Goal: Information Seeking & Learning: Learn about a topic

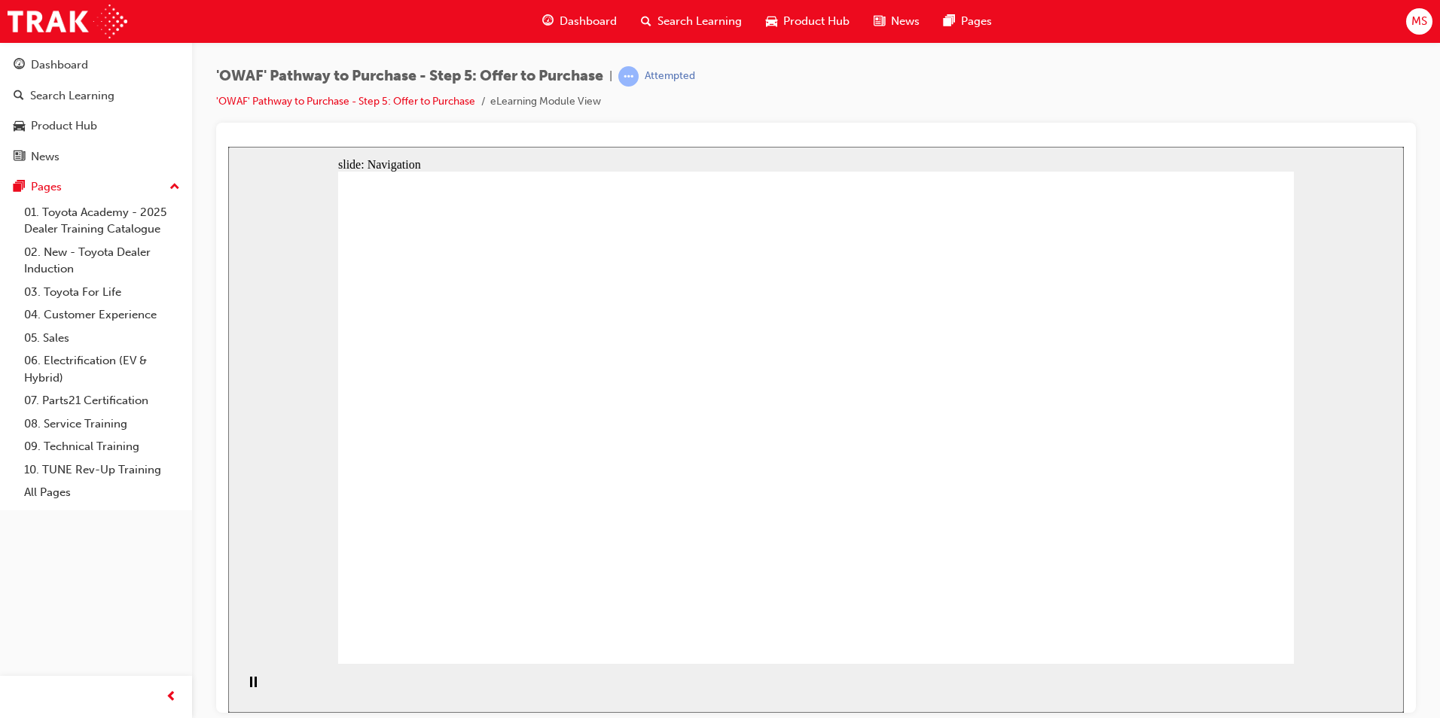
click at [87, 93] on div "Search Learning" at bounding box center [72, 95] width 84 height 17
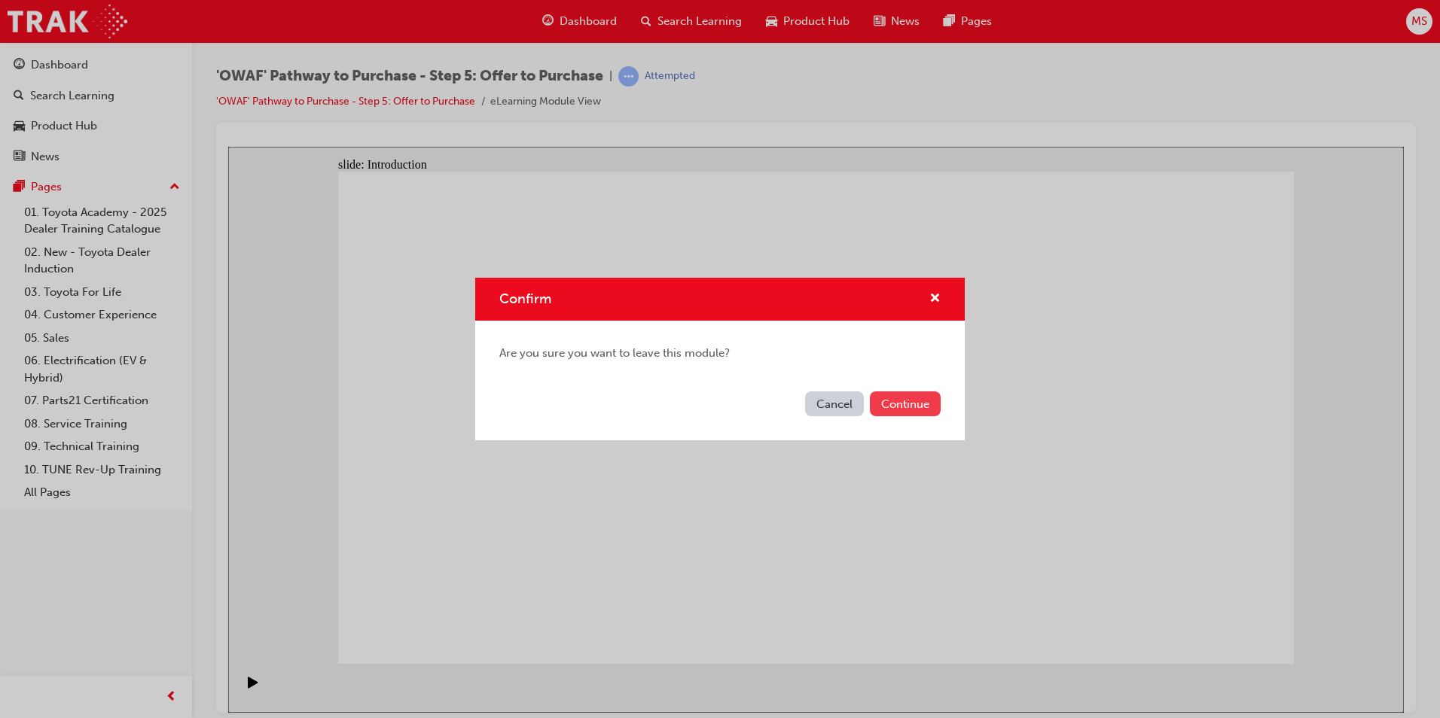
click at [902, 407] on button "Continue" at bounding box center [905, 404] width 71 height 25
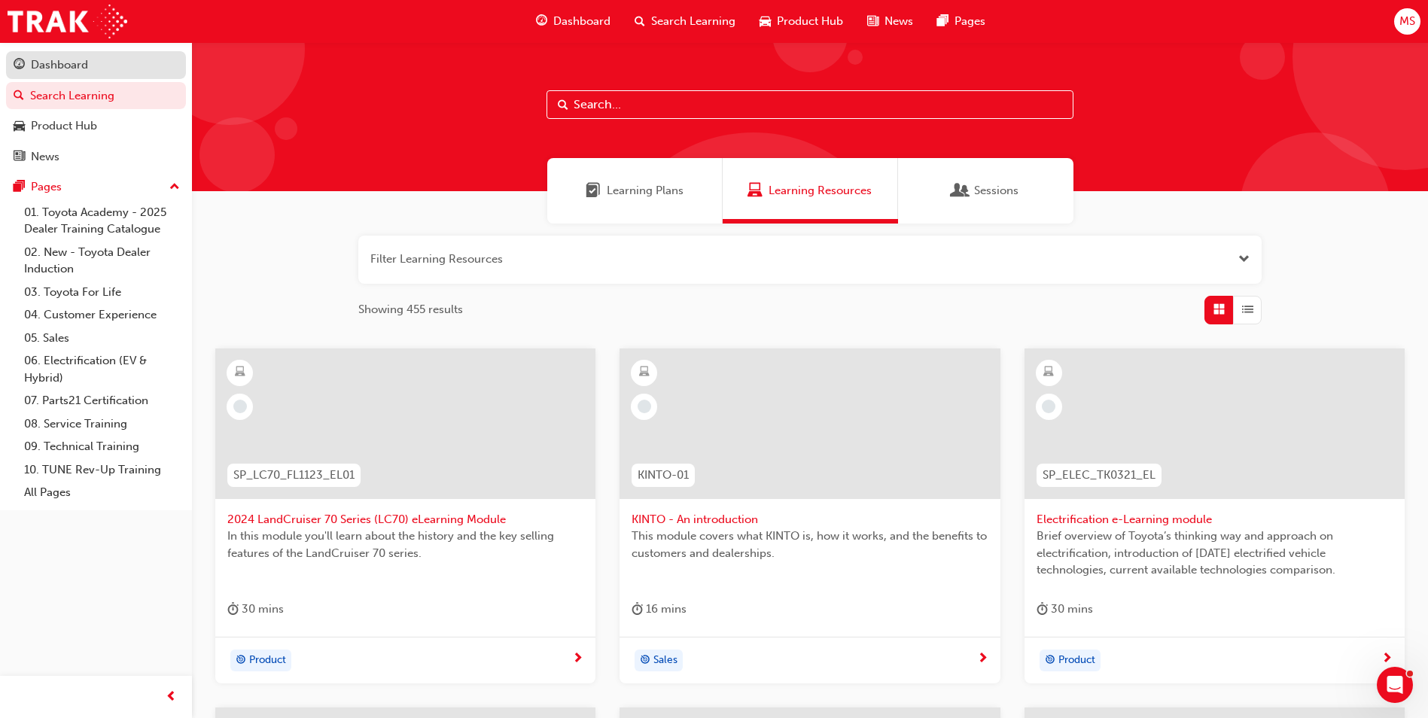
click at [72, 60] on div "Dashboard" at bounding box center [59, 64] width 57 height 17
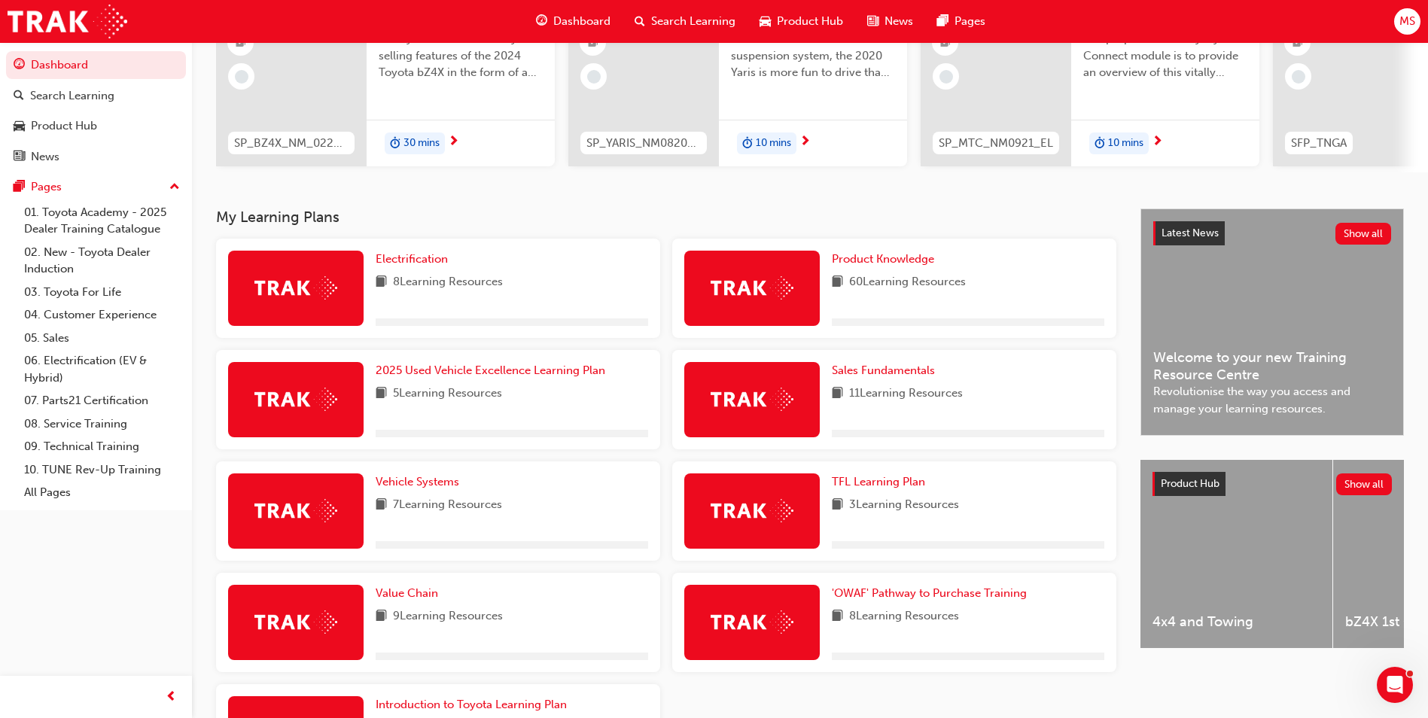
scroll to position [320, 0]
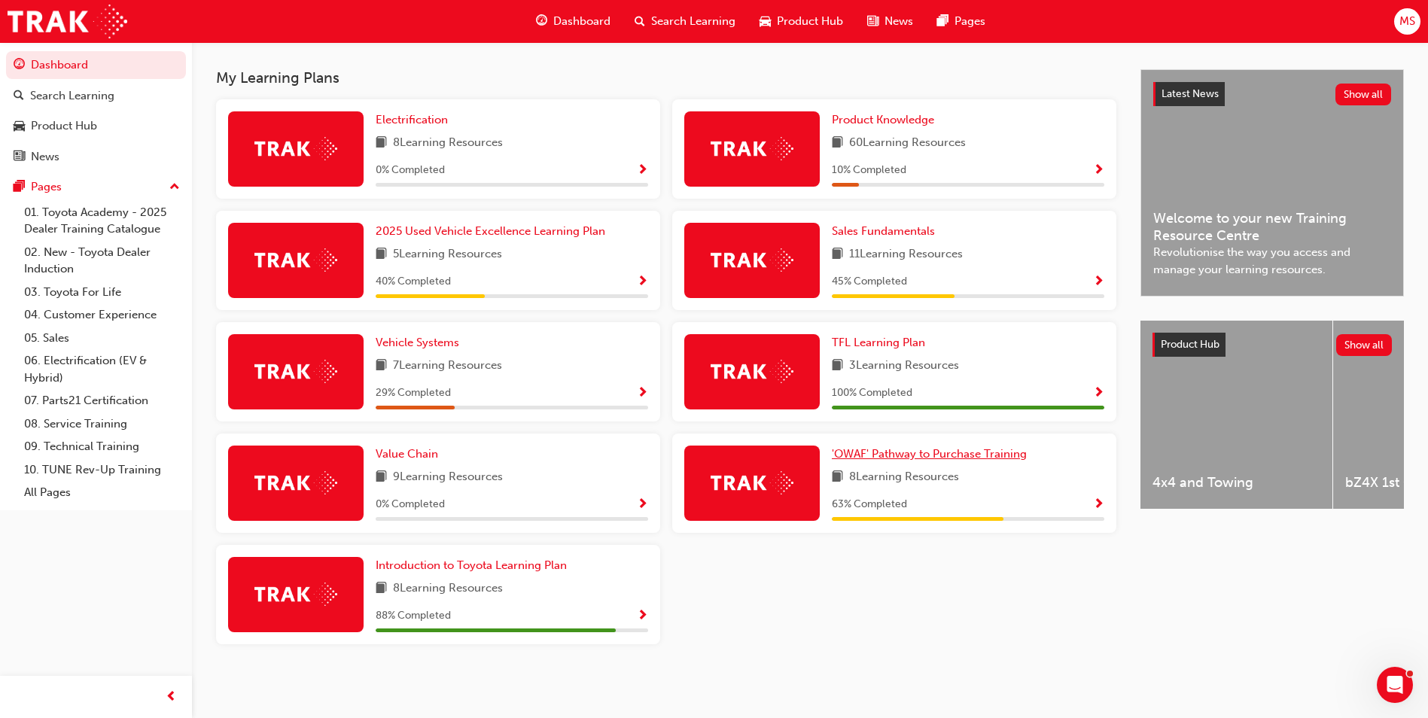
click at [941, 457] on span "'OWAF' Pathway to Purchase Training" at bounding box center [929, 454] width 195 height 14
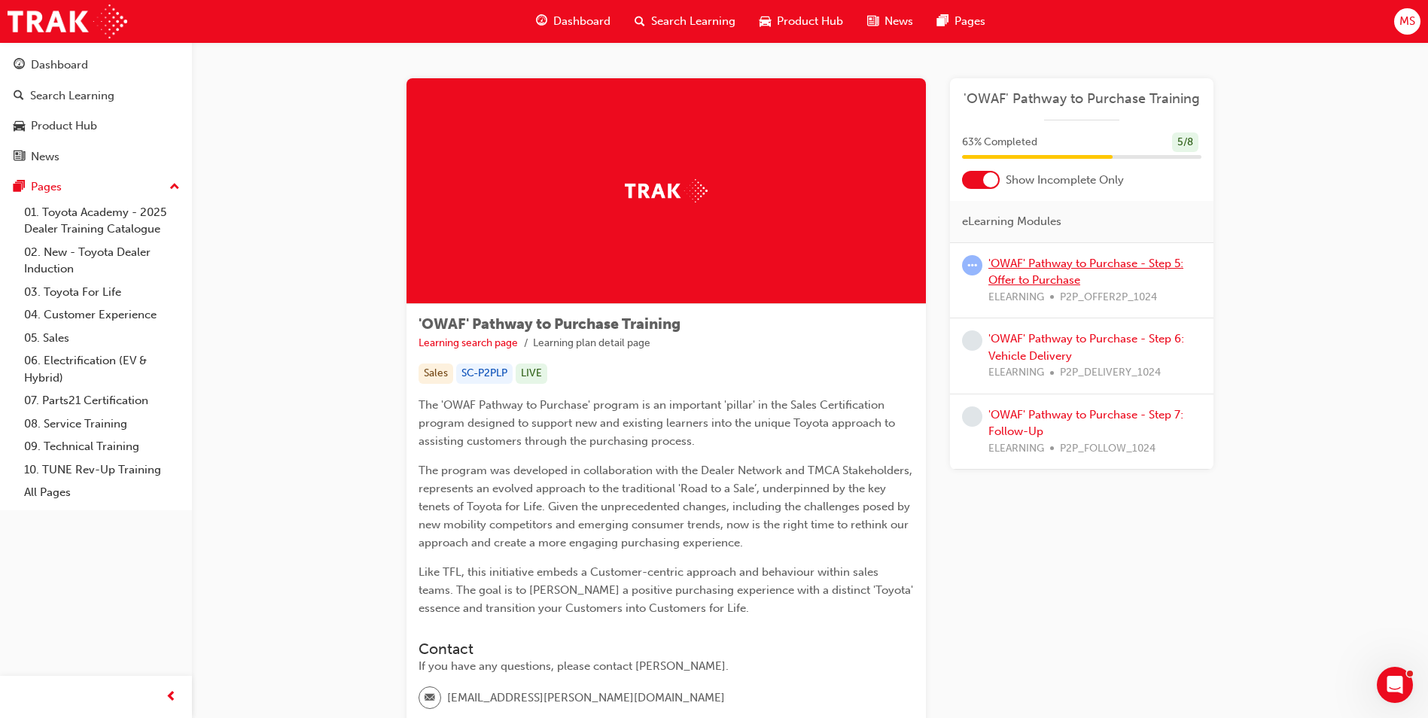
click at [1007, 264] on link "'OWAF' Pathway to Purchase - Step 5: Offer to Purchase" at bounding box center [1086, 272] width 195 height 31
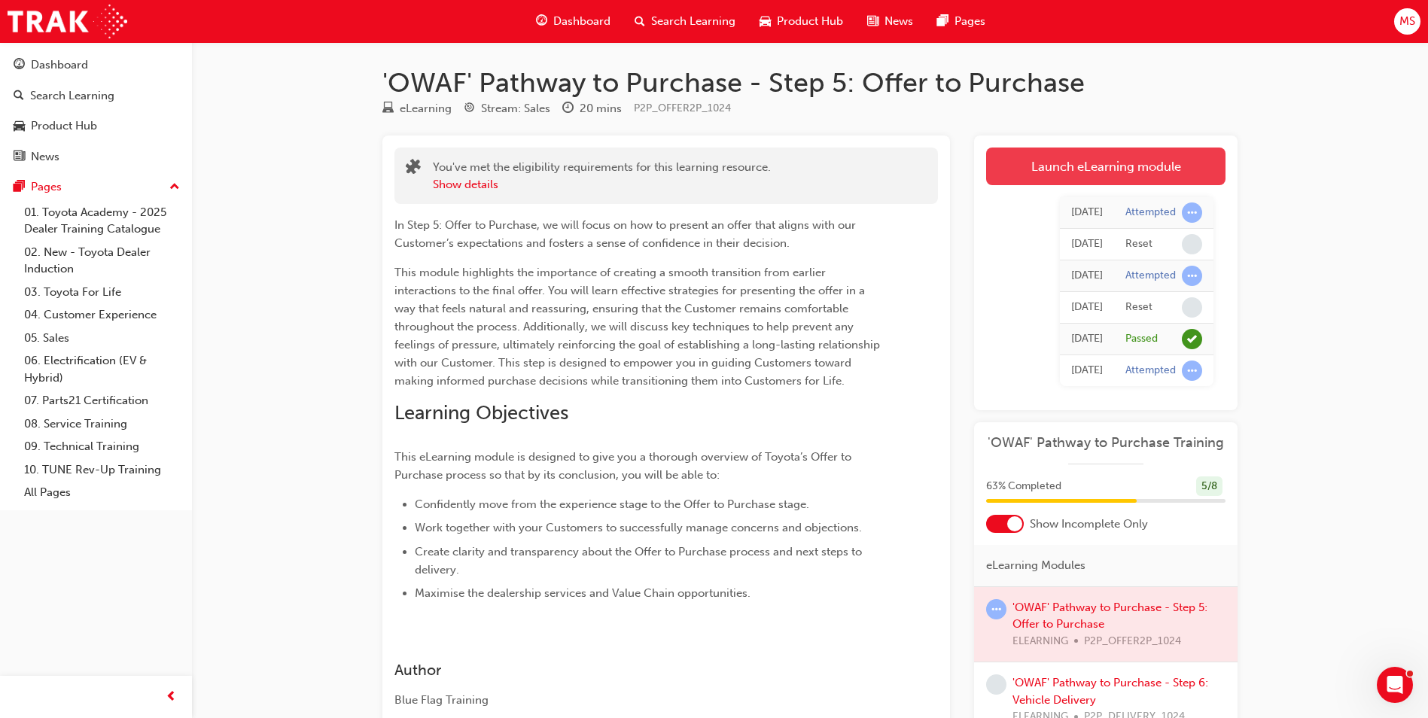
click at [1104, 173] on link "Launch eLearning module" at bounding box center [1105, 167] width 239 height 38
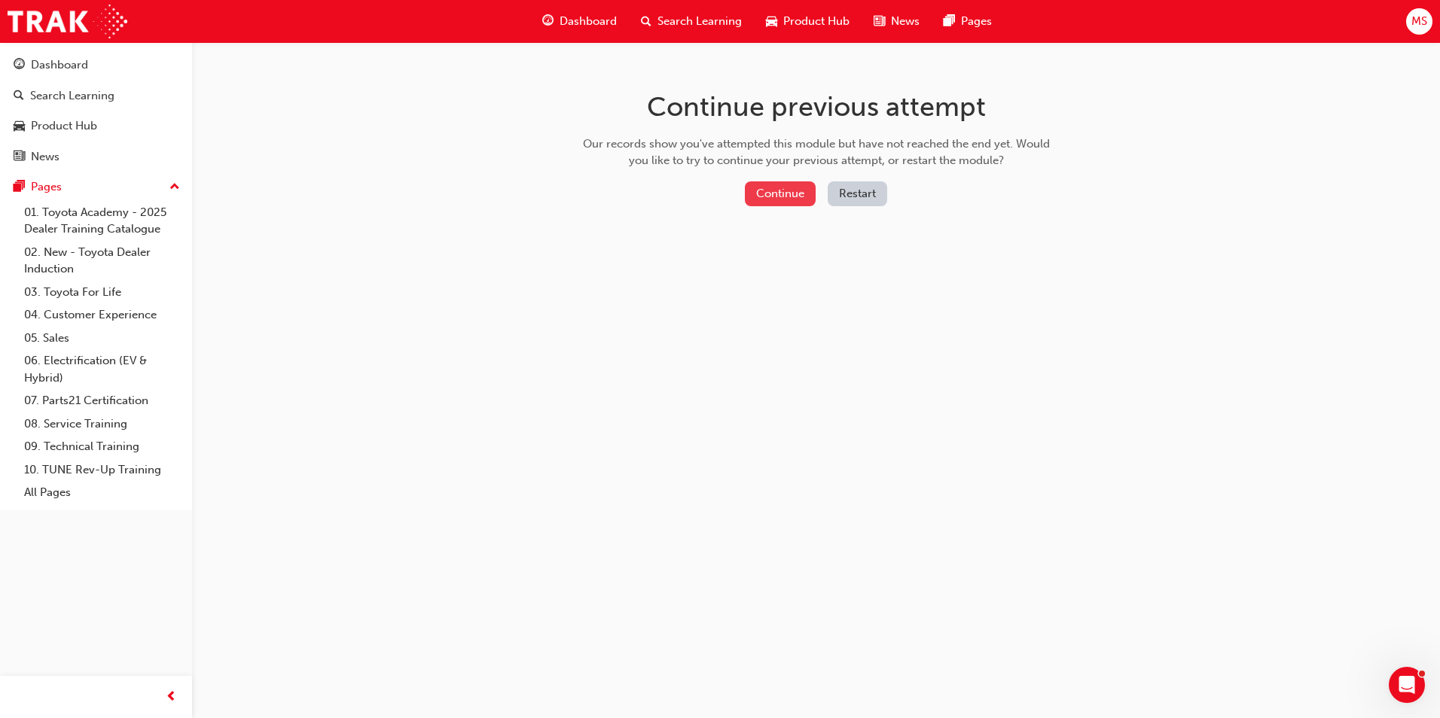
click at [770, 187] on button "Continue" at bounding box center [780, 193] width 71 height 25
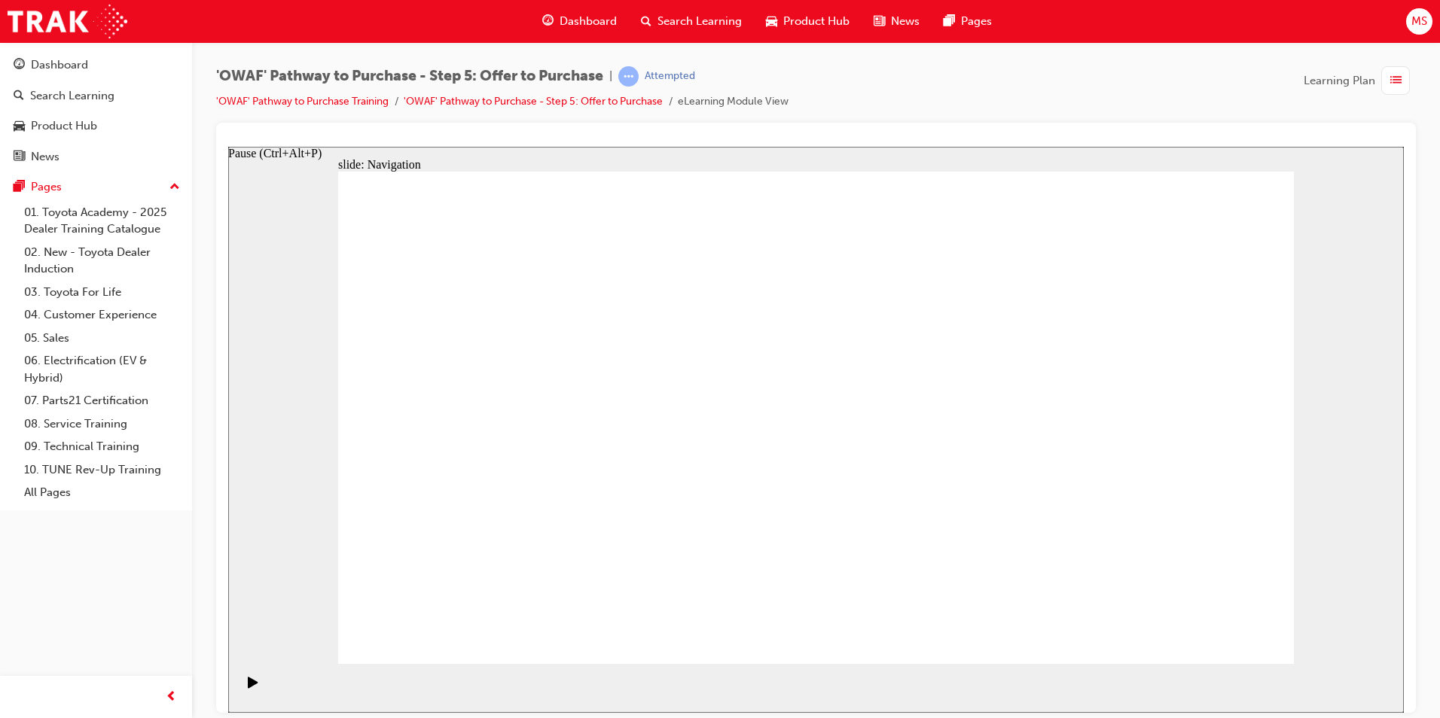
click at [248, 687] on icon "Pause (Ctrl+Alt+P)" at bounding box center [253, 681] width 10 height 11
click at [248, 685] on icon "Pause (Ctrl+Alt+P)" at bounding box center [253, 681] width 10 height 11
click at [251, 686] on icon "Pause (Ctrl+Alt+P)" at bounding box center [253, 681] width 10 height 11
click at [647, 97] on link "'OWAF' Pathway to Purchase - Step 5: Offer to Purchase" at bounding box center [533, 101] width 259 height 13
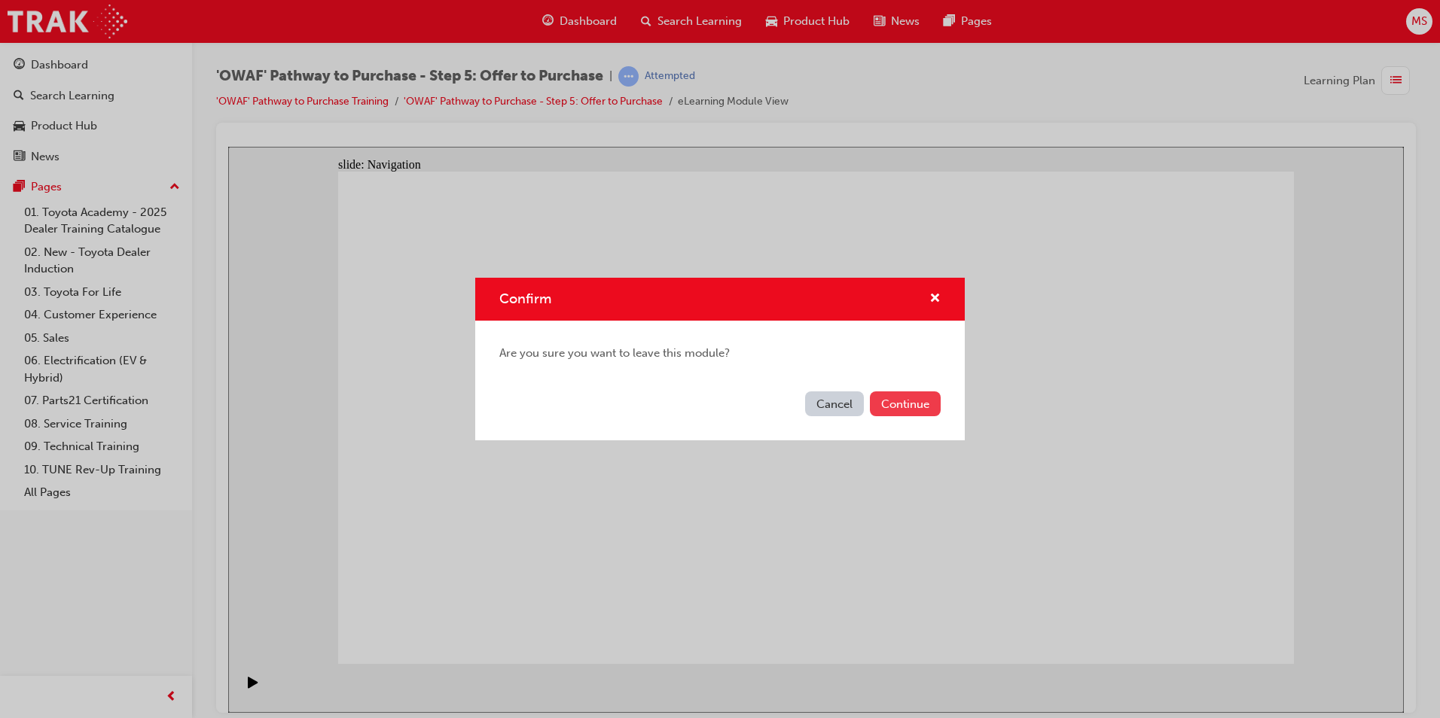
click at [900, 410] on button "Continue" at bounding box center [905, 404] width 71 height 25
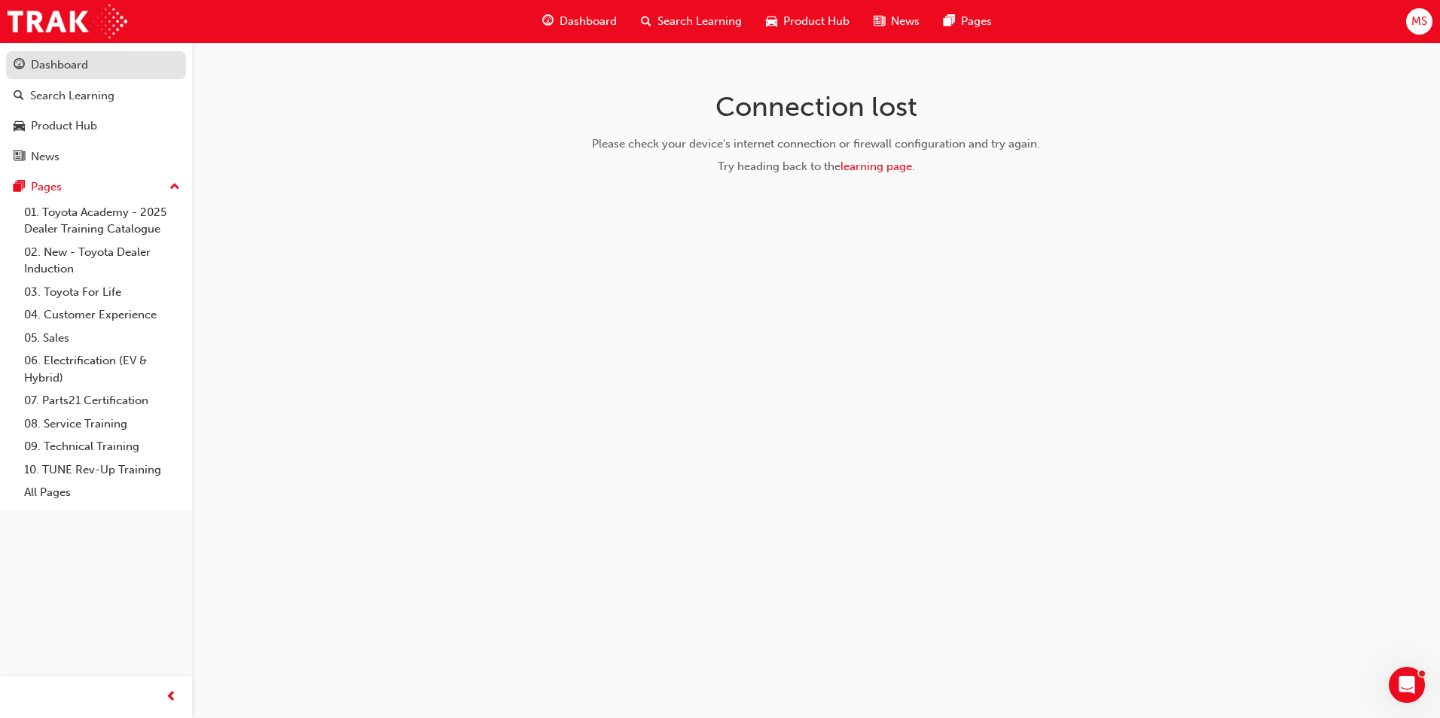
click at [93, 71] on div "Dashboard" at bounding box center [96, 65] width 165 height 19
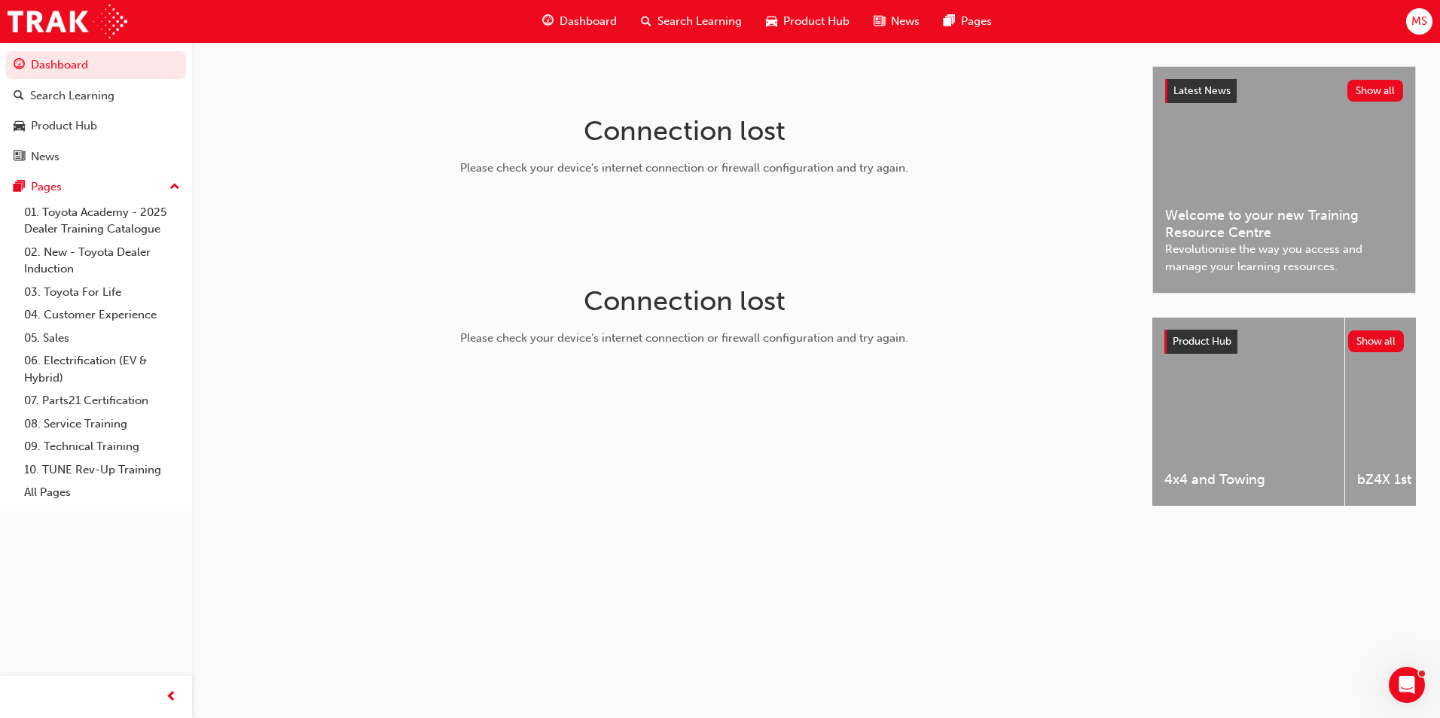
click at [829, 513] on div "Connection lost Please check your device's internet connection or firewall conf…" at bounding box center [684, 299] width 936 height 467
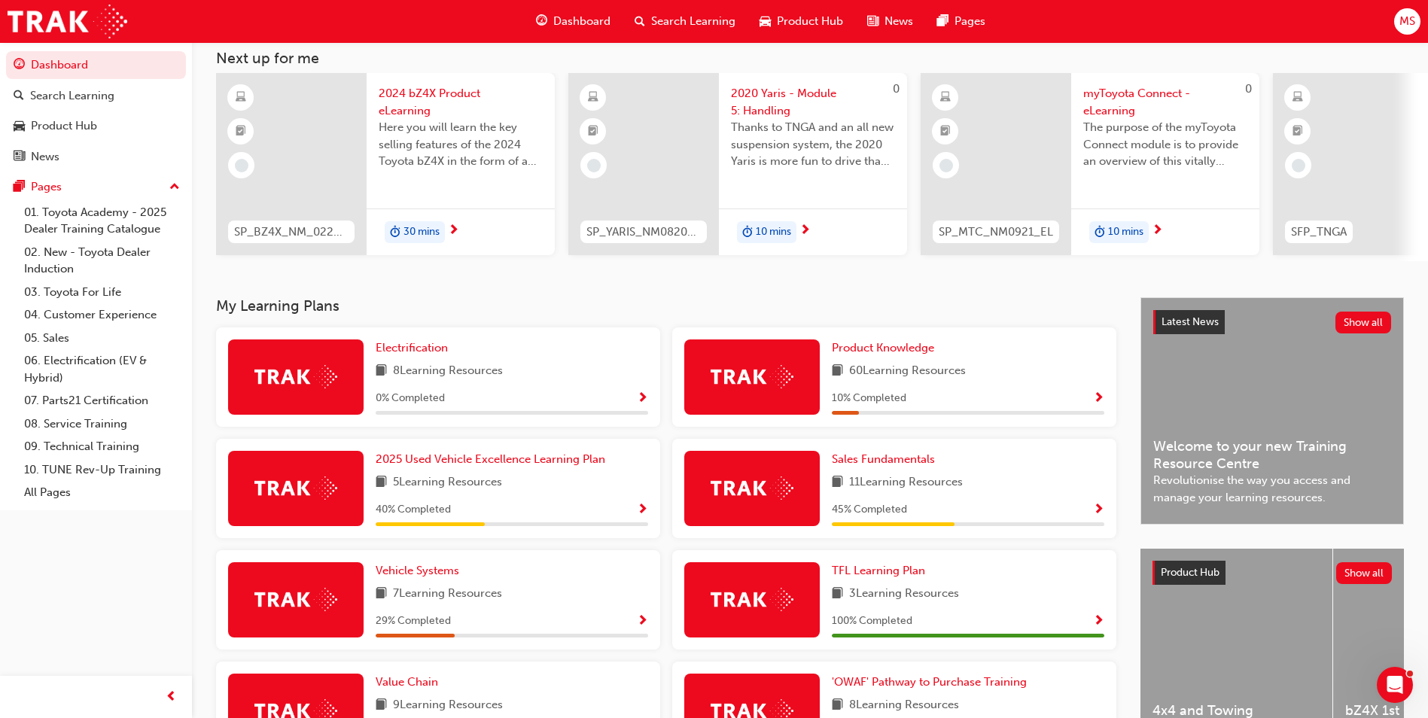
scroll to position [320, 0]
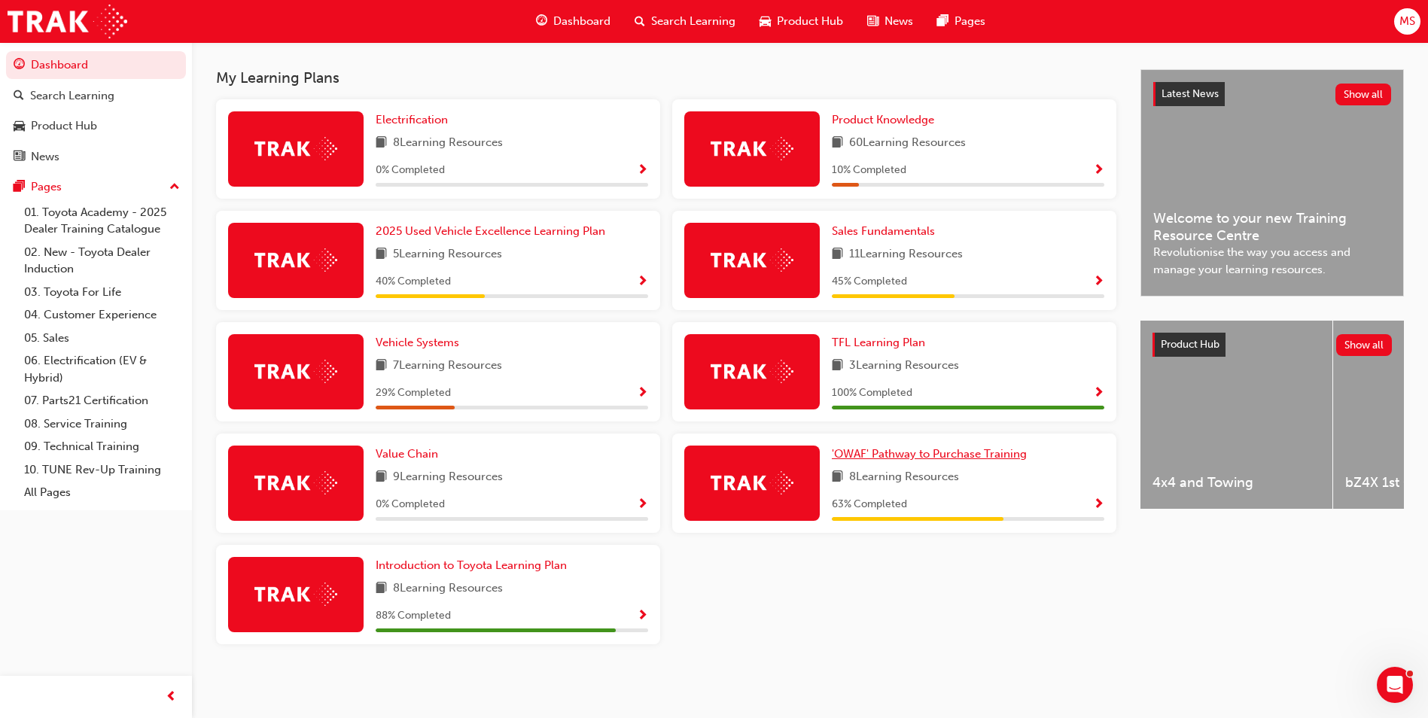
click at [922, 453] on span "'OWAF' Pathway to Purchase Training" at bounding box center [929, 454] width 195 height 14
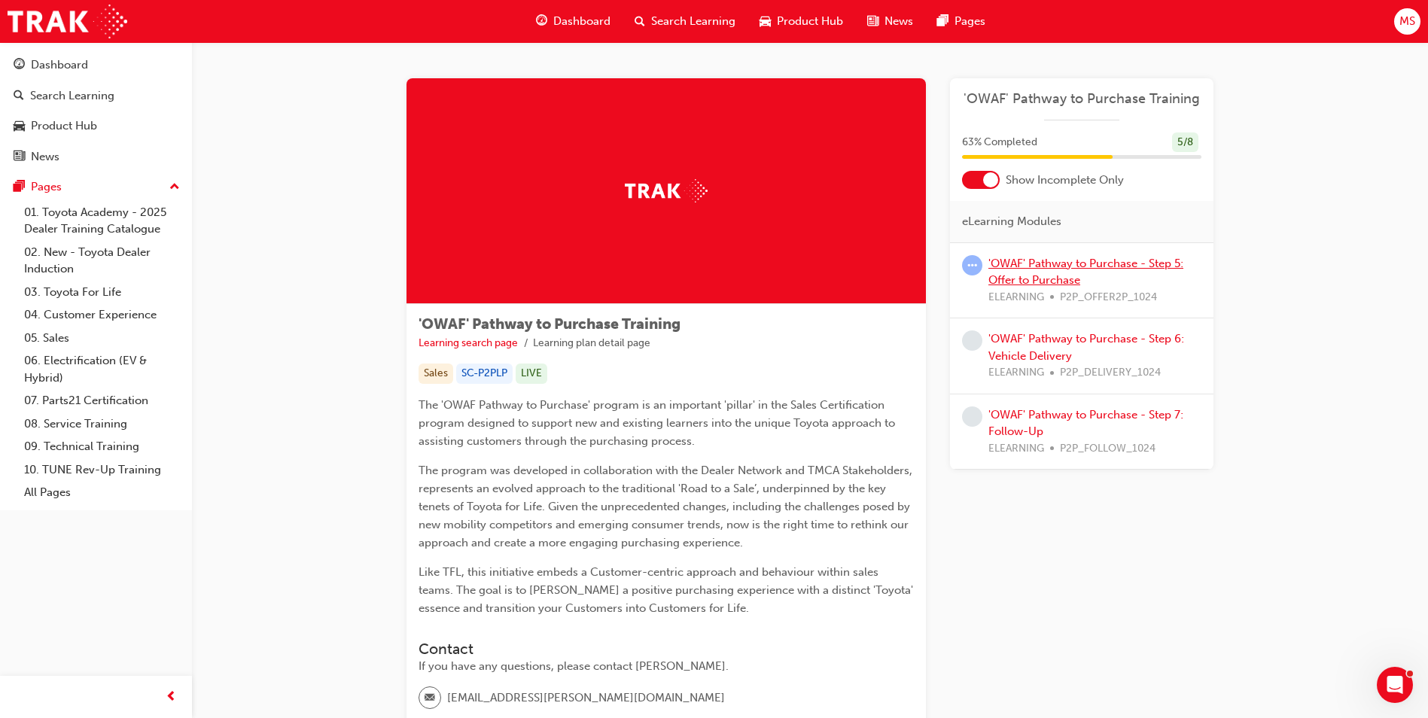
click at [1105, 266] on link "'OWAF' Pathway to Purchase - Step 5: Offer to Purchase" at bounding box center [1086, 272] width 195 height 31
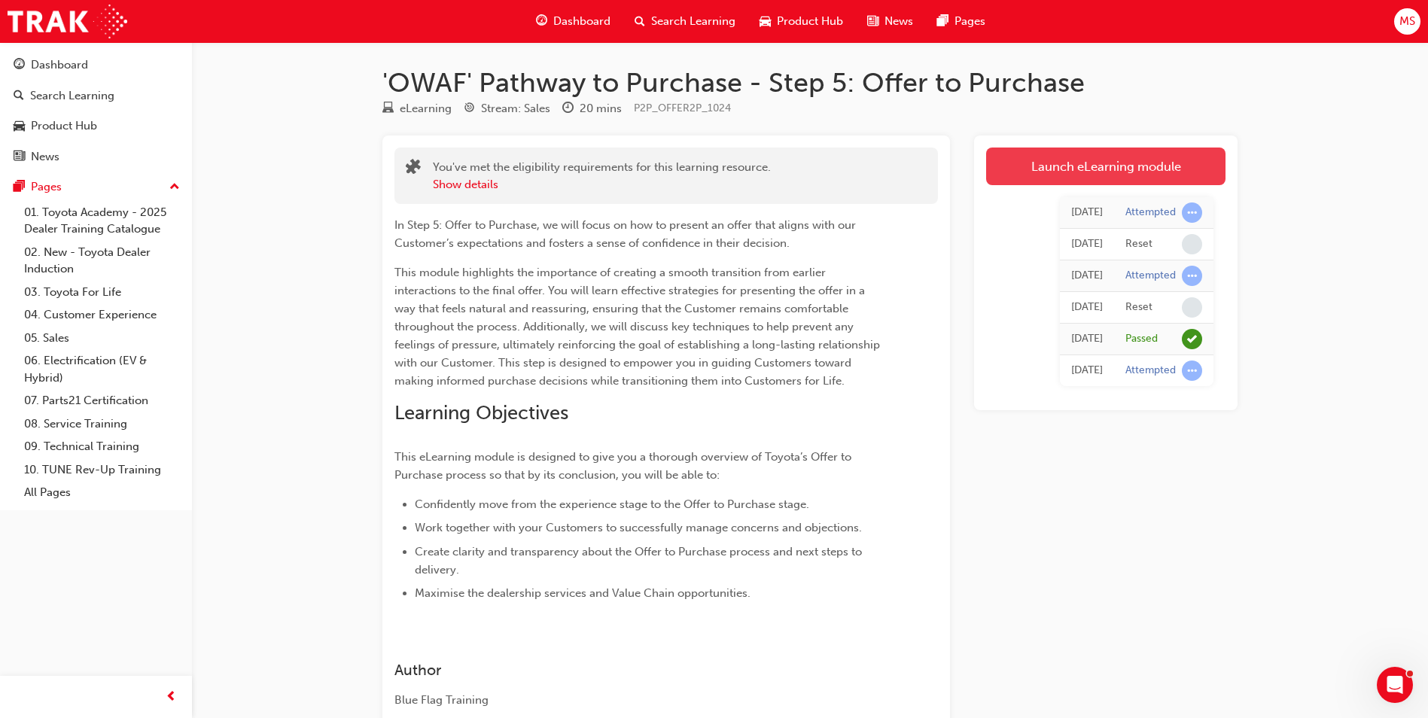
click at [1115, 166] on link "Launch eLearning module" at bounding box center [1105, 167] width 239 height 38
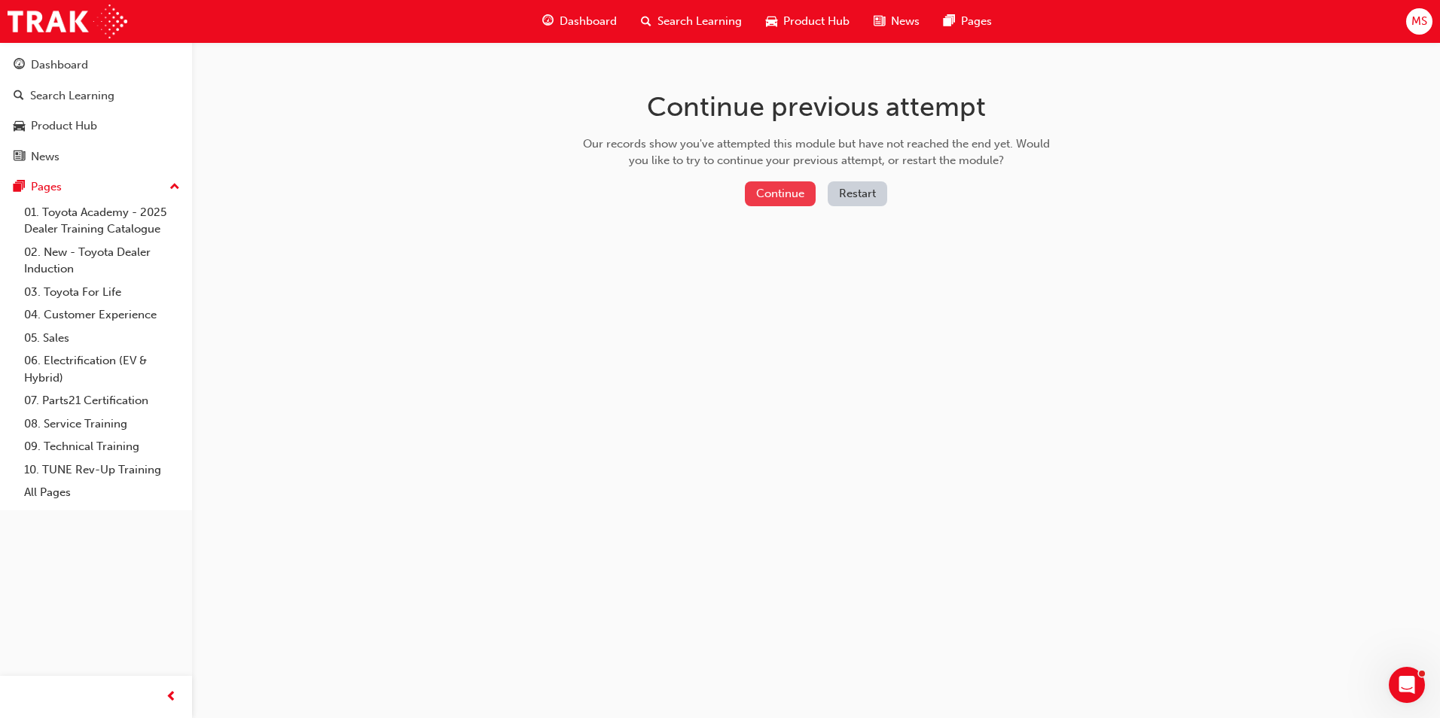
click at [786, 184] on button "Continue" at bounding box center [780, 193] width 71 height 25
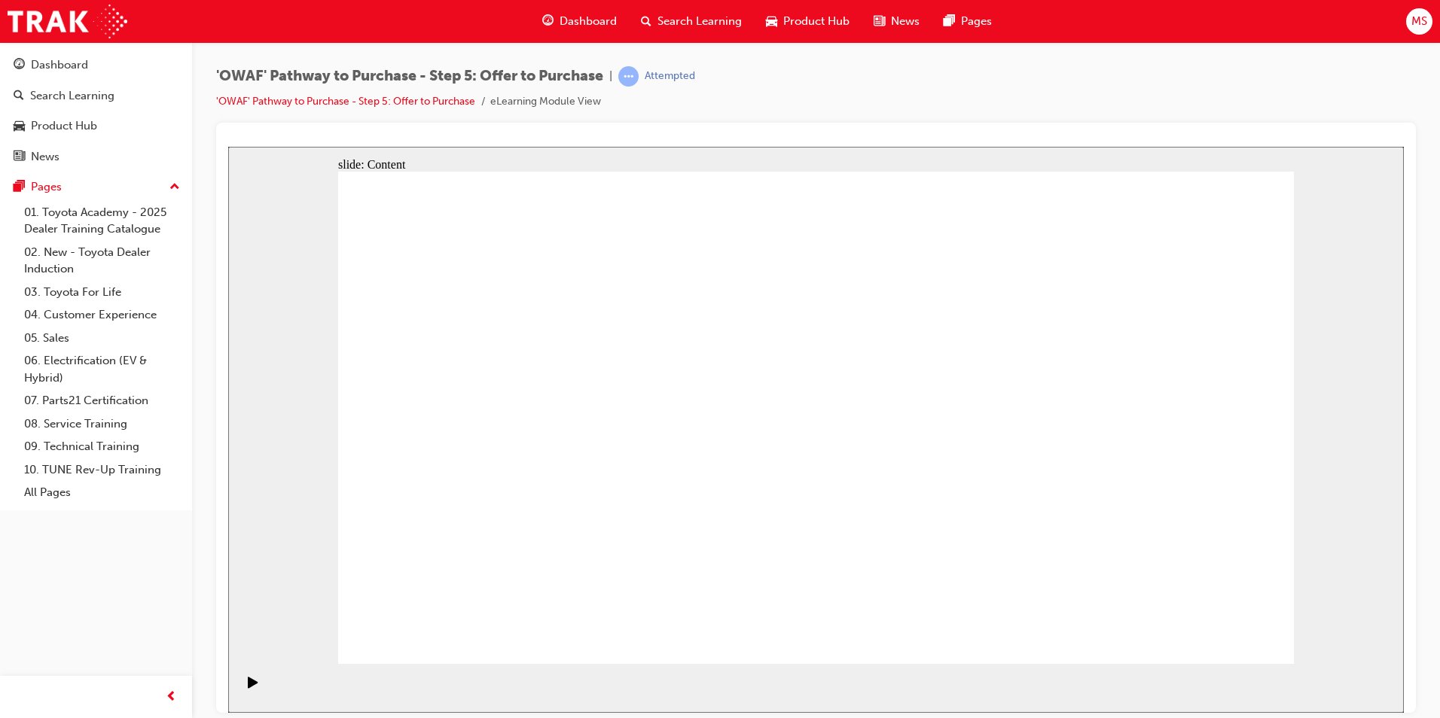
drag, startPoint x: 555, startPoint y: 519, endPoint x: 558, endPoint y: 547, distance: 28.0
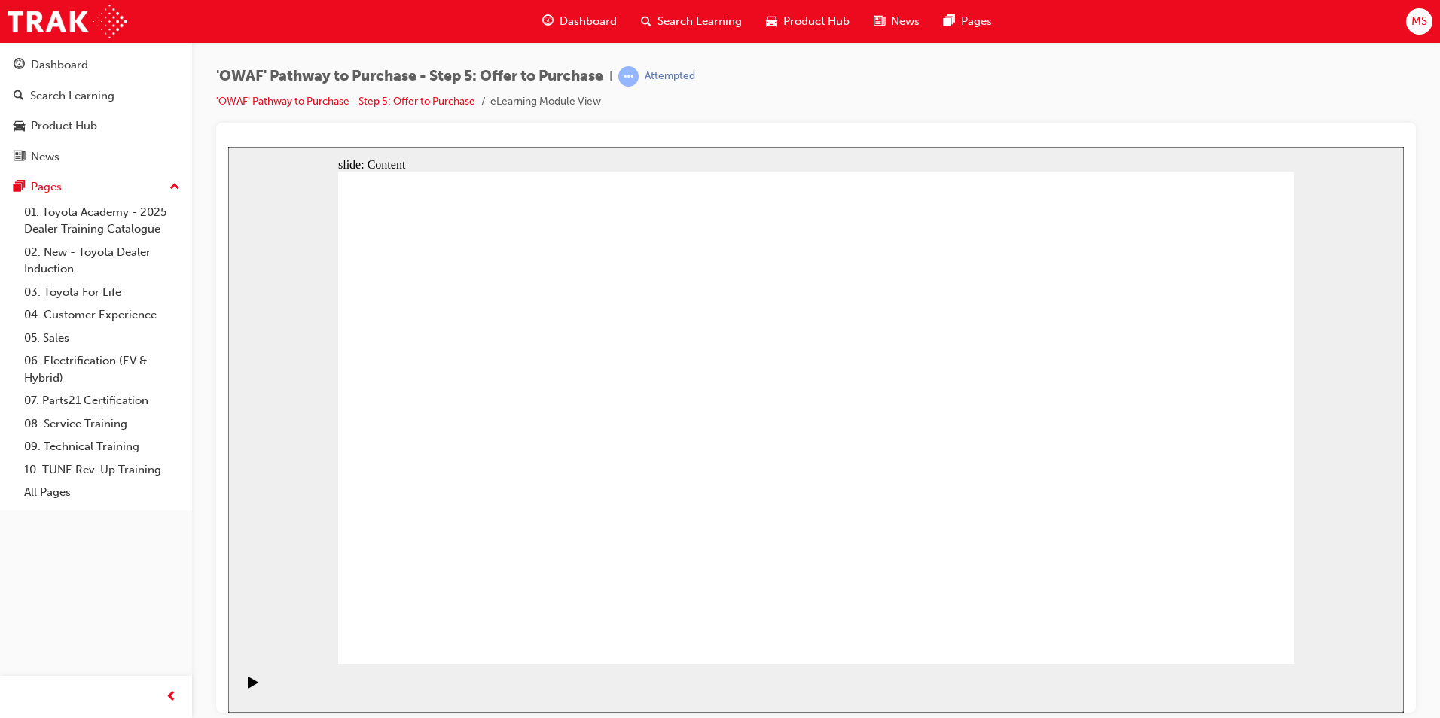
drag, startPoint x: 692, startPoint y: 587, endPoint x: 707, endPoint y: 556, distance: 33.7
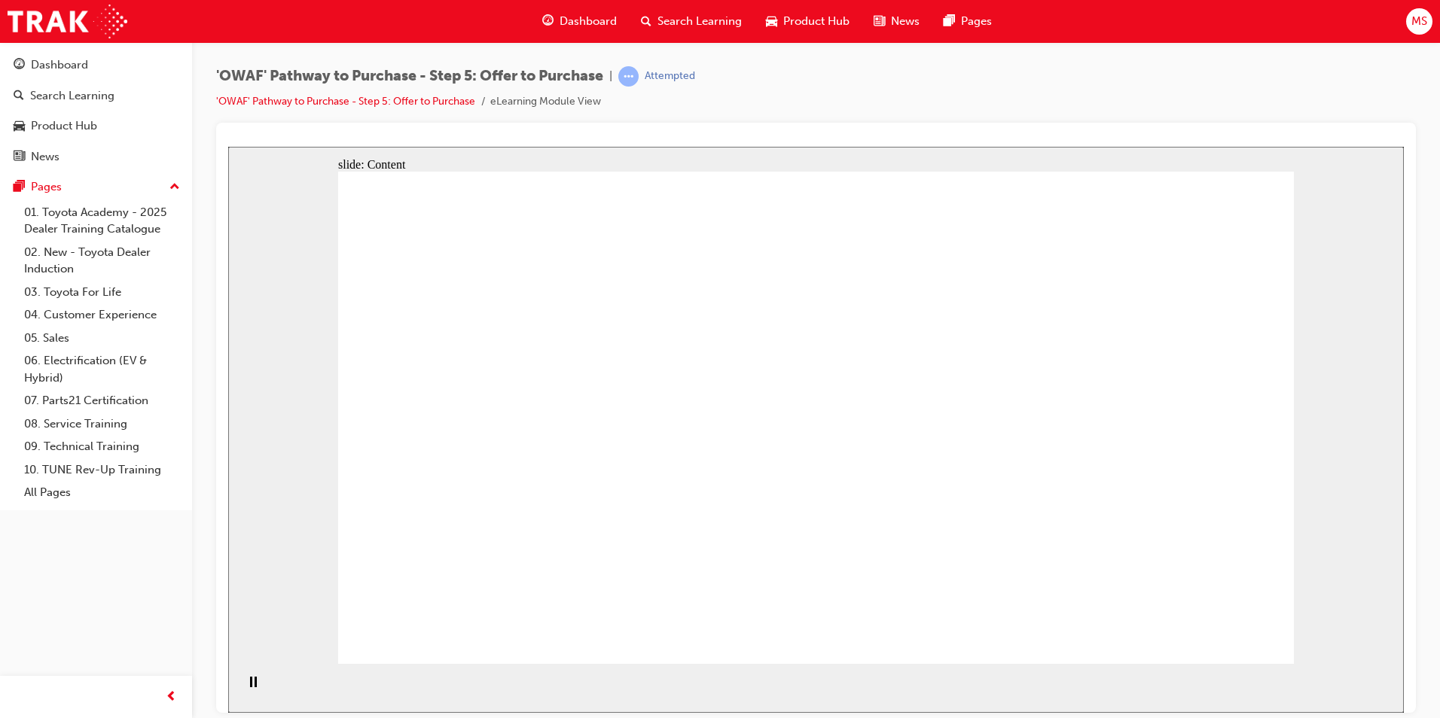
drag, startPoint x: 934, startPoint y: 342, endPoint x: 931, endPoint y: 369, distance: 27.3
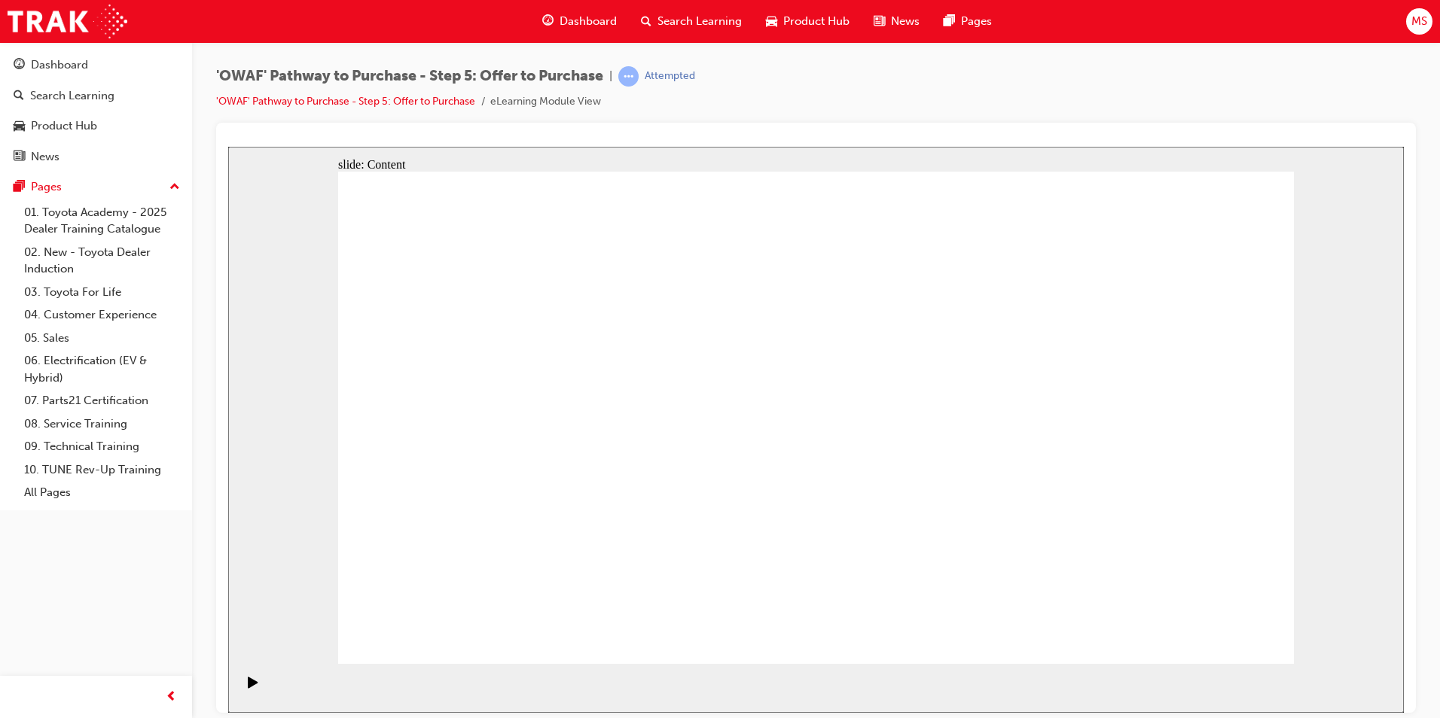
drag, startPoint x: 509, startPoint y: 477, endPoint x: 517, endPoint y: 480, distance: 8.6
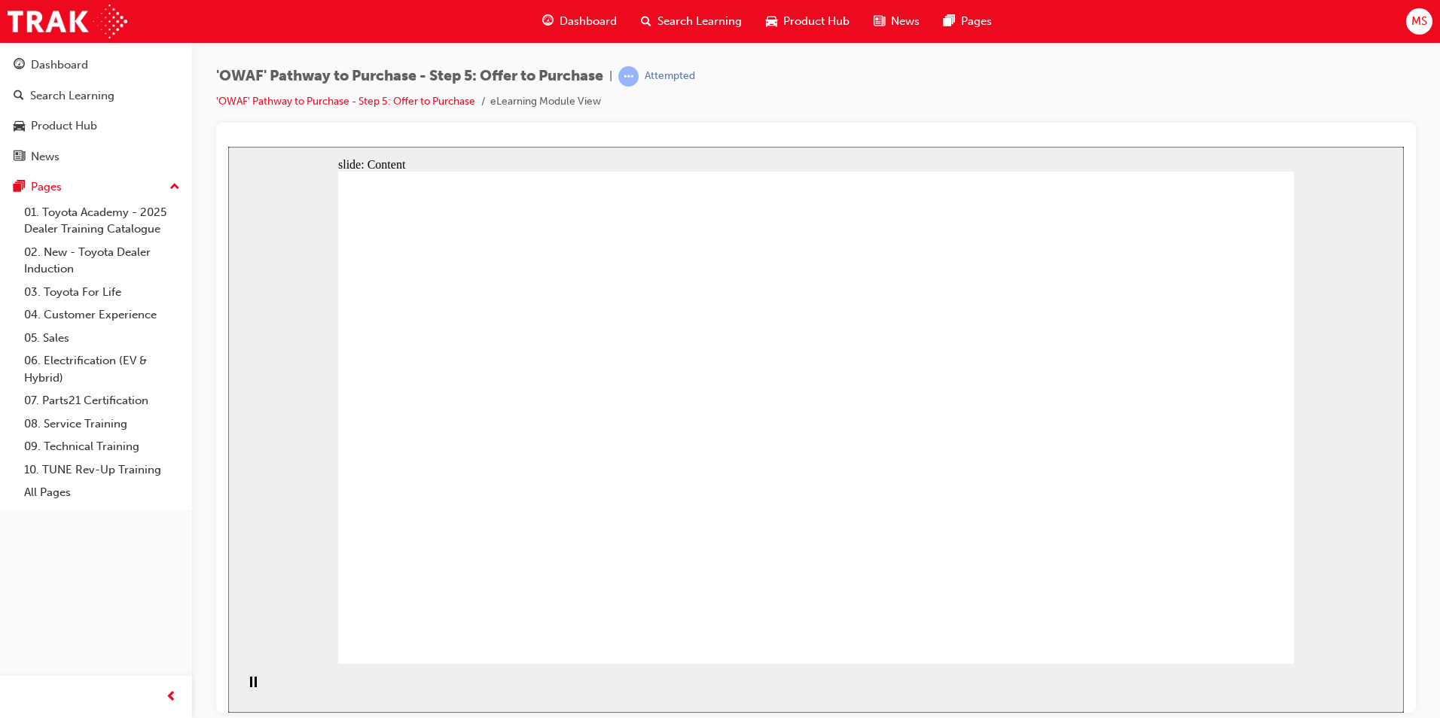
drag, startPoint x: 735, startPoint y: 497, endPoint x: 716, endPoint y: 560, distance: 66.0
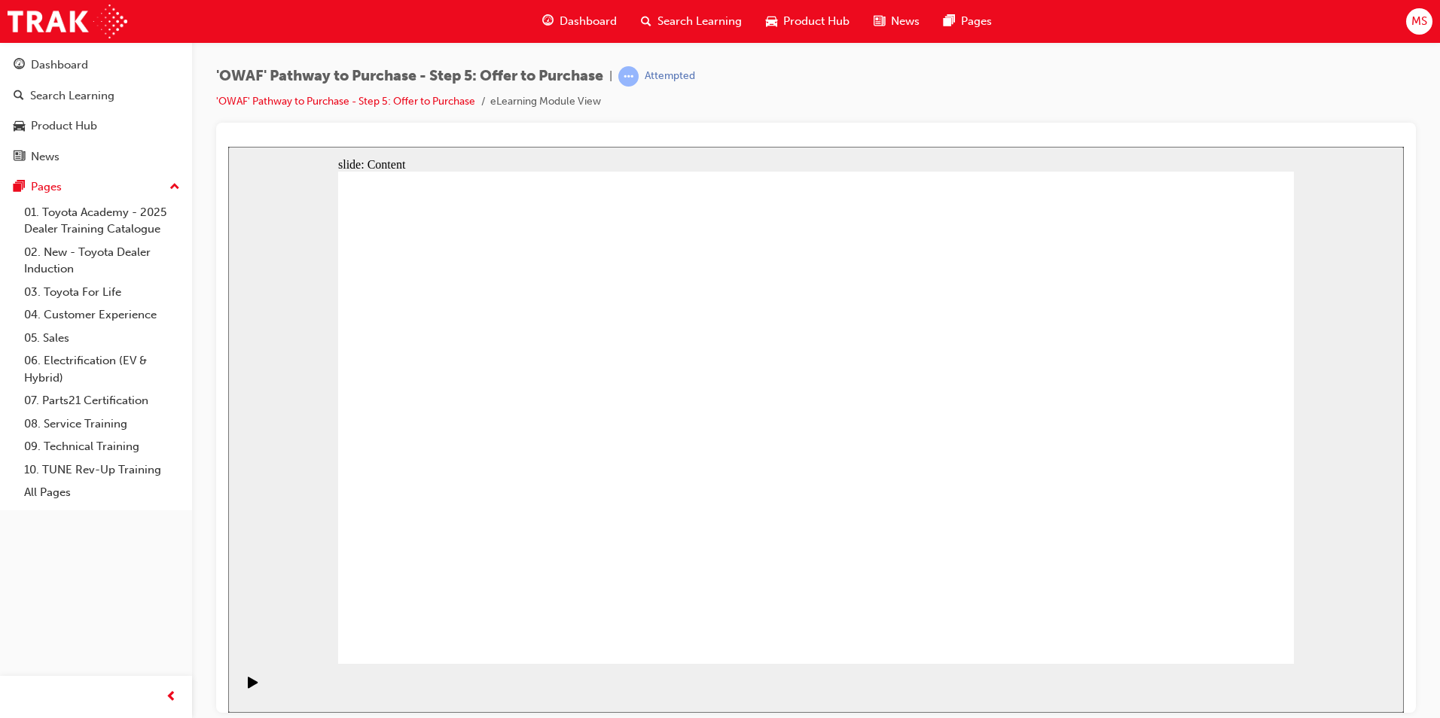
drag, startPoint x: 590, startPoint y: 328, endPoint x: 573, endPoint y: 371, distance: 47.0
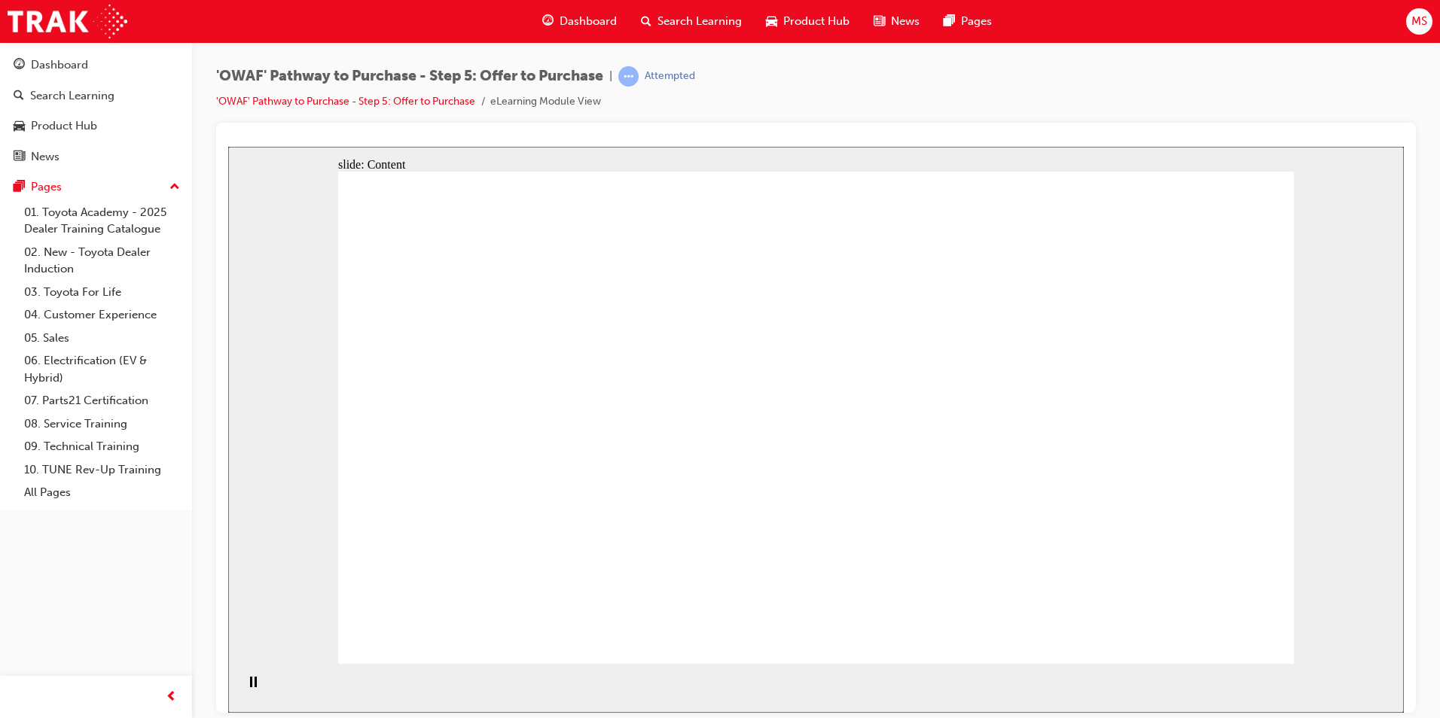
drag, startPoint x: 1653, startPoint y: 409, endPoint x: 1066, endPoint y: 597, distance: 616.7
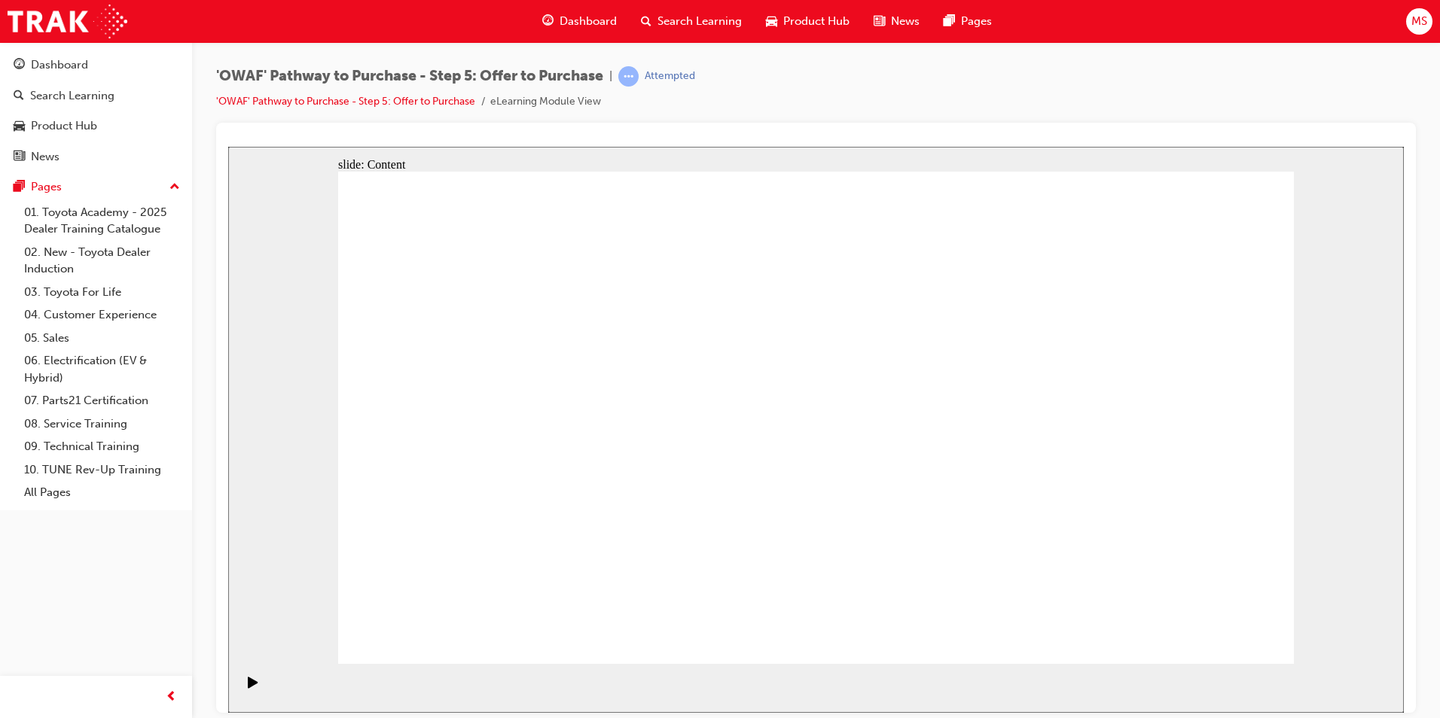
drag, startPoint x: 722, startPoint y: 406, endPoint x: 717, endPoint y: 420, distance: 15.2
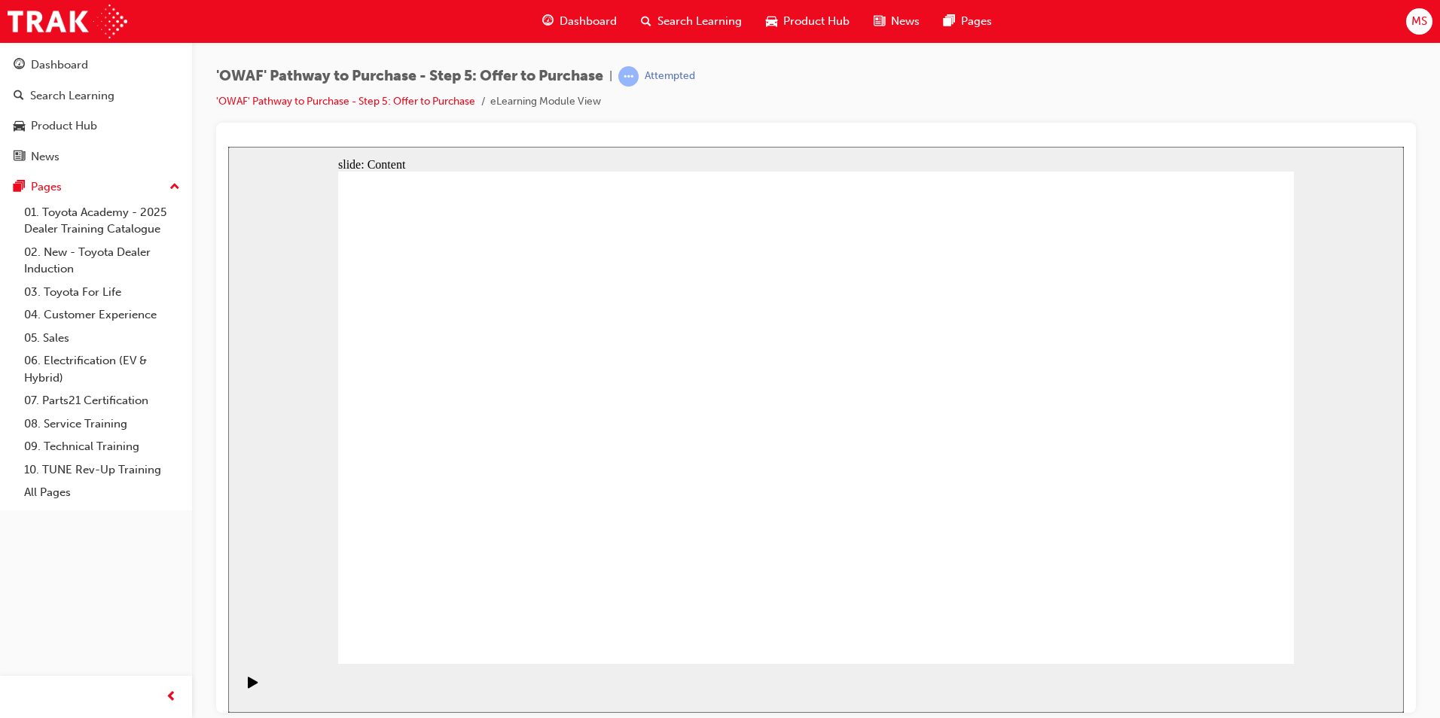
drag, startPoint x: 522, startPoint y: 524, endPoint x: 523, endPoint y: 539, distance: 15.1
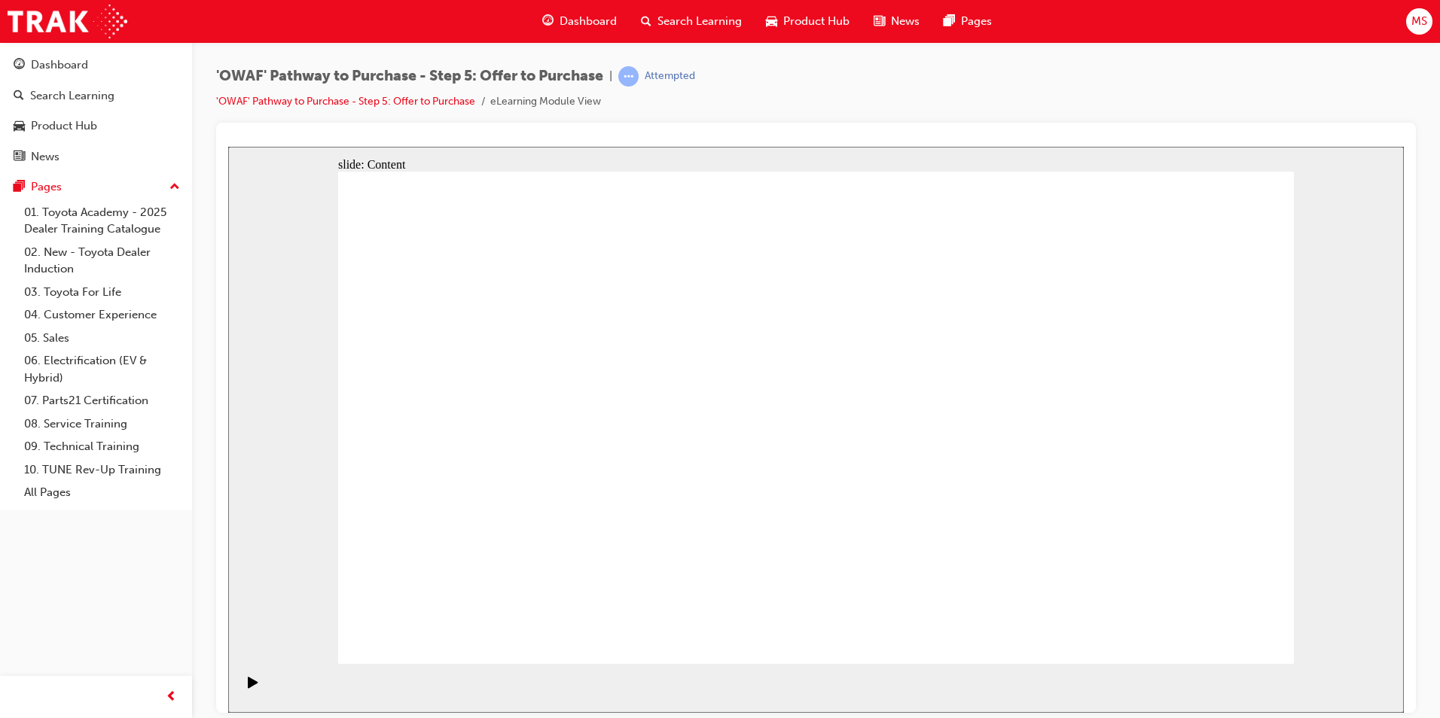
drag, startPoint x: 1165, startPoint y: 484, endPoint x: 1124, endPoint y: 461, distance: 46.9
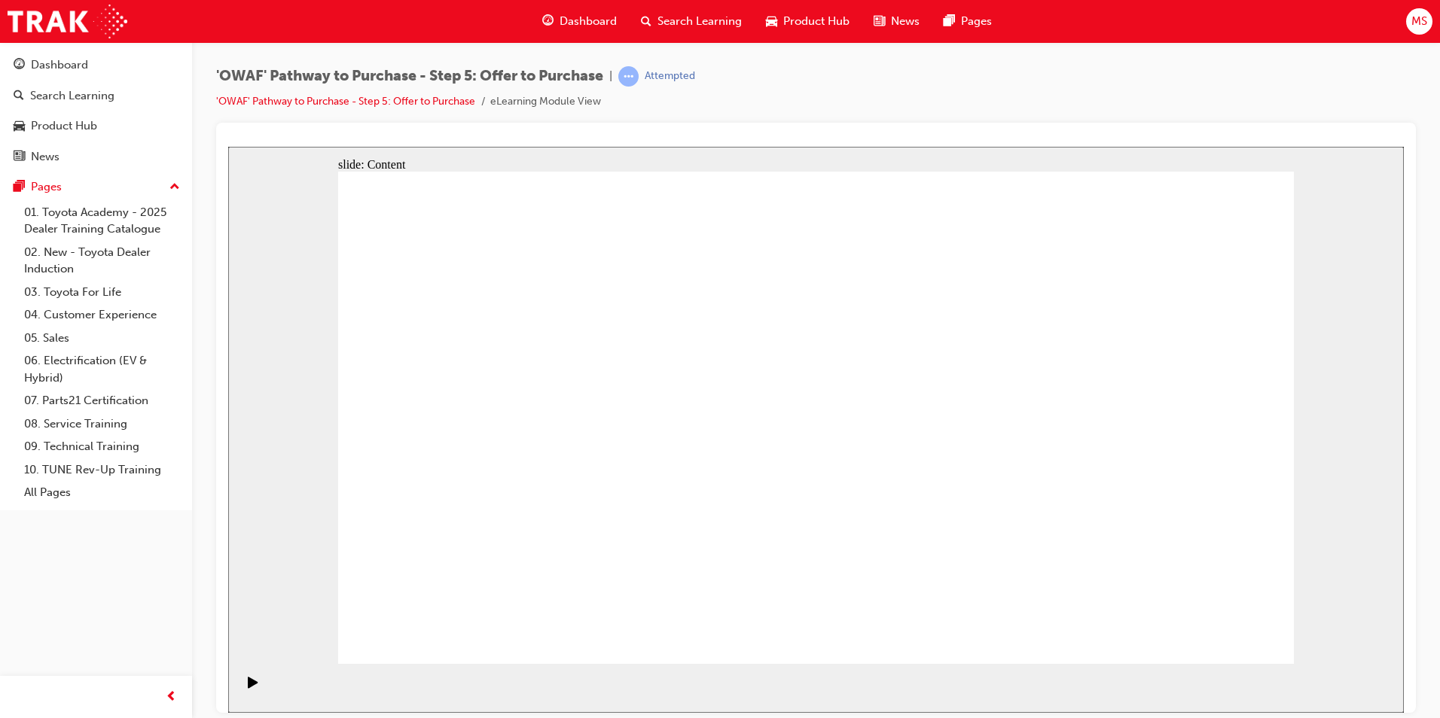
drag, startPoint x: 1052, startPoint y: 342, endPoint x: 1063, endPoint y: 343, distance: 11.3
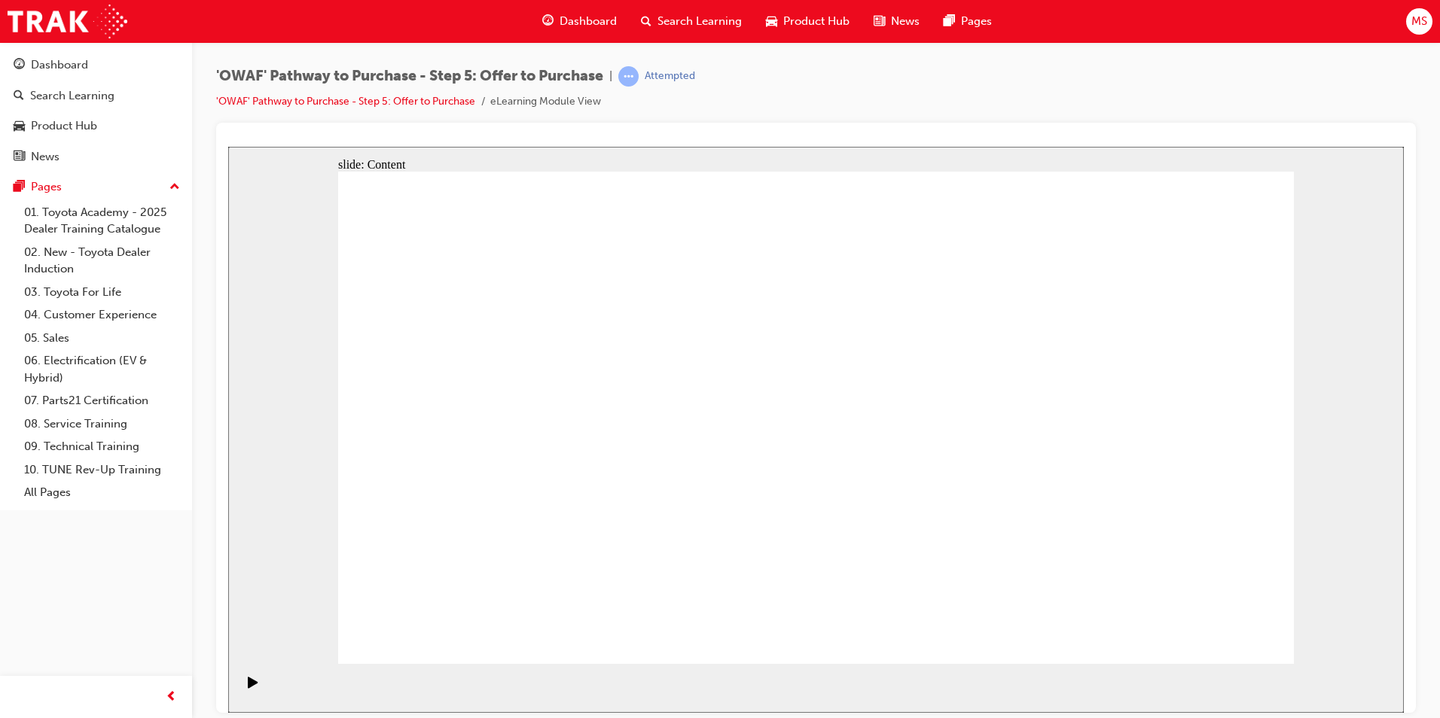
drag, startPoint x: 1202, startPoint y: 626, endPoint x: 1209, endPoint y: 632, distance: 8.6
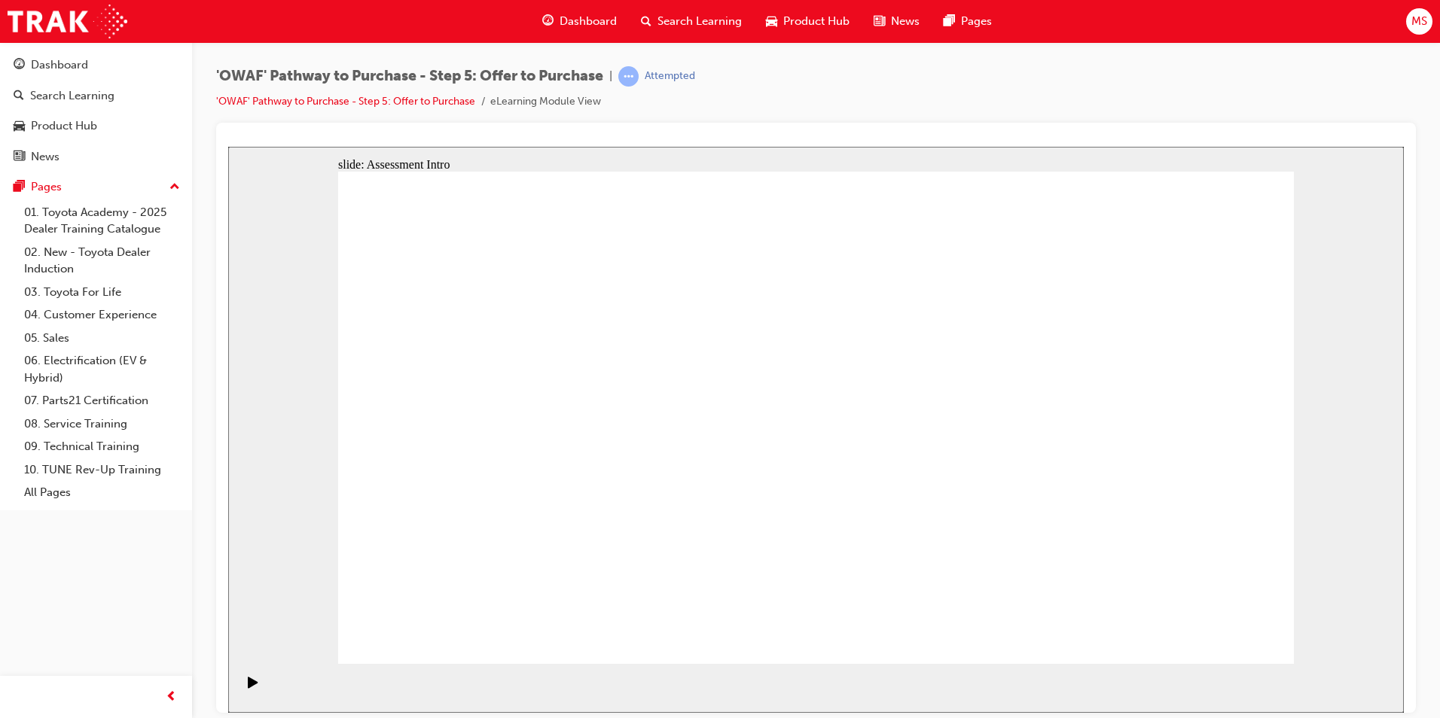
drag, startPoint x: 693, startPoint y: 313, endPoint x: 707, endPoint y: 306, distance: 15.2
drag, startPoint x: 795, startPoint y: 316, endPoint x: 827, endPoint y: 317, distance: 31.6
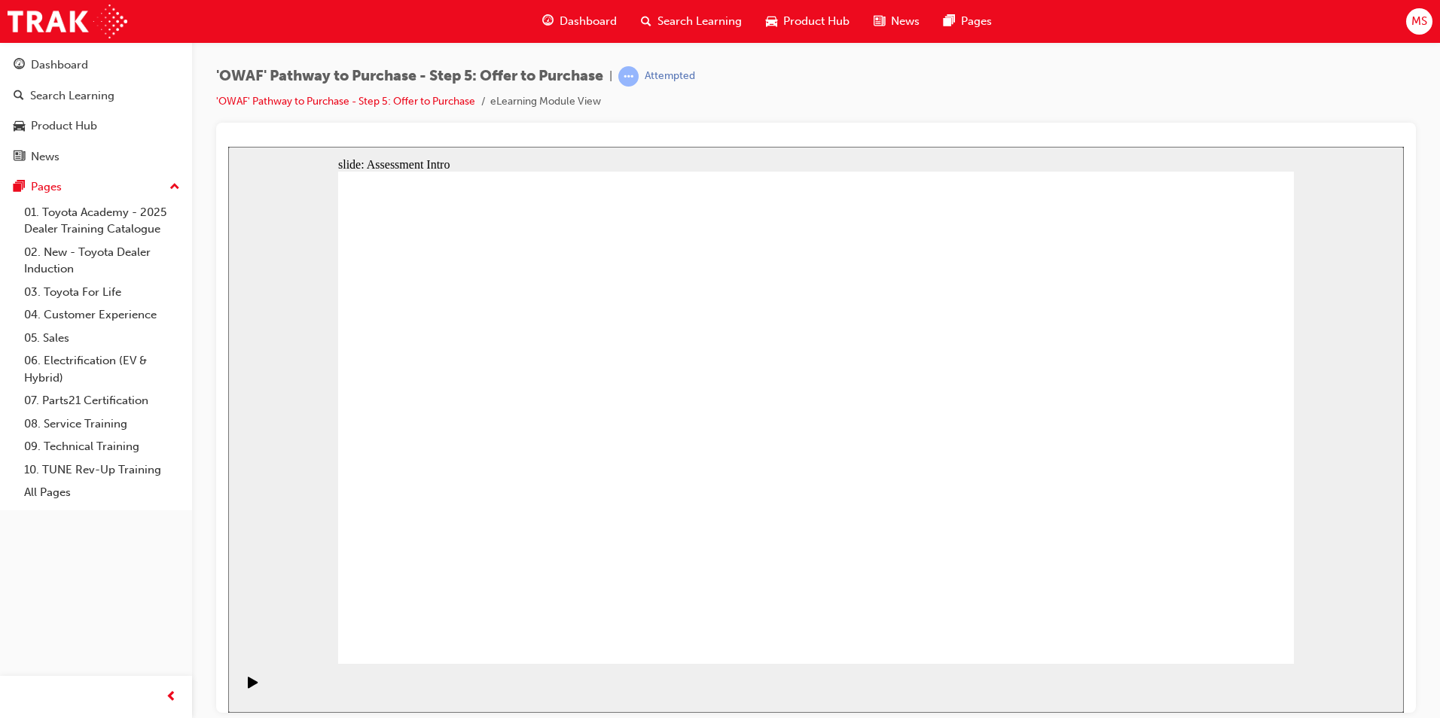
click at [681, 80] on div "Attempted" at bounding box center [670, 76] width 50 height 14
click at [635, 78] on span "learningRecordVerb_ATTEMPT-icon" at bounding box center [628, 76] width 20 height 20
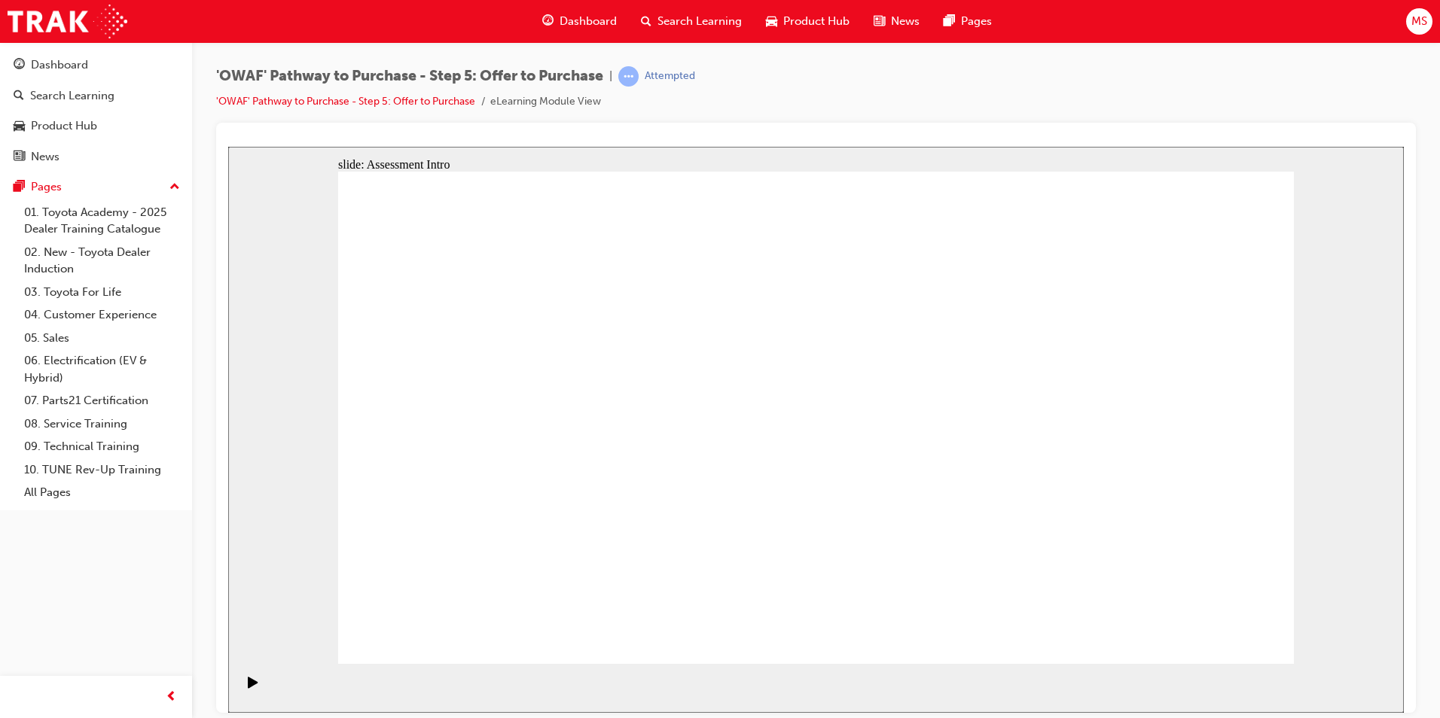
drag, startPoint x: 1206, startPoint y: 630, endPoint x: 1199, endPoint y: 637, distance: 10.1
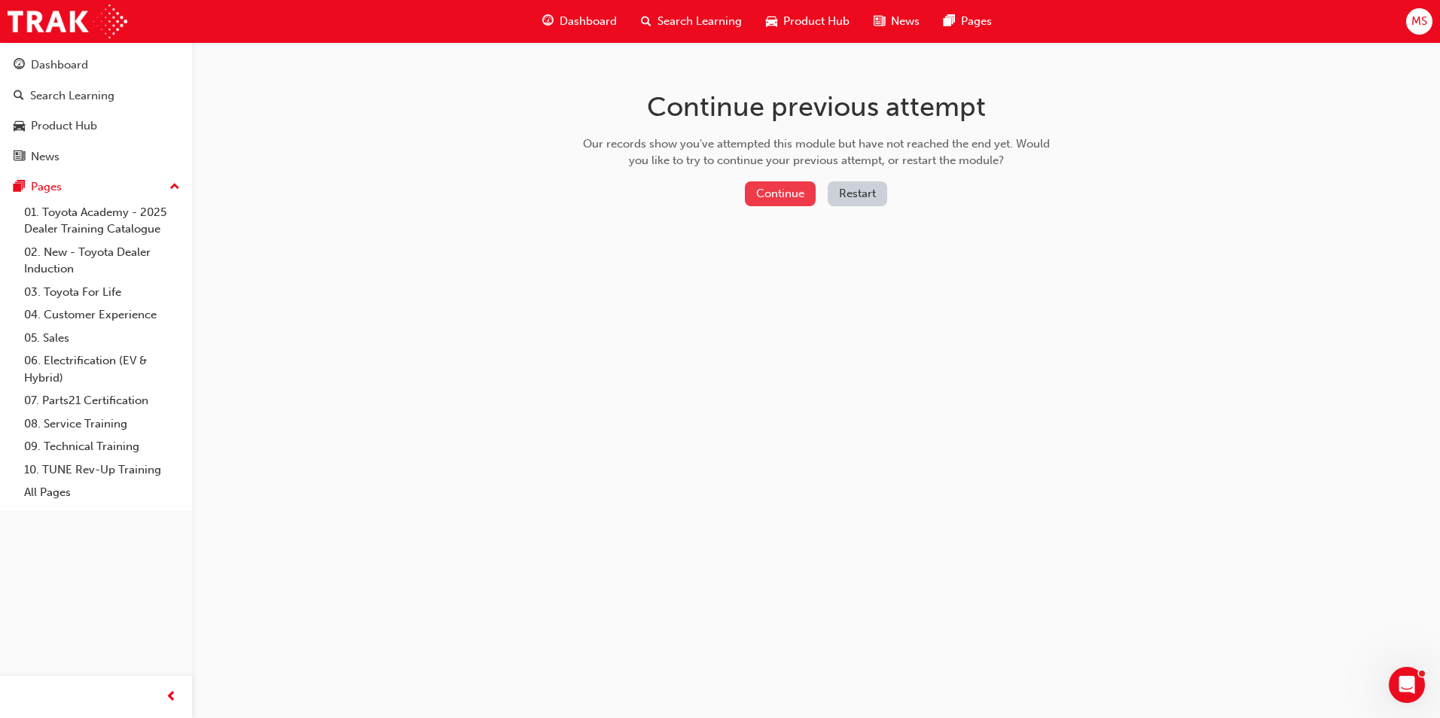
click at [773, 197] on button "Continue" at bounding box center [780, 193] width 71 height 25
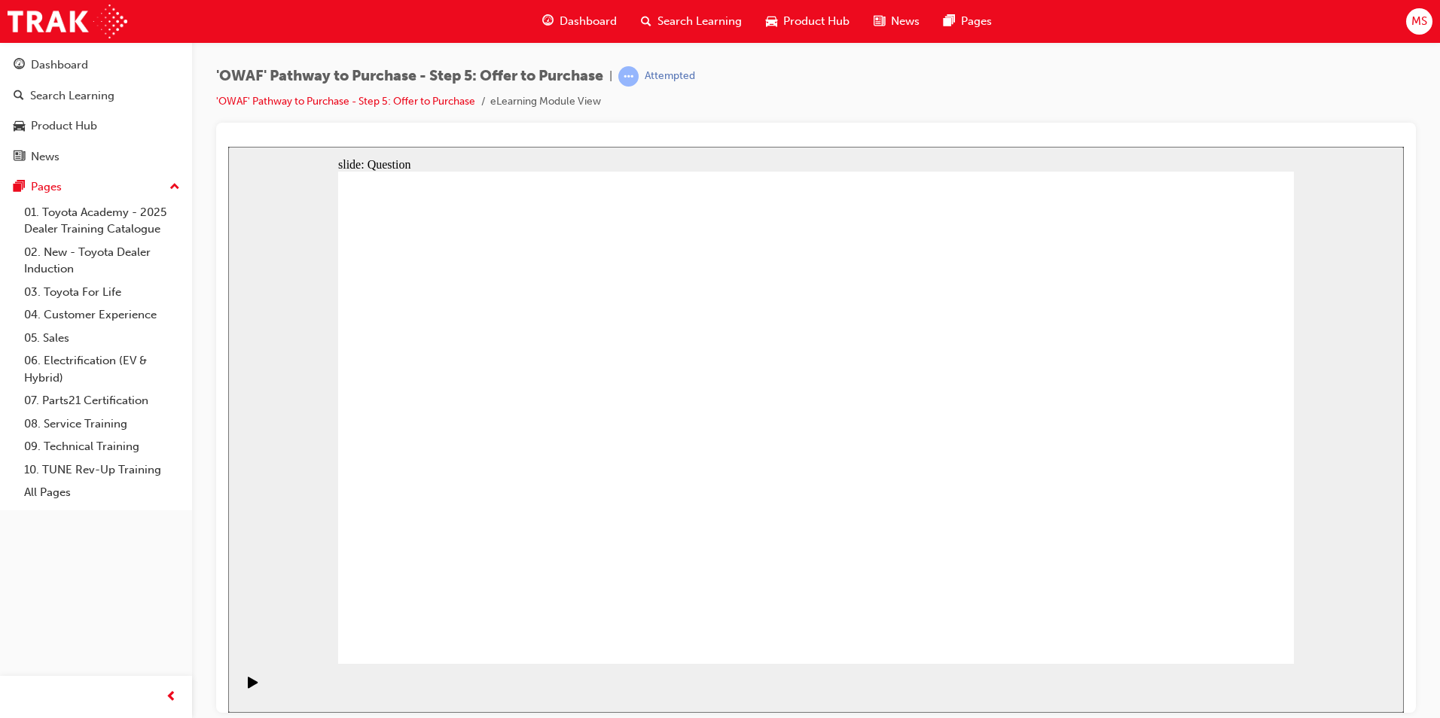
radio input "true"
drag, startPoint x: 1178, startPoint y: 387, endPoint x: 493, endPoint y: 510, distance: 696.1
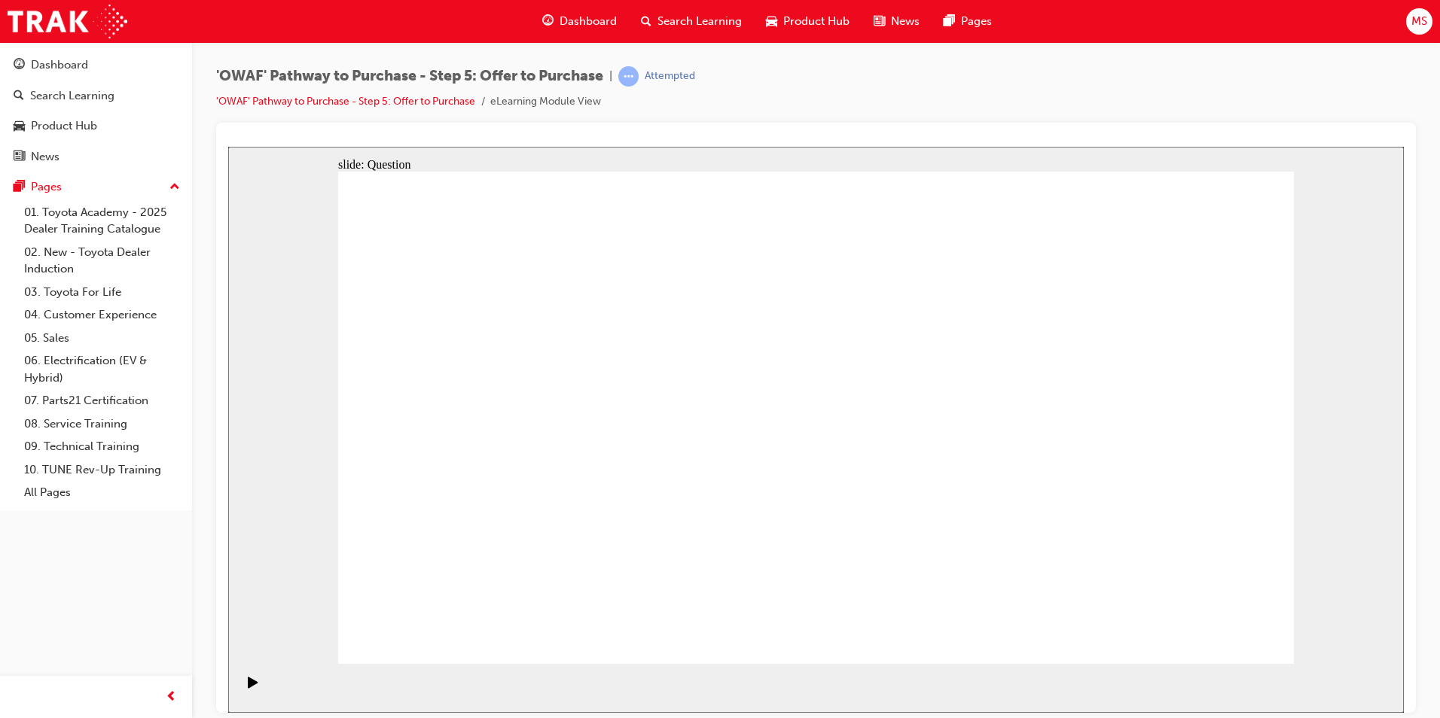
drag, startPoint x: 1050, startPoint y: 385, endPoint x: 760, endPoint y: 510, distance: 316.7
drag, startPoint x: 713, startPoint y: 380, endPoint x: 891, endPoint y: 508, distance: 219.6
drag, startPoint x: 455, startPoint y: 376, endPoint x: 1117, endPoint y: 503, distance: 673.9
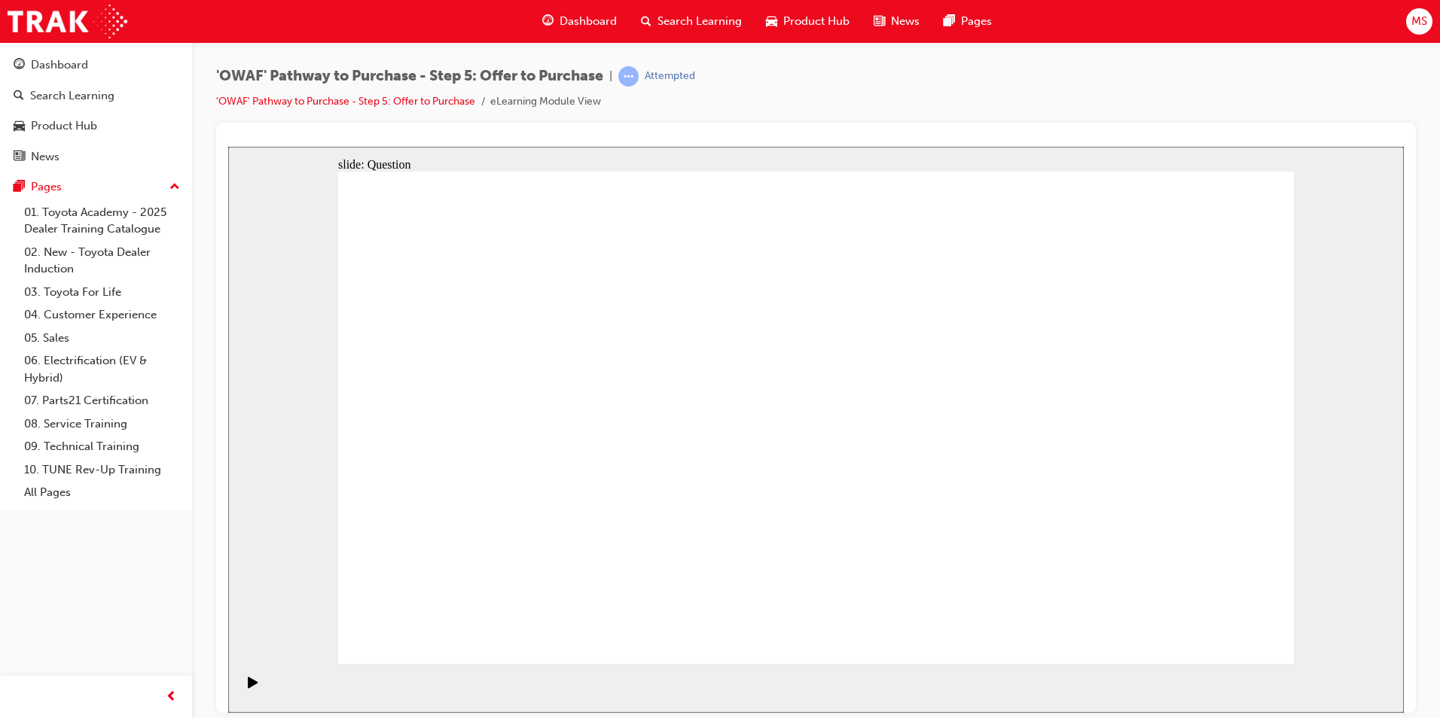
drag, startPoint x: 466, startPoint y: 400, endPoint x: 958, endPoint y: 532, distance: 509.0
drag, startPoint x: 746, startPoint y: 385, endPoint x: 1103, endPoint y: 514, distance: 379.4
drag, startPoint x: 1013, startPoint y: 392, endPoint x: 516, endPoint y: 394, distance: 497.7
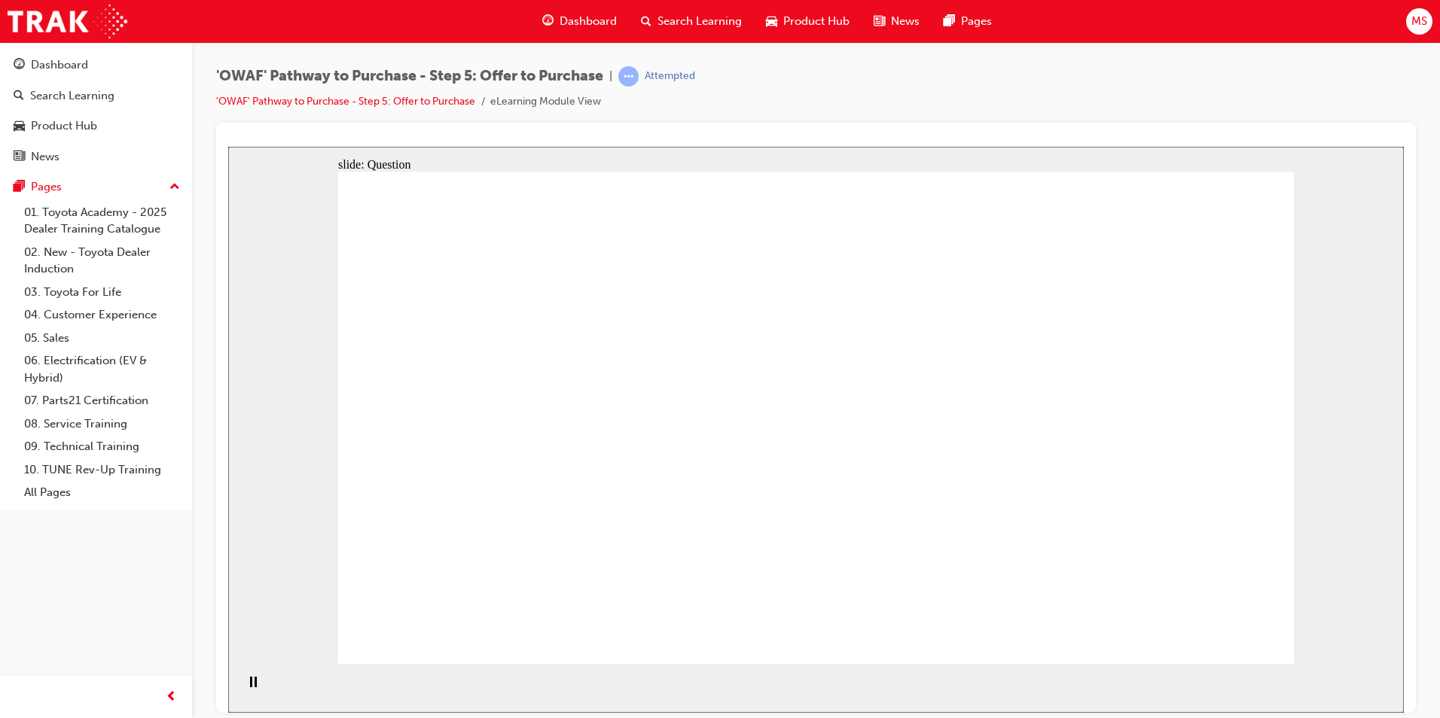
drag, startPoint x: 1175, startPoint y: 392, endPoint x: 799, endPoint y: 393, distance: 375.7
drag, startPoint x: 1027, startPoint y: 470, endPoint x: 812, endPoint y: 483, distance: 215.0
drag, startPoint x: 1179, startPoint y: 468, endPoint x: 1051, endPoint y: 559, distance: 157.5
drag, startPoint x: 1001, startPoint y: 536, endPoint x: 532, endPoint y: 470, distance: 473.0
drag, startPoint x: 773, startPoint y: 519, endPoint x: 519, endPoint y: 544, distance: 255.8
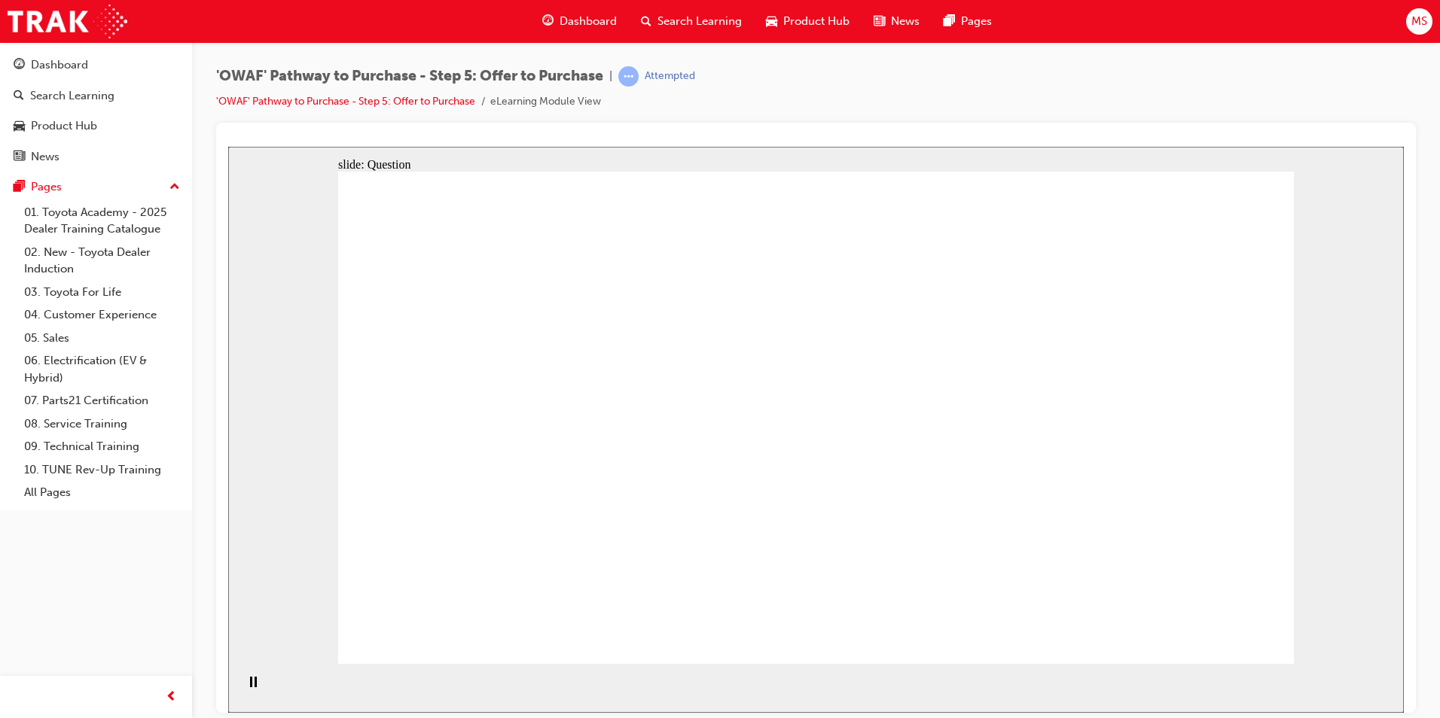
drag, startPoint x: 1132, startPoint y: 538, endPoint x: 794, endPoint y: 553, distance: 337.7
checkbox input "true"
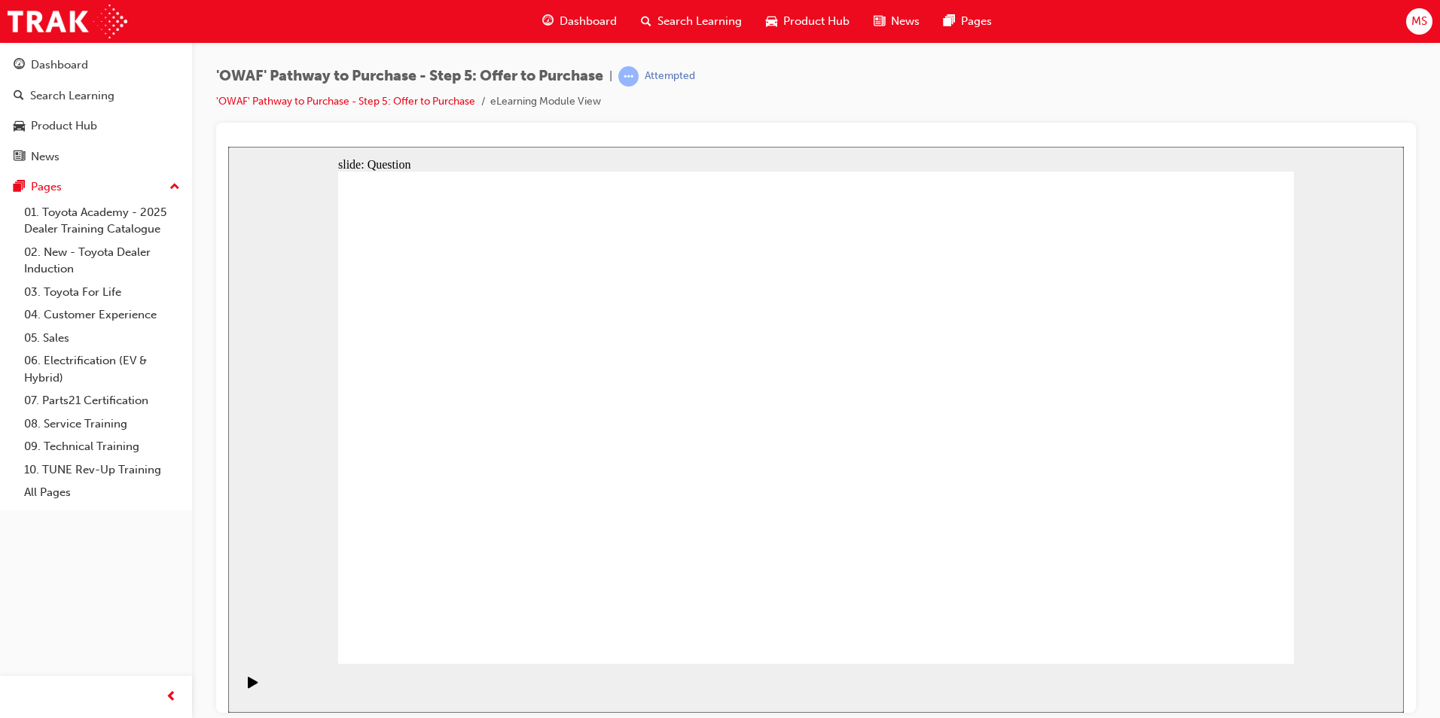
checkbox input "false"
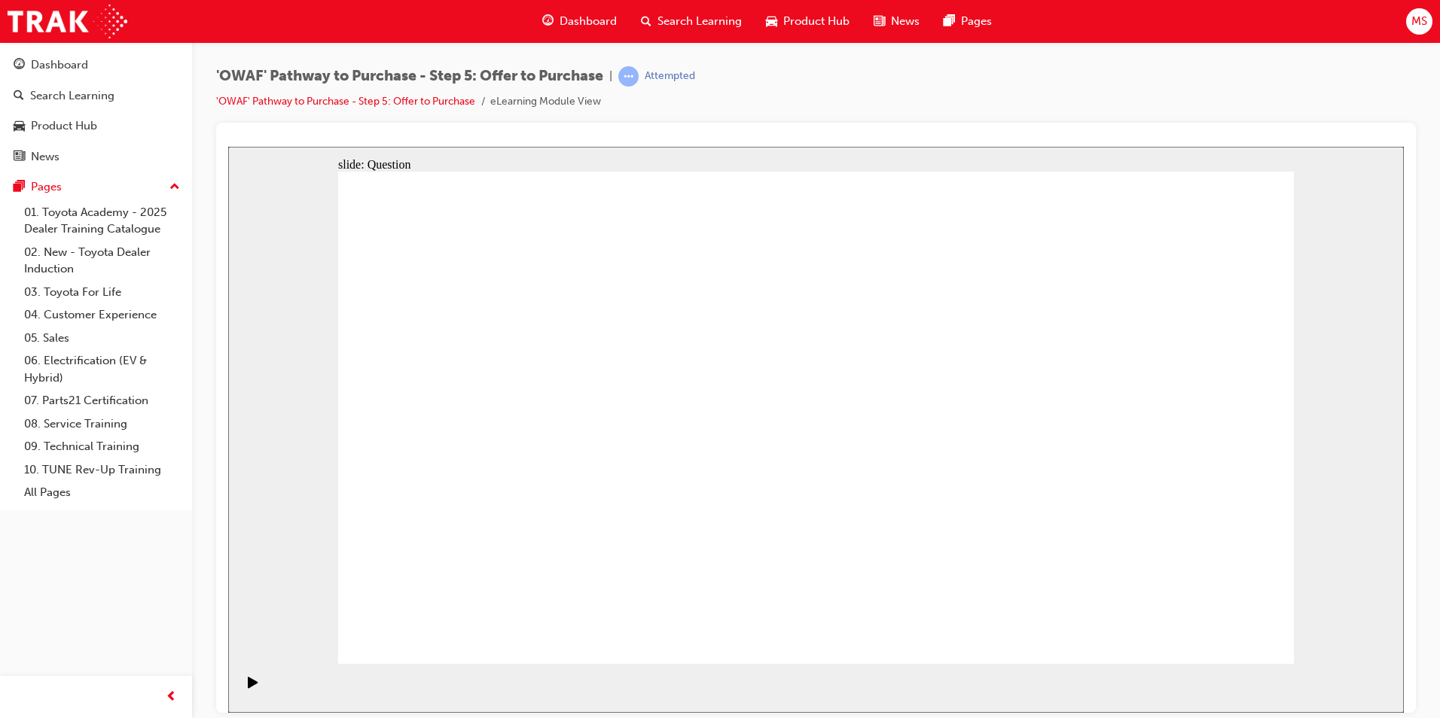
checkbox input "true"
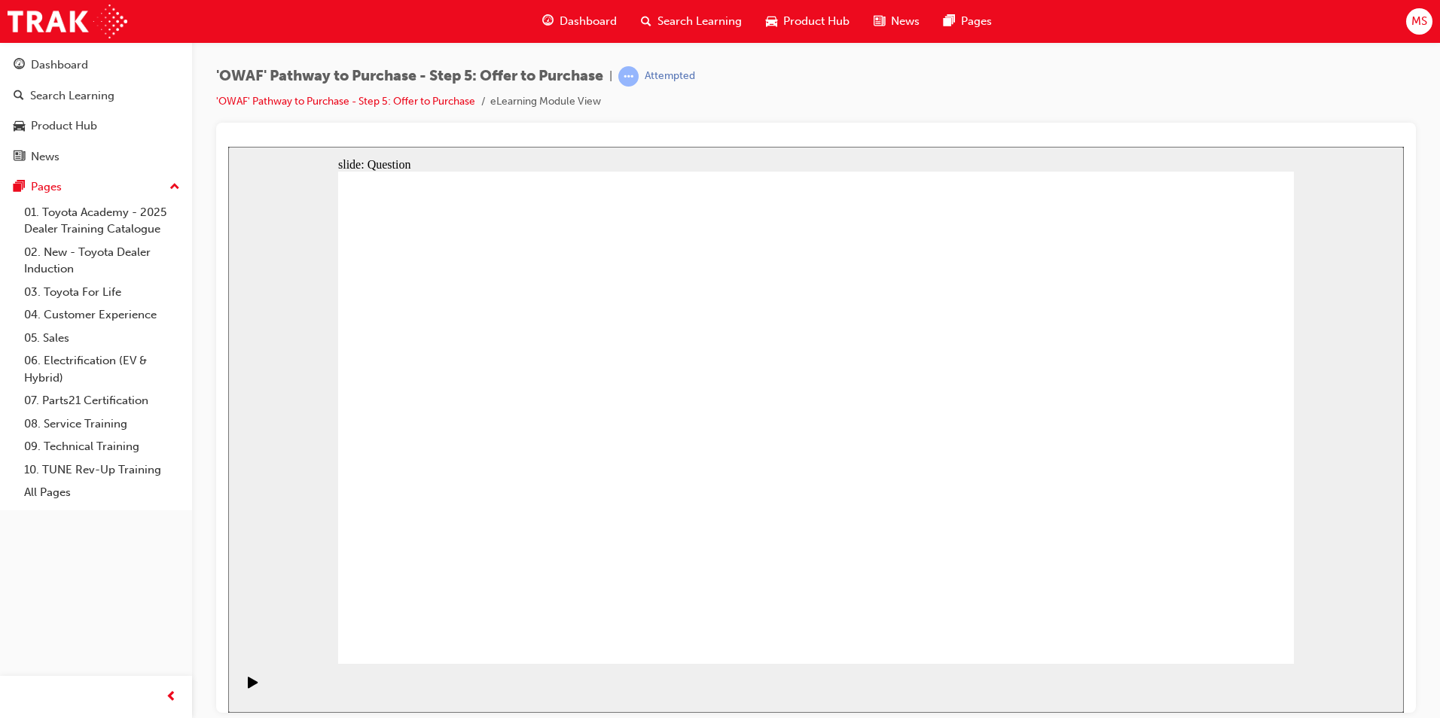
checkbox input "false"
radio input "true"
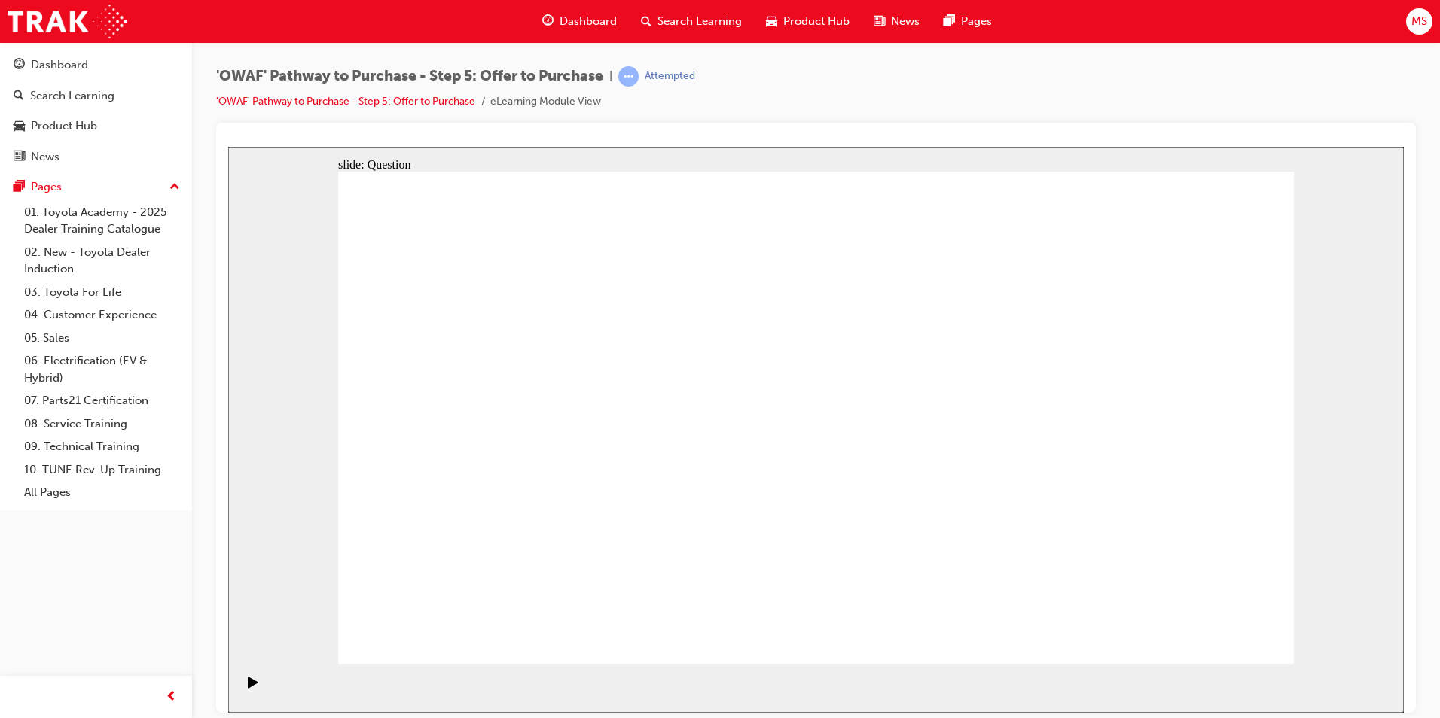
radio input "false"
radio input "true"
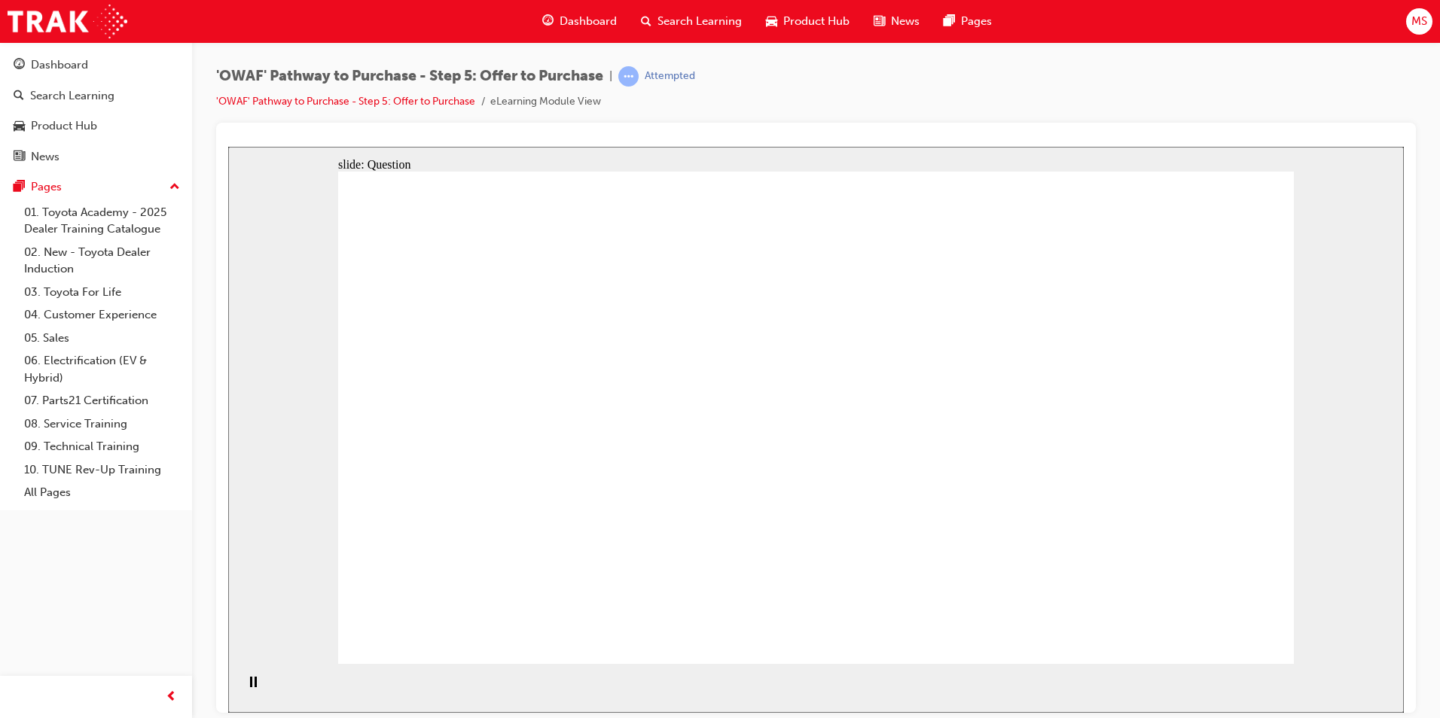
radio input "true"
drag, startPoint x: 1162, startPoint y: 392, endPoint x: 544, endPoint y: 509, distance: 629.1
drag, startPoint x: 1020, startPoint y: 375, endPoint x: 740, endPoint y: 499, distance: 306.4
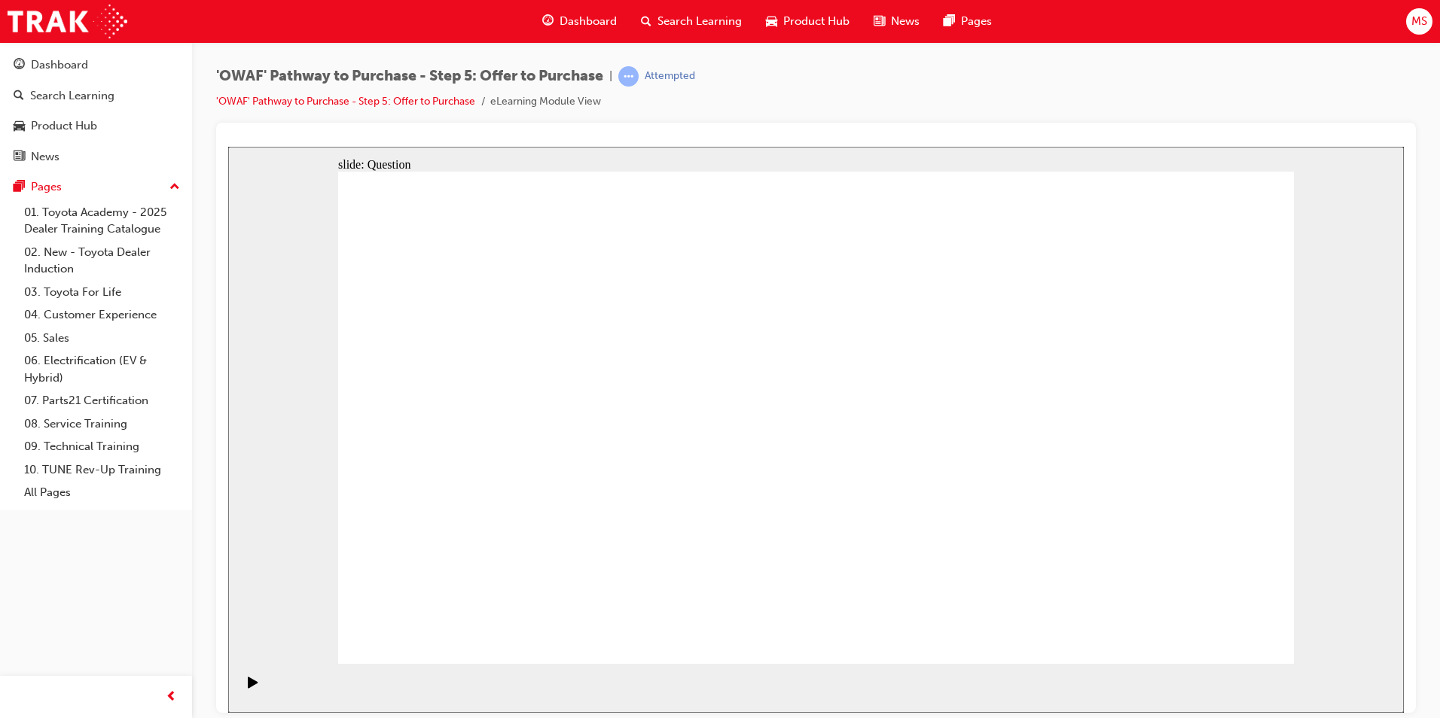
drag, startPoint x: 749, startPoint y: 385, endPoint x: 1136, endPoint y: 513, distance: 407.9
drag, startPoint x: 492, startPoint y: 386, endPoint x: 951, endPoint y: 510, distance: 475.6
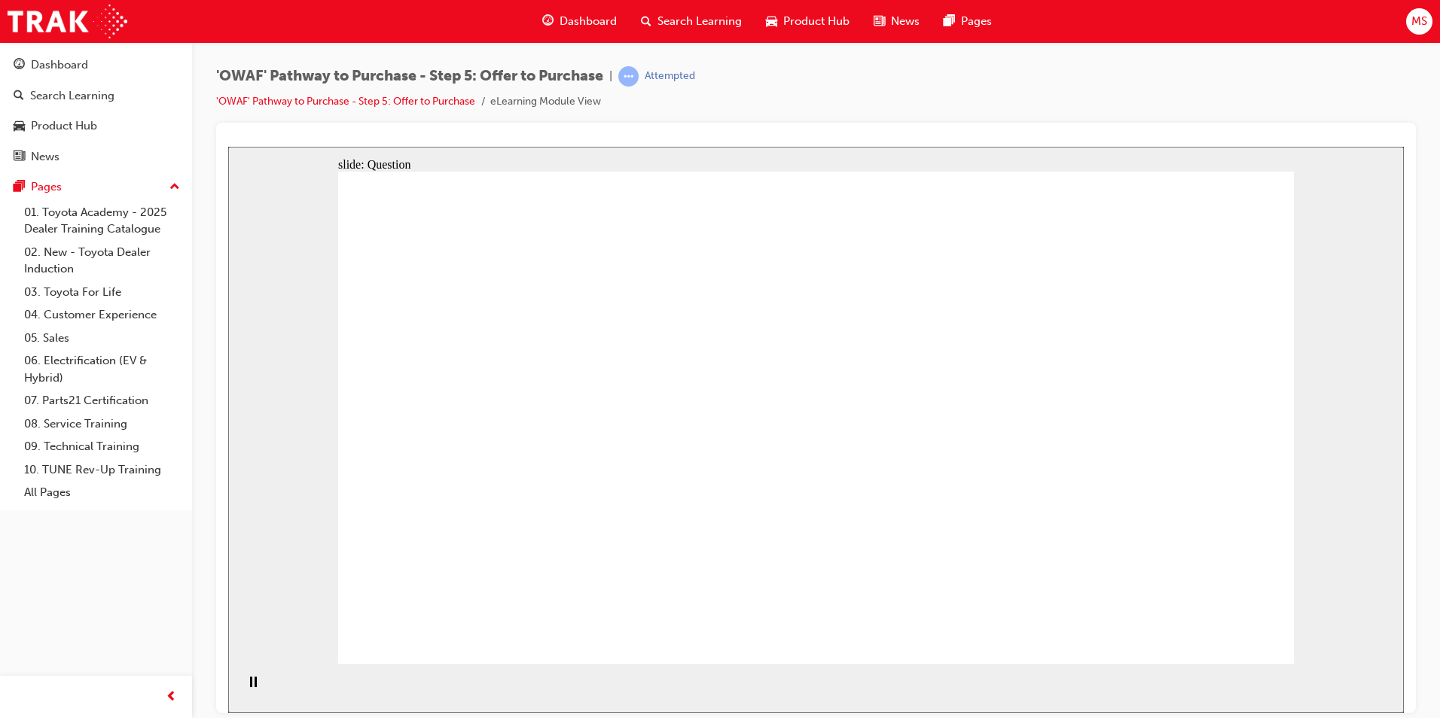
drag, startPoint x: 998, startPoint y: 394, endPoint x: 499, endPoint y: 376, distance: 498.7
drag, startPoint x: 1013, startPoint y: 468, endPoint x: 752, endPoint y: 379, distance: 275.5
drag, startPoint x: 1024, startPoint y: 546, endPoint x: 773, endPoint y: 458, distance: 266.5
drag, startPoint x: 1052, startPoint y: 527, endPoint x: 770, endPoint y: 523, distance: 281.6
drag, startPoint x: 1131, startPoint y: 457, endPoint x: 608, endPoint y: 438, distance: 522.9
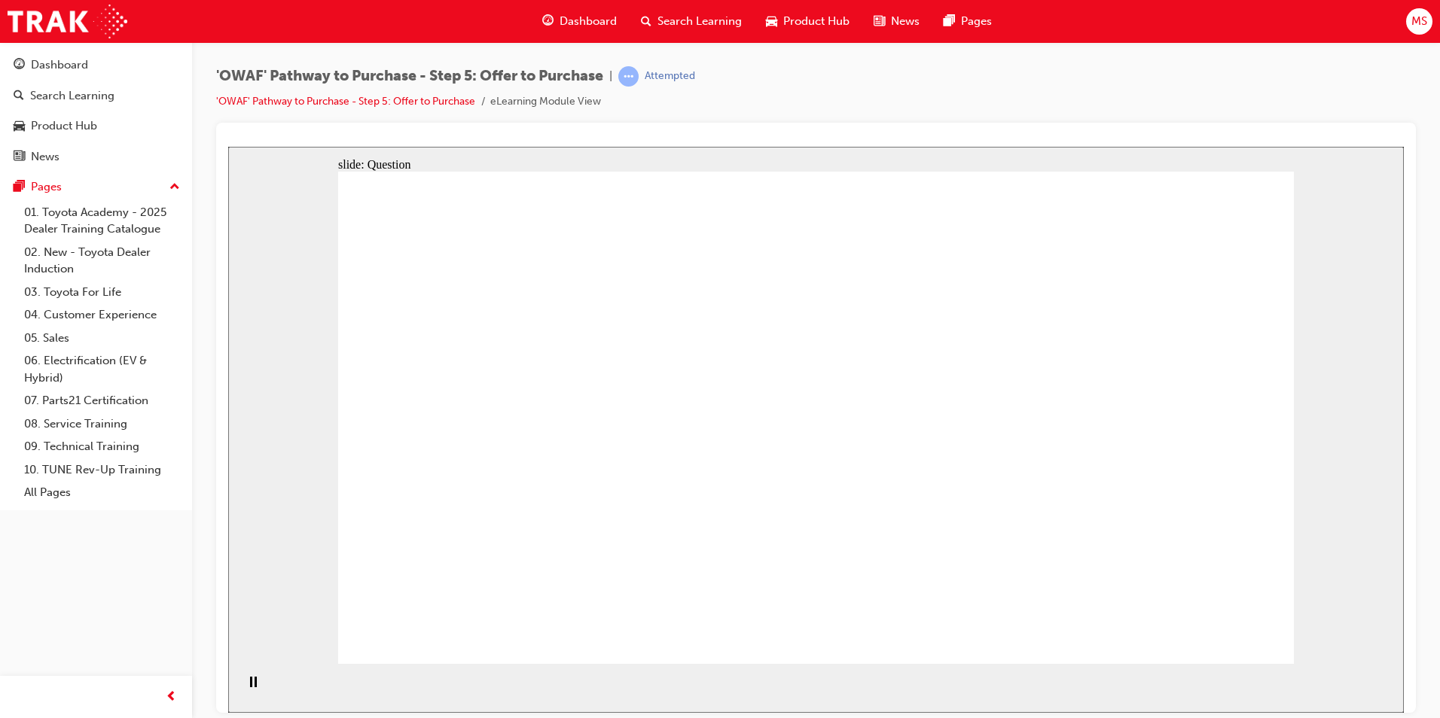
drag, startPoint x: 593, startPoint y: 443, endPoint x: 511, endPoint y: 440, distance: 82.1
drag, startPoint x: 1163, startPoint y: 389, endPoint x: 515, endPoint y: 528, distance: 663.1
drag, startPoint x: 1189, startPoint y: 505, endPoint x: 1102, endPoint y: 505, distance: 87.3
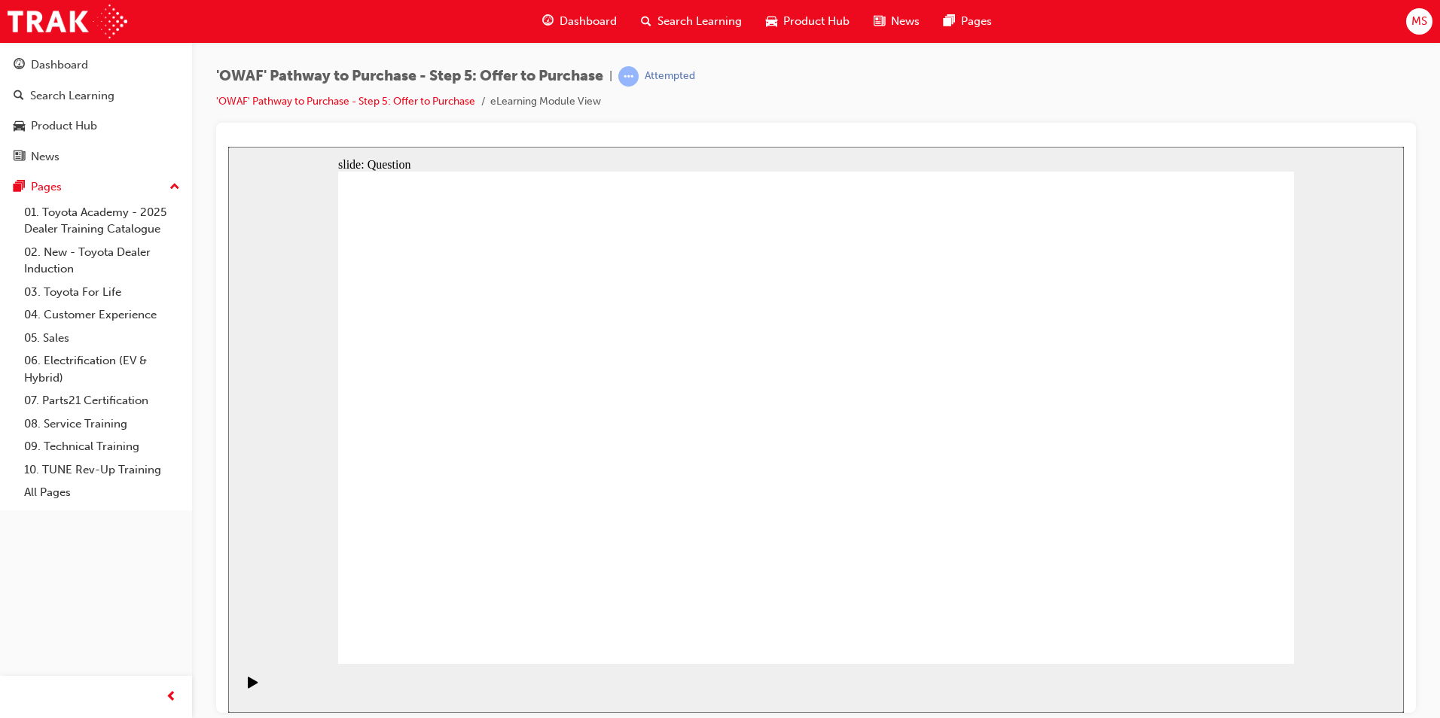
checkbox input "true"
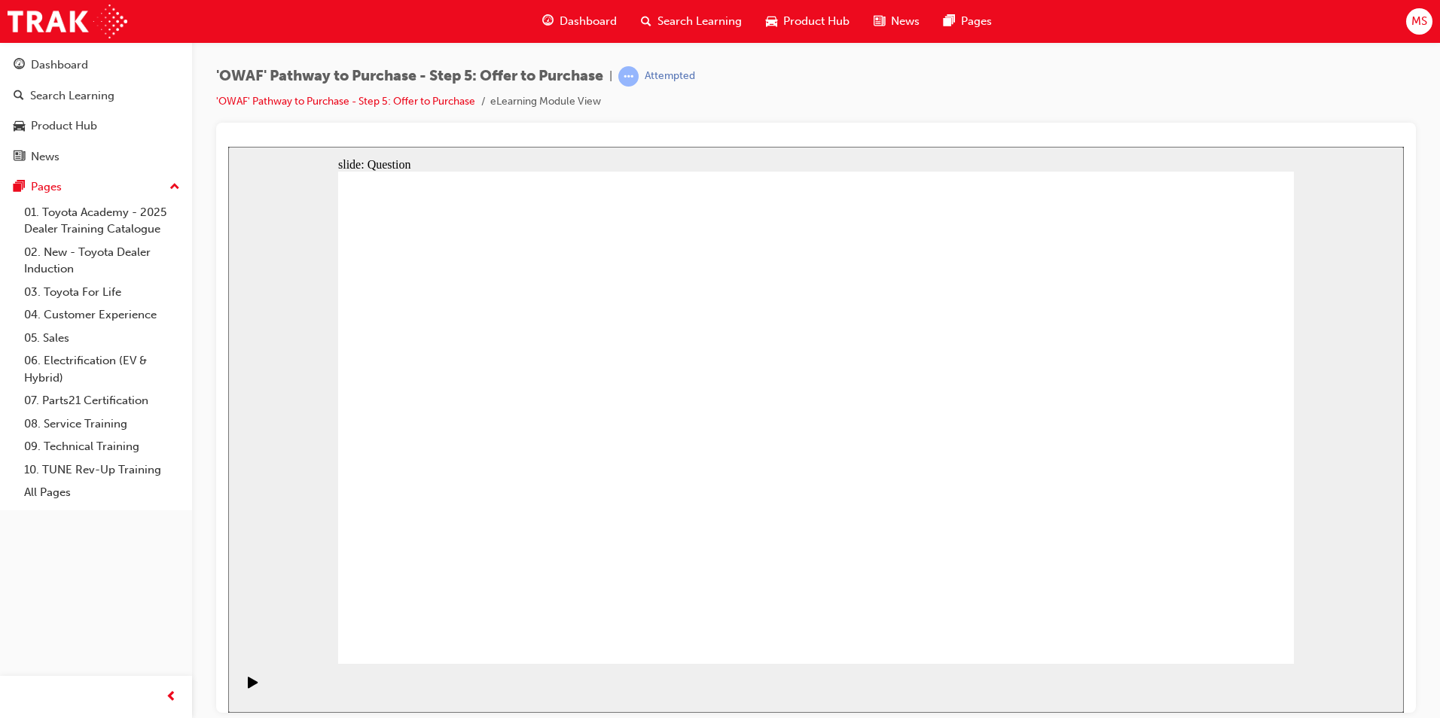
checkbox input "true"
drag, startPoint x: 776, startPoint y: 244, endPoint x: 867, endPoint y: 276, distance: 96.7
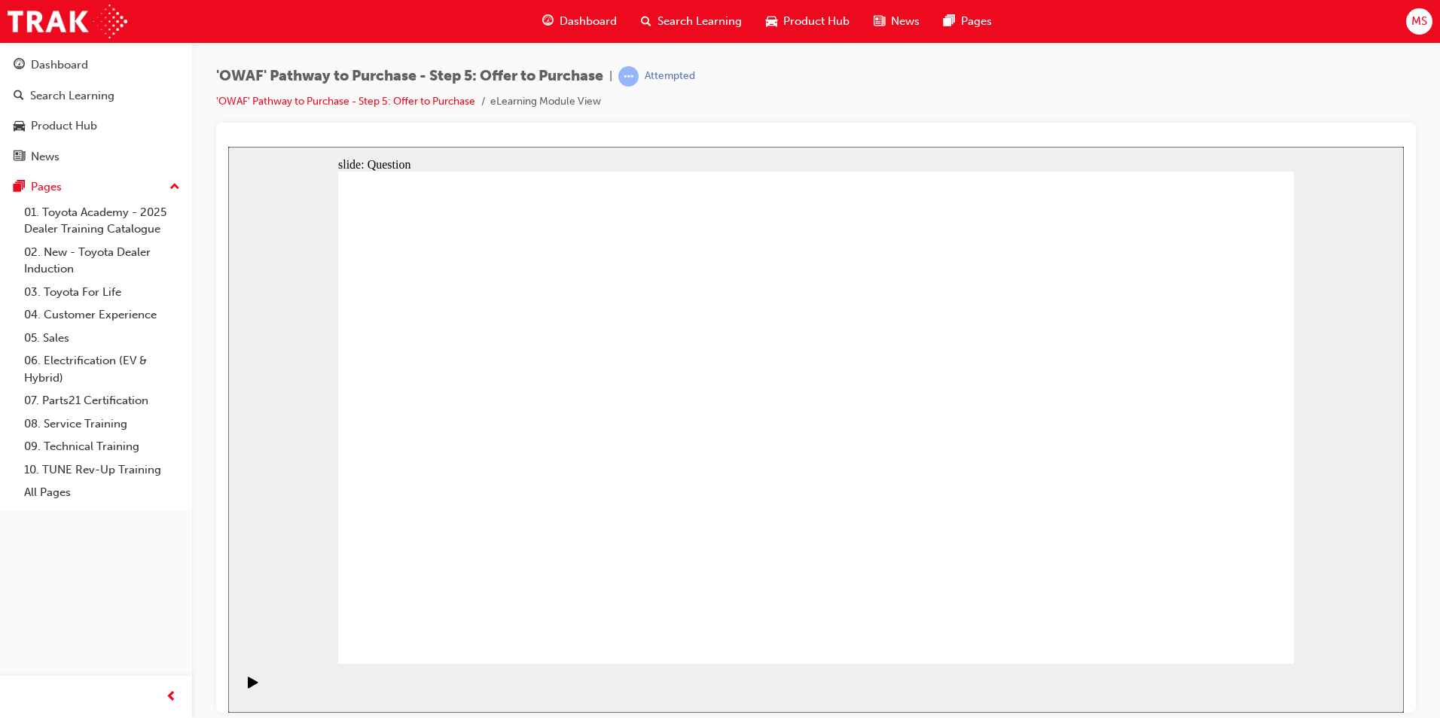
checkbox input "true"
checkbox input "false"
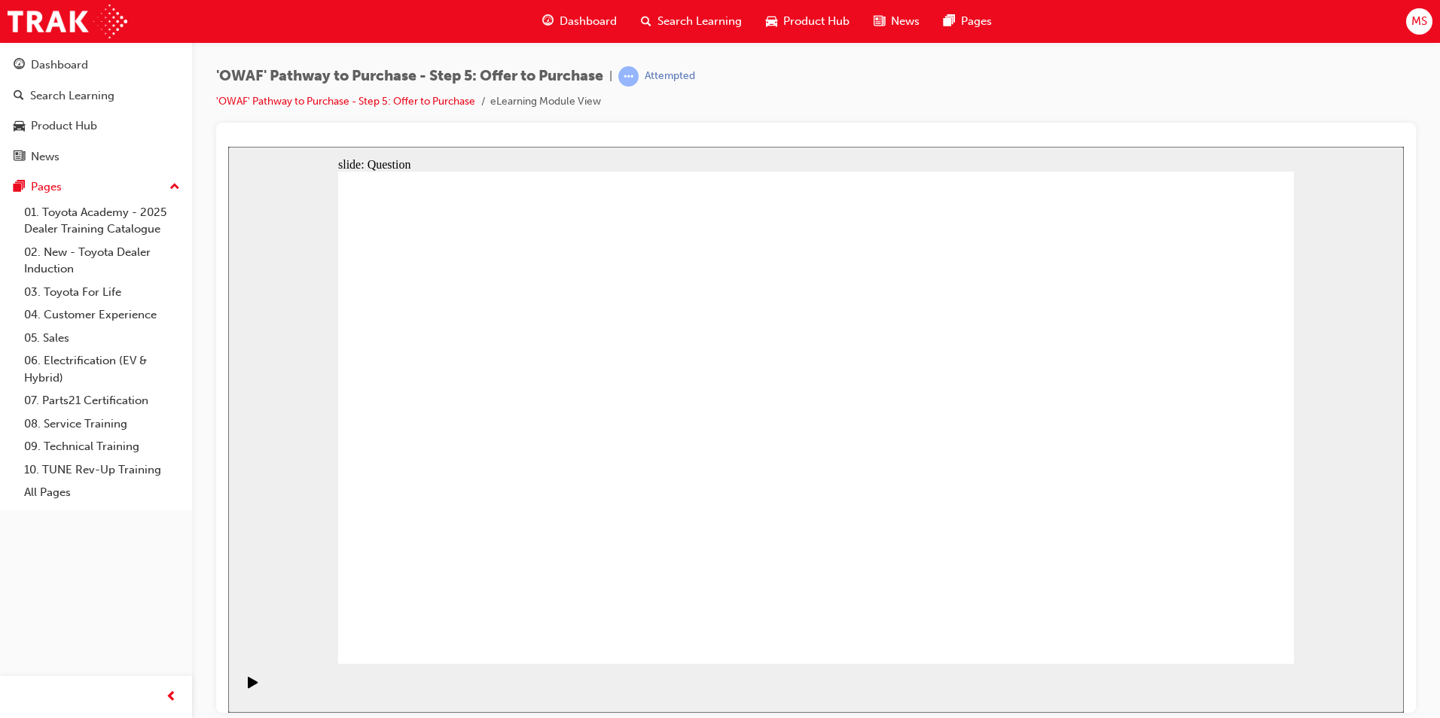
radio input "true"
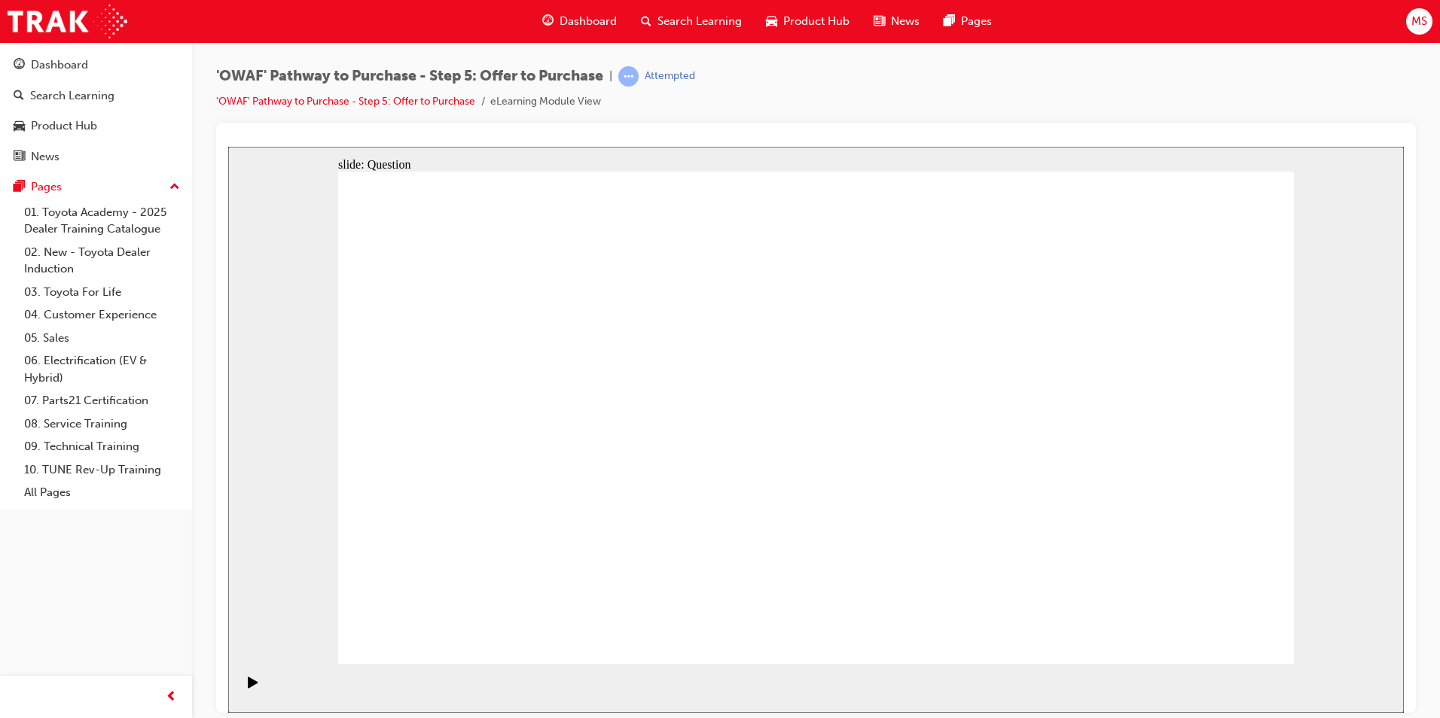
radio input "true"
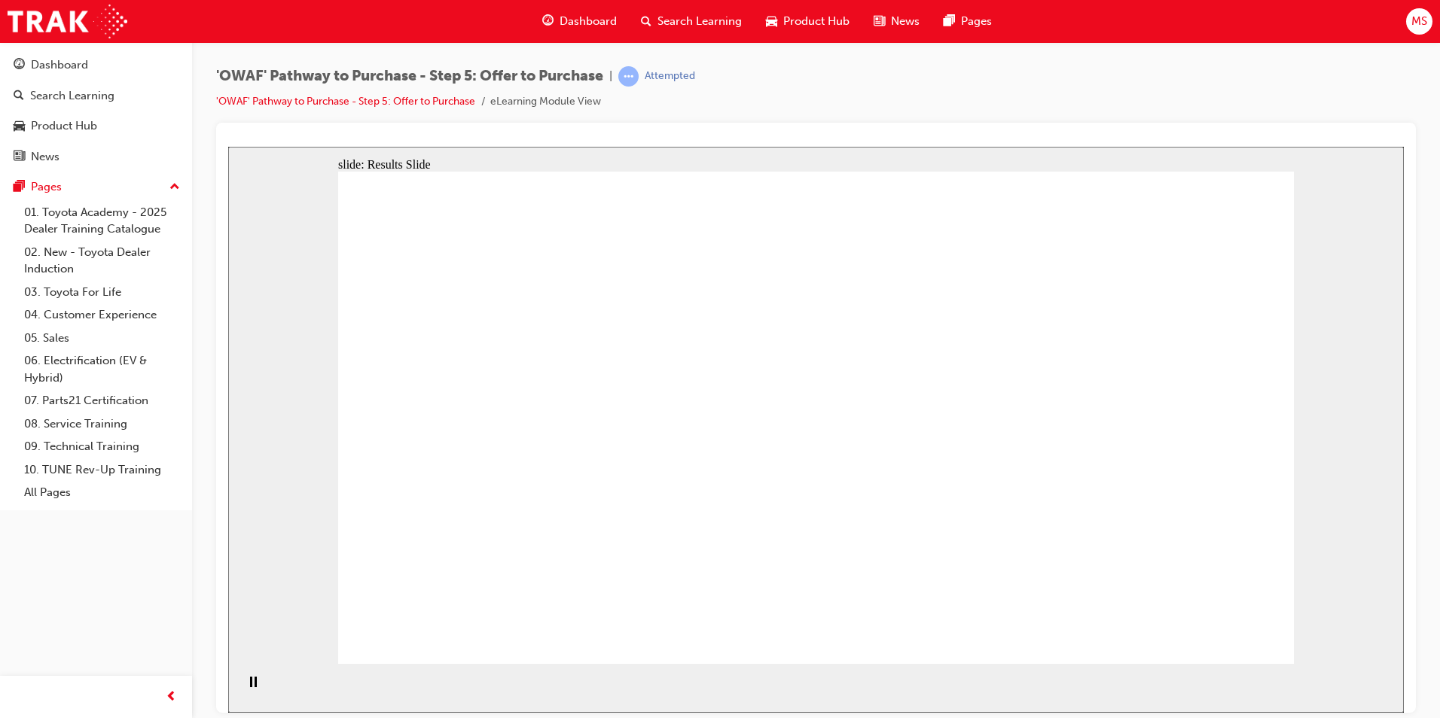
radio input "true"
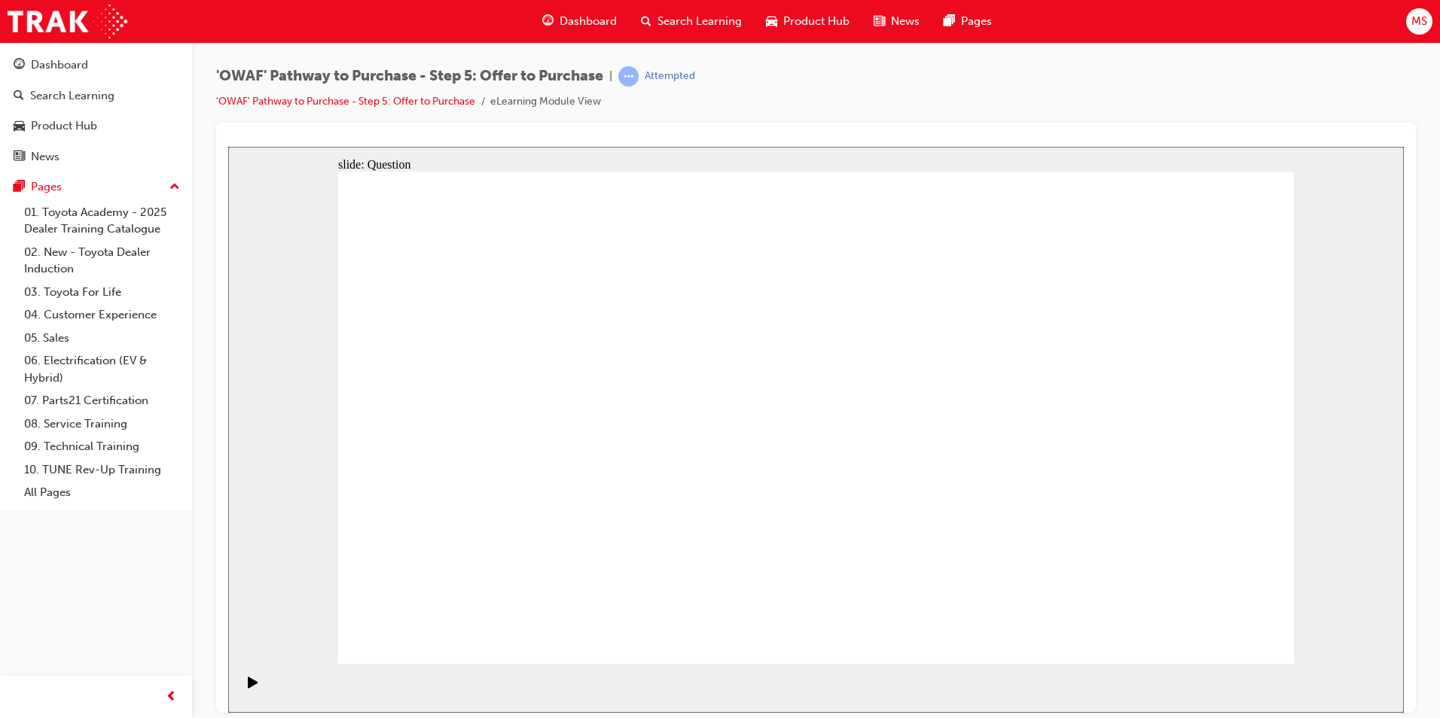
drag, startPoint x: 1043, startPoint y: 403, endPoint x: 533, endPoint y: 501, distance: 519.2
drag, startPoint x: 1043, startPoint y: 388, endPoint x: 742, endPoint y: 501, distance: 321.2
drag, startPoint x: 484, startPoint y: 389, endPoint x: 942, endPoint y: 507, distance: 473.0
drag, startPoint x: 742, startPoint y: 397, endPoint x: 1114, endPoint y: 538, distance: 398.0
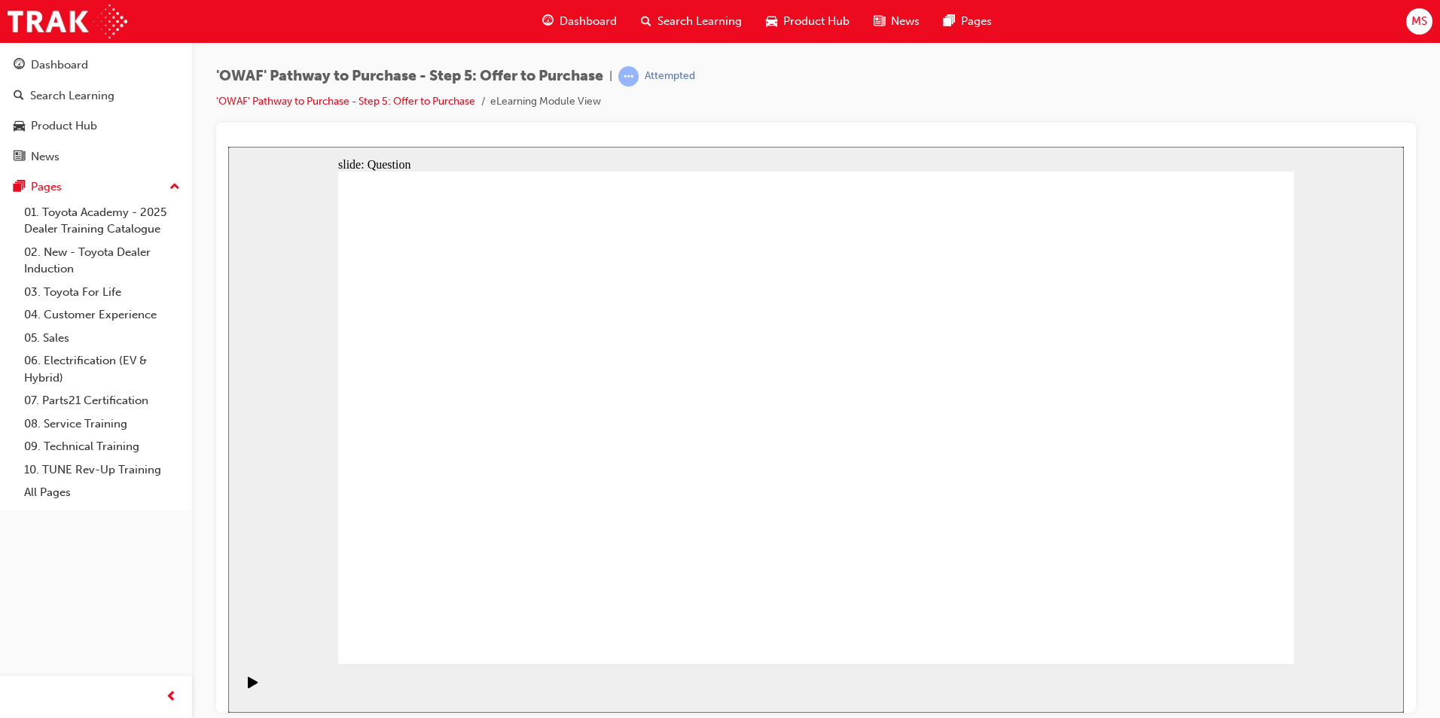
drag, startPoint x: 982, startPoint y: 460, endPoint x: 731, endPoint y: 386, distance: 261.4
drag, startPoint x: 977, startPoint y: 398, endPoint x: 495, endPoint y: 401, distance: 481.9
drag, startPoint x: 983, startPoint y: 535, endPoint x: 709, endPoint y: 480, distance: 280.3
drag, startPoint x: 736, startPoint y: 477, endPoint x: 773, endPoint y: 450, distance: 45.3
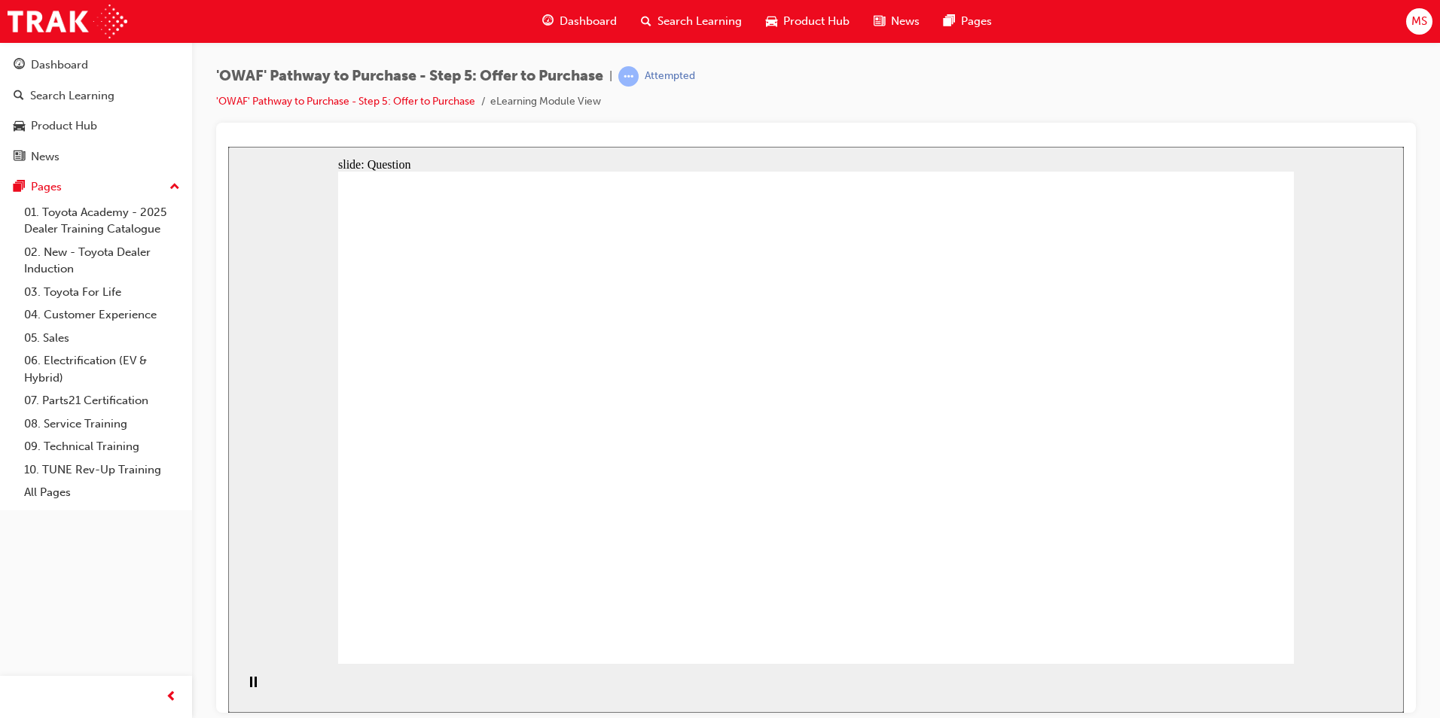
drag, startPoint x: 1169, startPoint y: 546, endPoint x: 520, endPoint y: 477, distance: 652.0
drag, startPoint x: 1141, startPoint y: 461, endPoint x: 496, endPoint y: 542, distance: 650.4
drag, startPoint x: 1123, startPoint y: 399, endPoint x: 721, endPoint y: 544, distance: 427.5
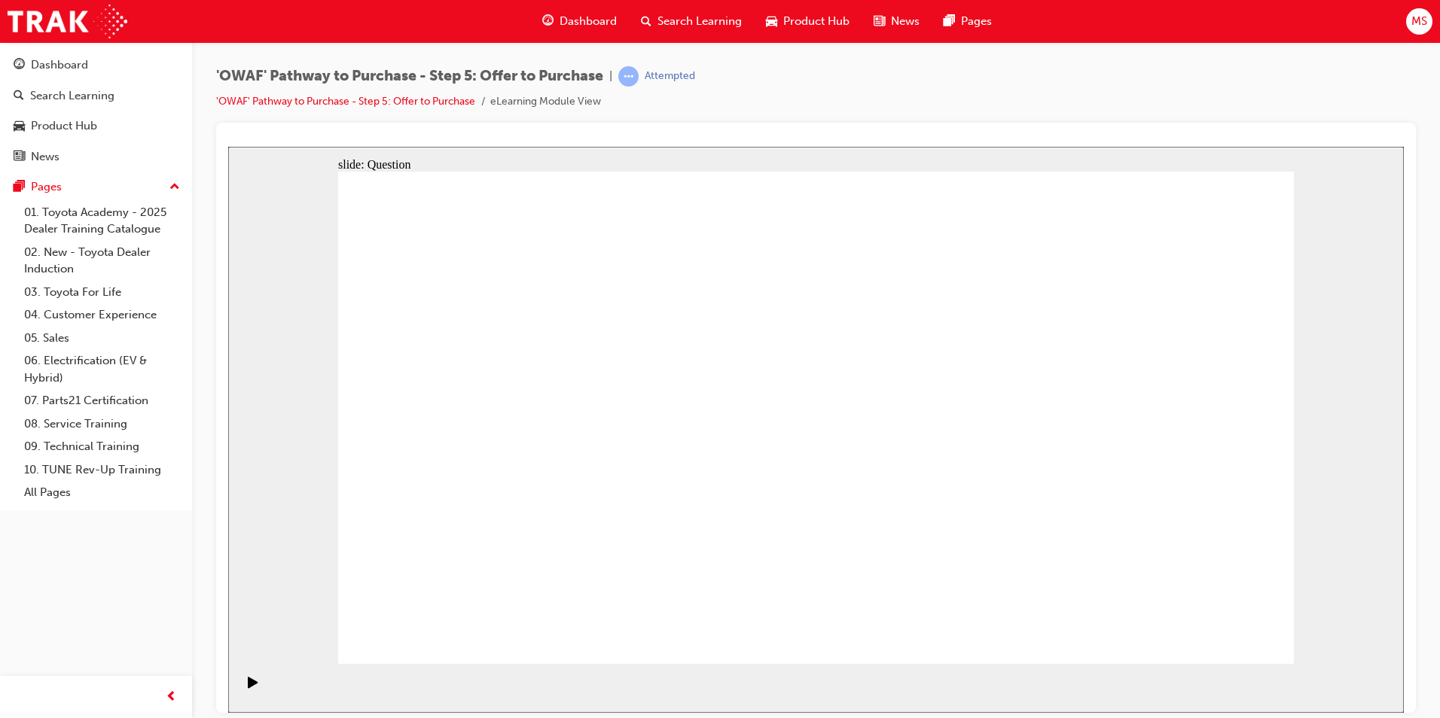
checkbox input "true"
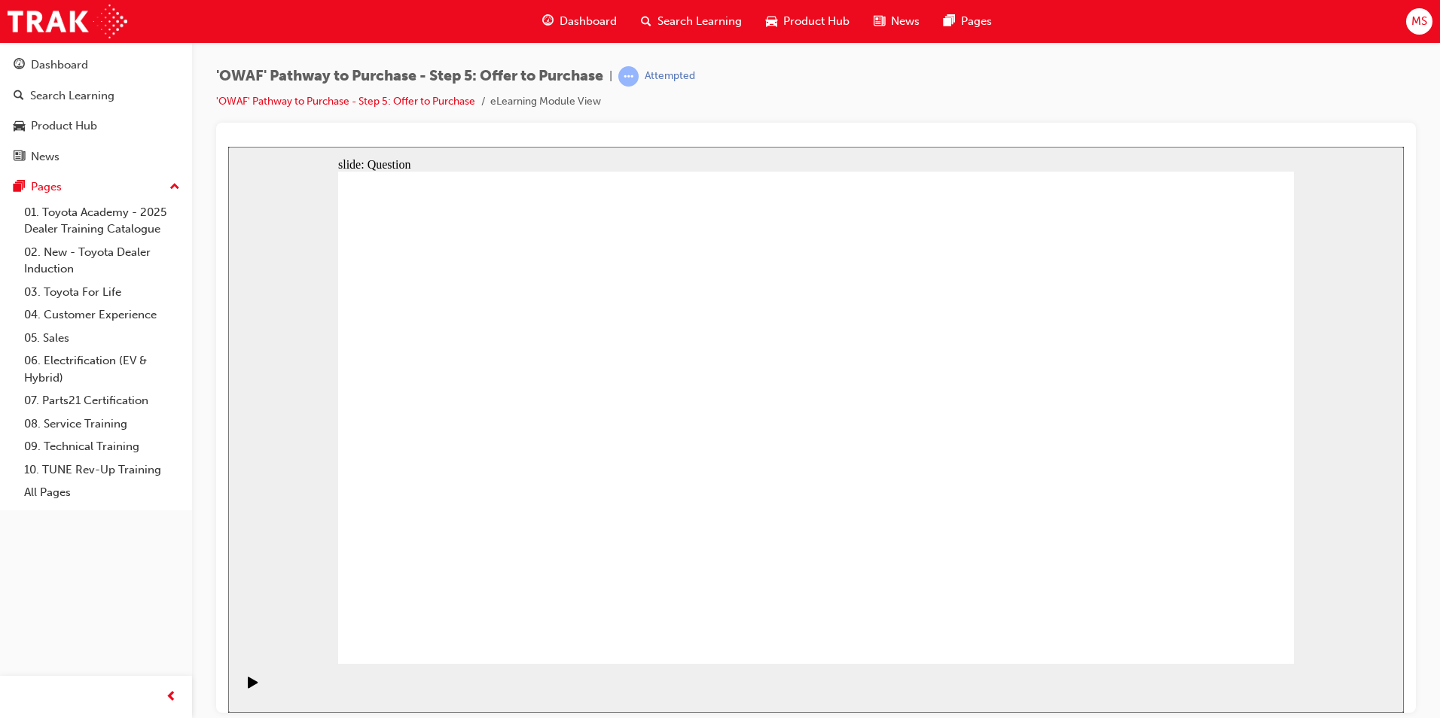
checkbox input "true"
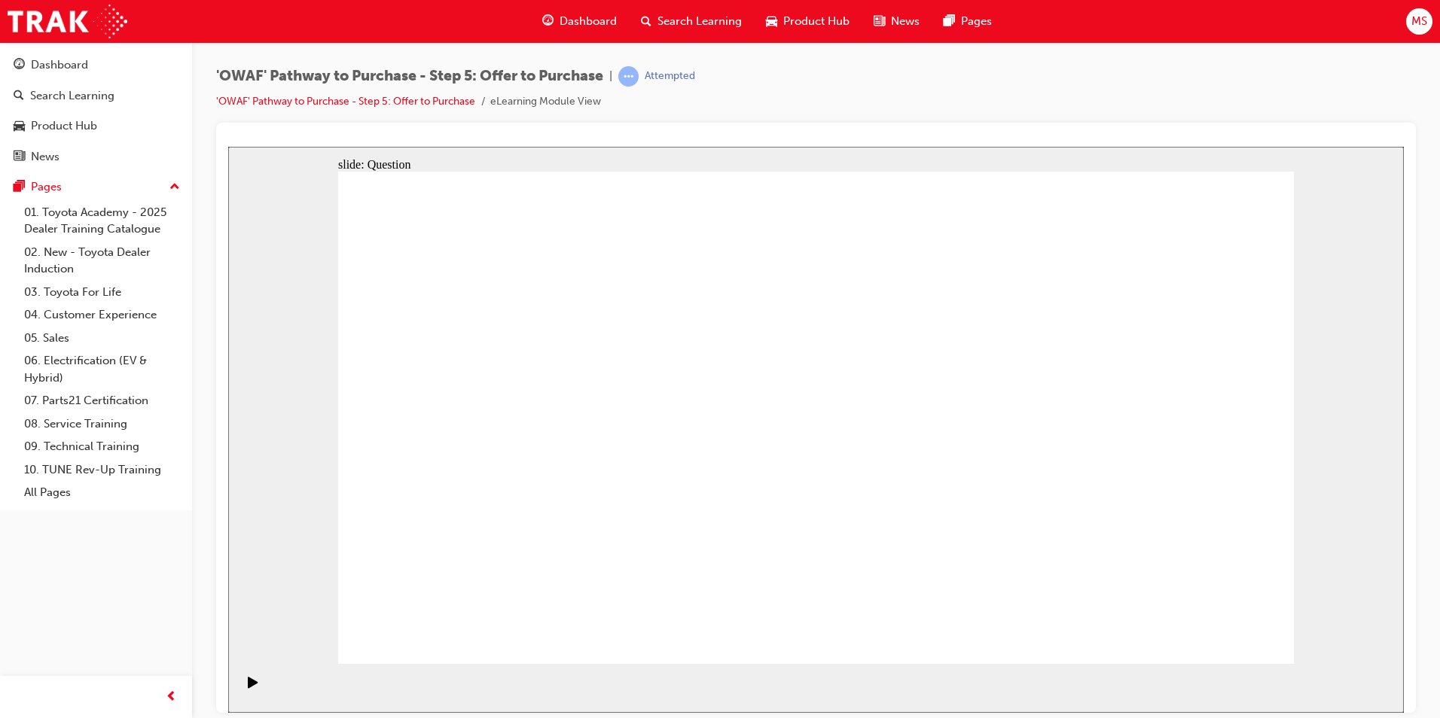
checkbox input "true"
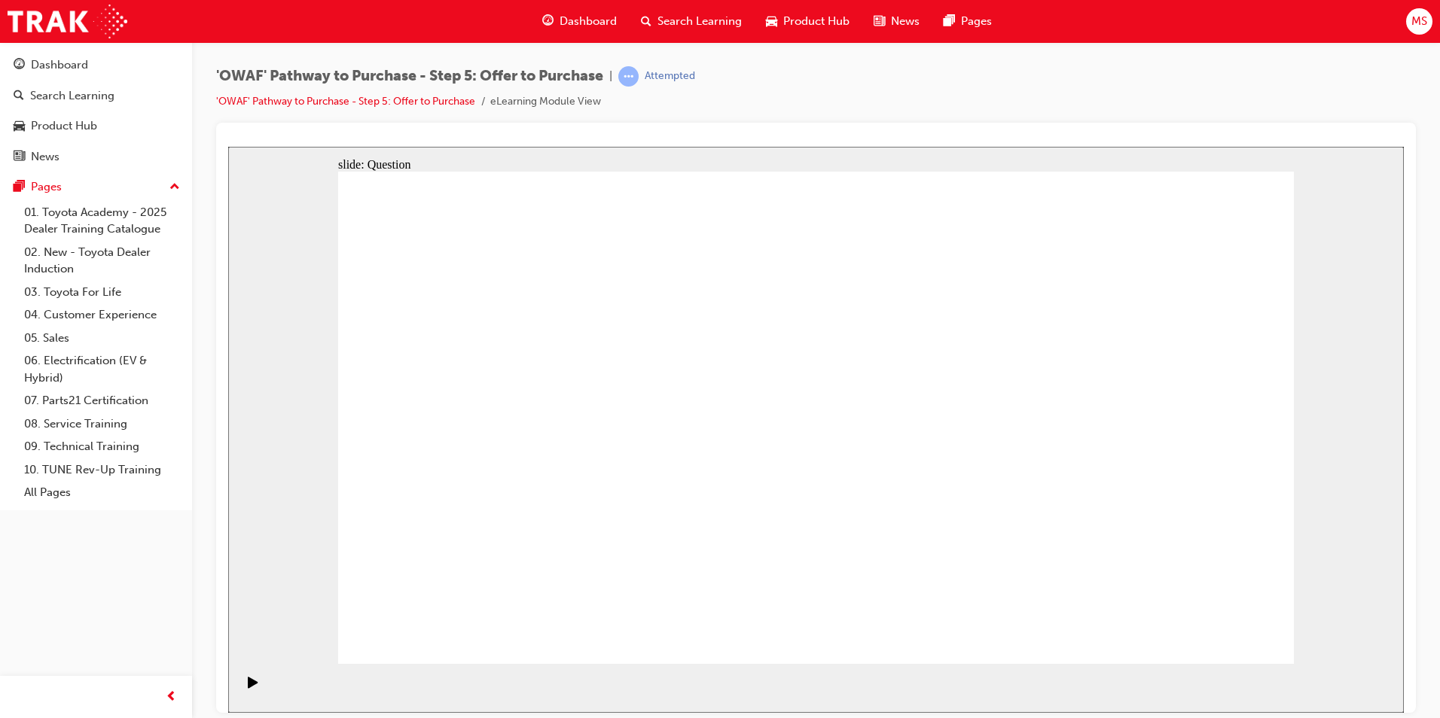
radio input "false"
radio input "true"
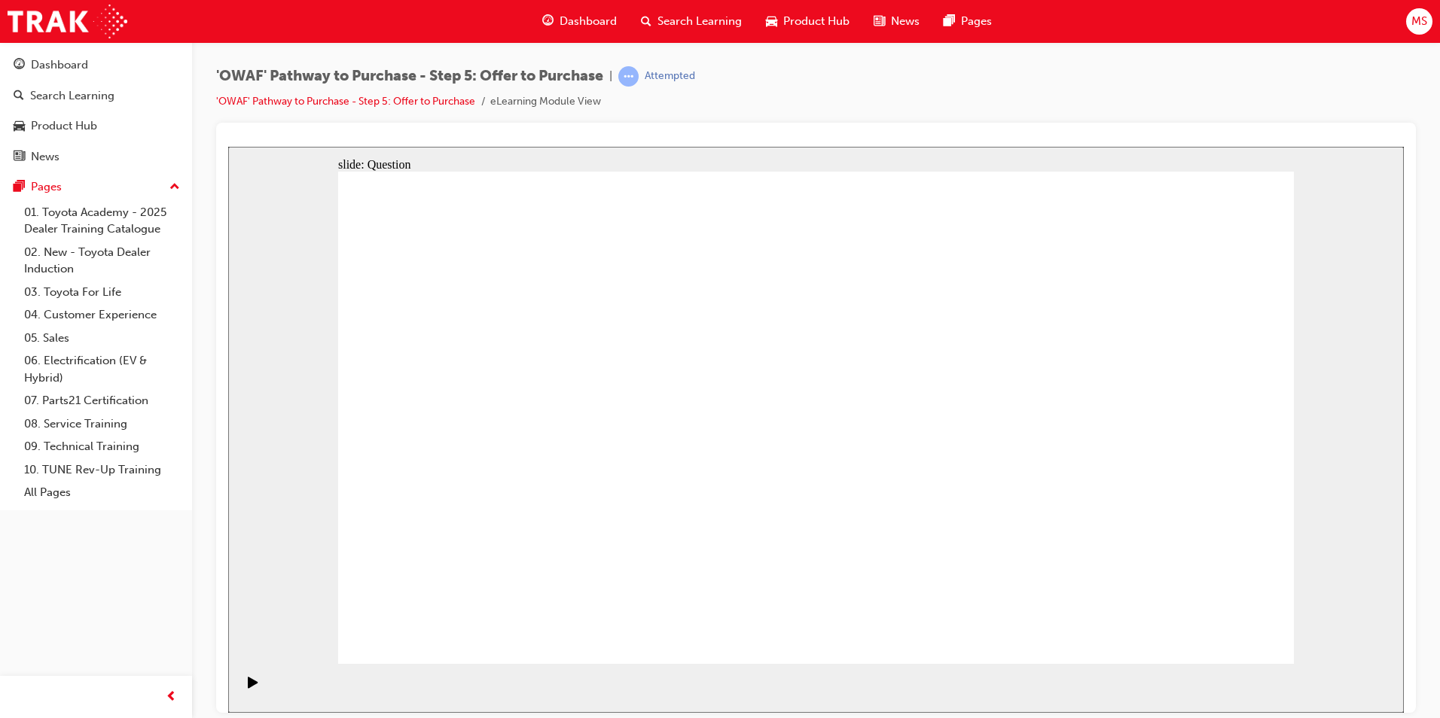
radio input "true"
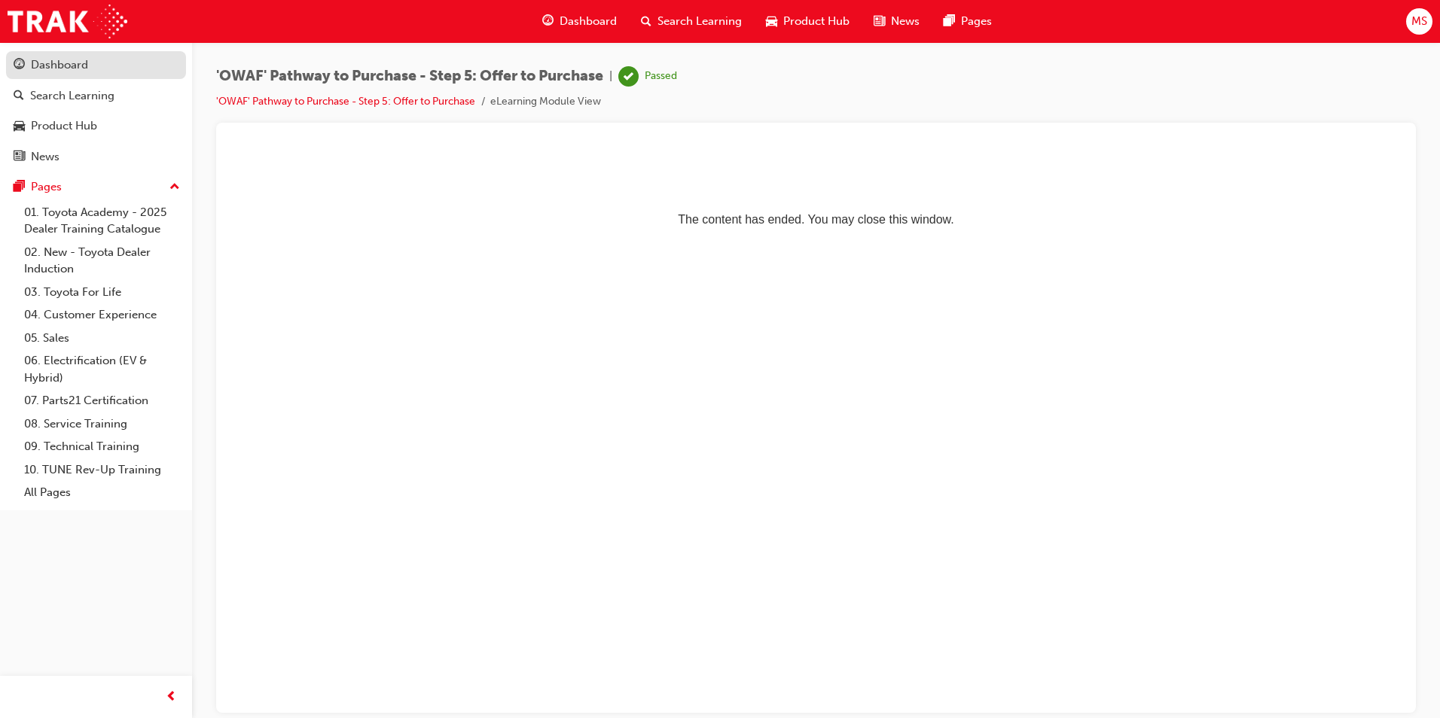
click at [85, 66] on div "Dashboard" at bounding box center [59, 64] width 57 height 17
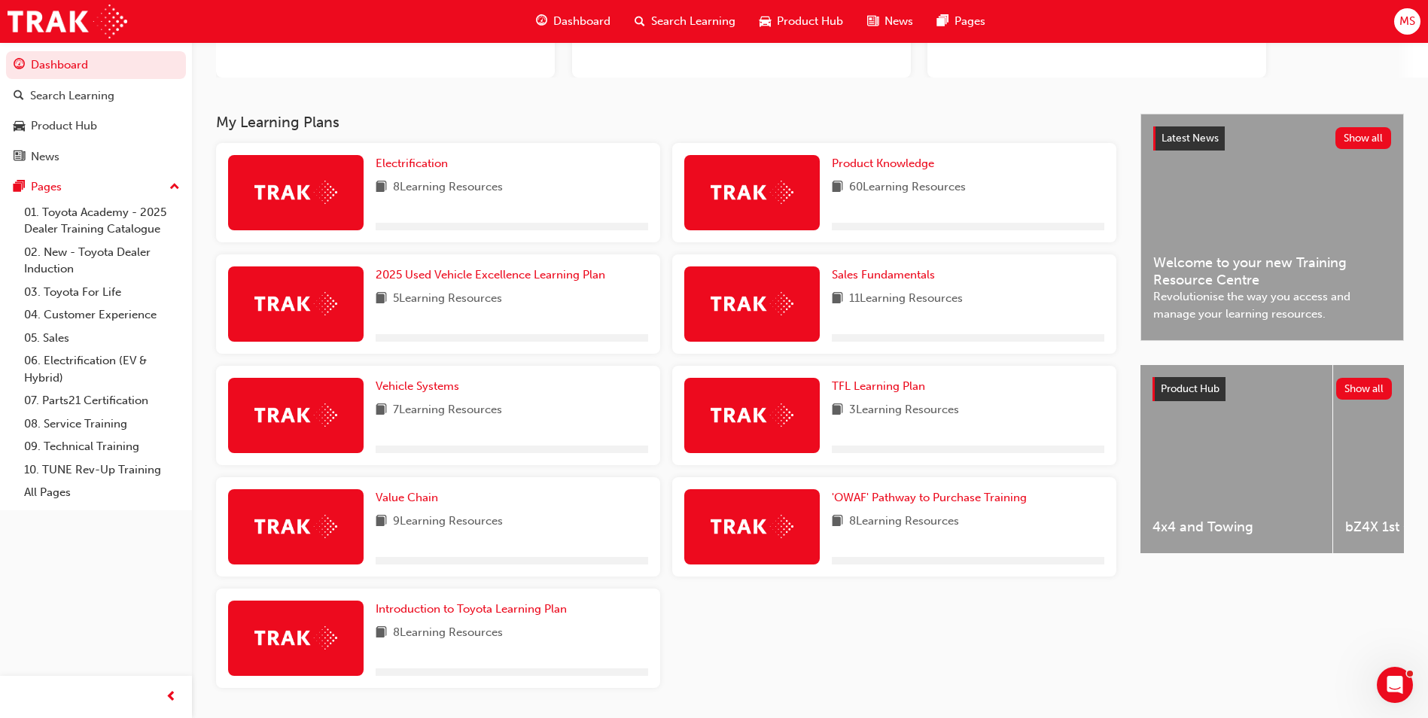
scroll to position [226, 0]
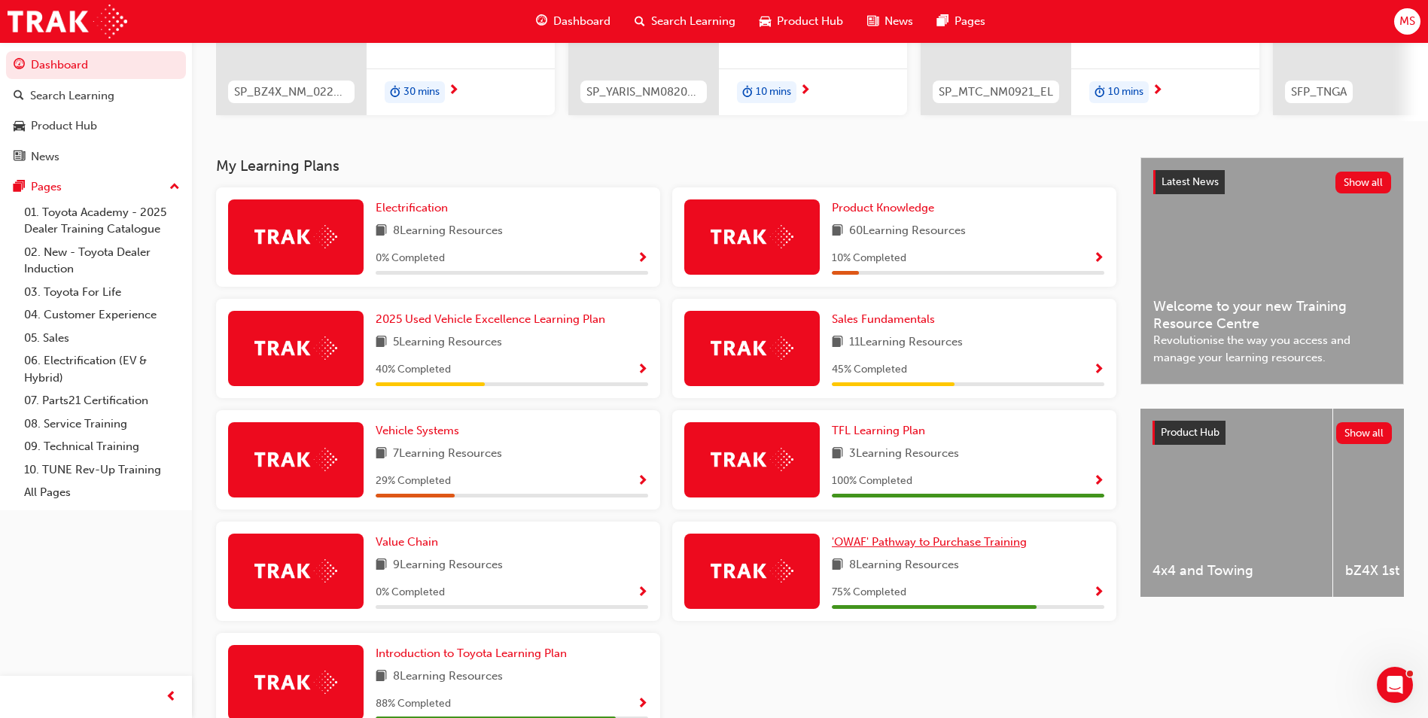
click at [937, 489] on div "100 % Completed" at bounding box center [968, 481] width 273 height 19
click at [940, 549] on span "'OWAF' Pathway to Purchase Training" at bounding box center [929, 542] width 195 height 14
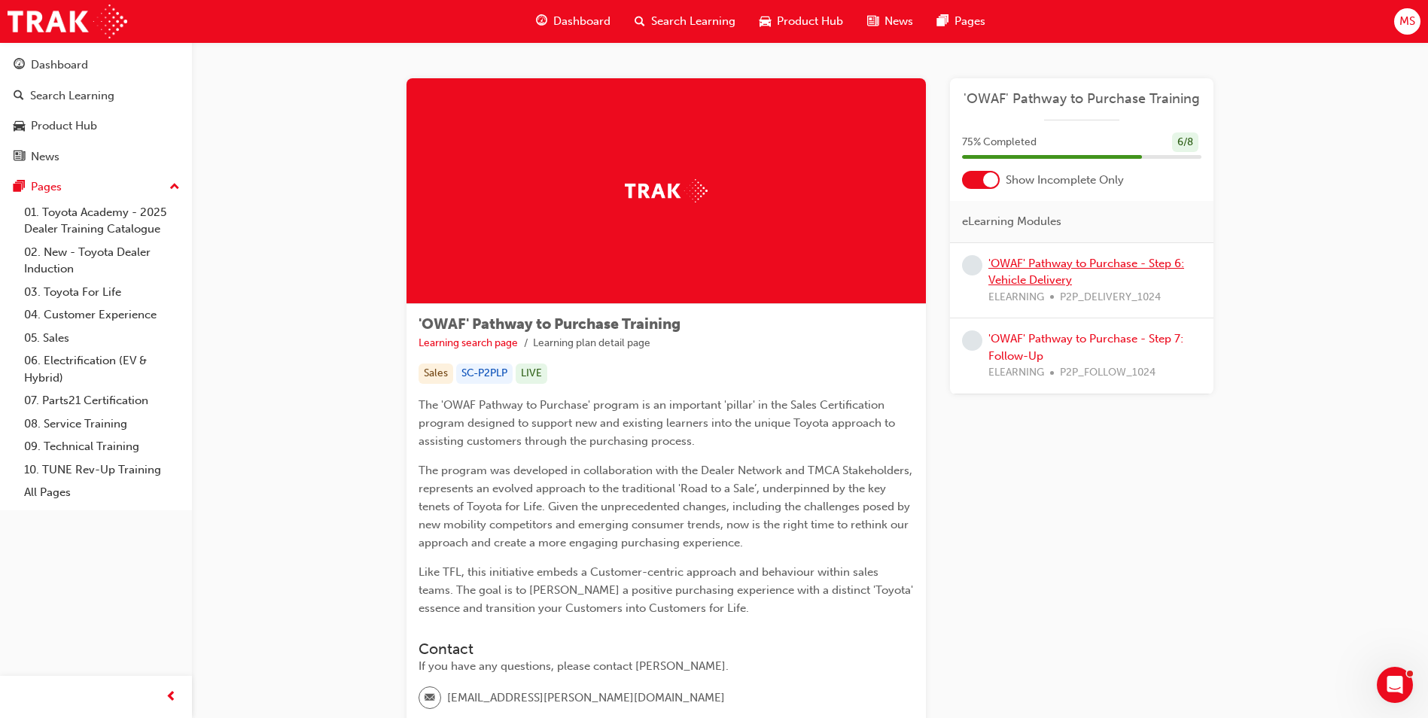
click at [1058, 267] on link "'OWAF' Pathway to Purchase - Step 6: Vehicle Delivery" at bounding box center [1087, 272] width 196 height 31
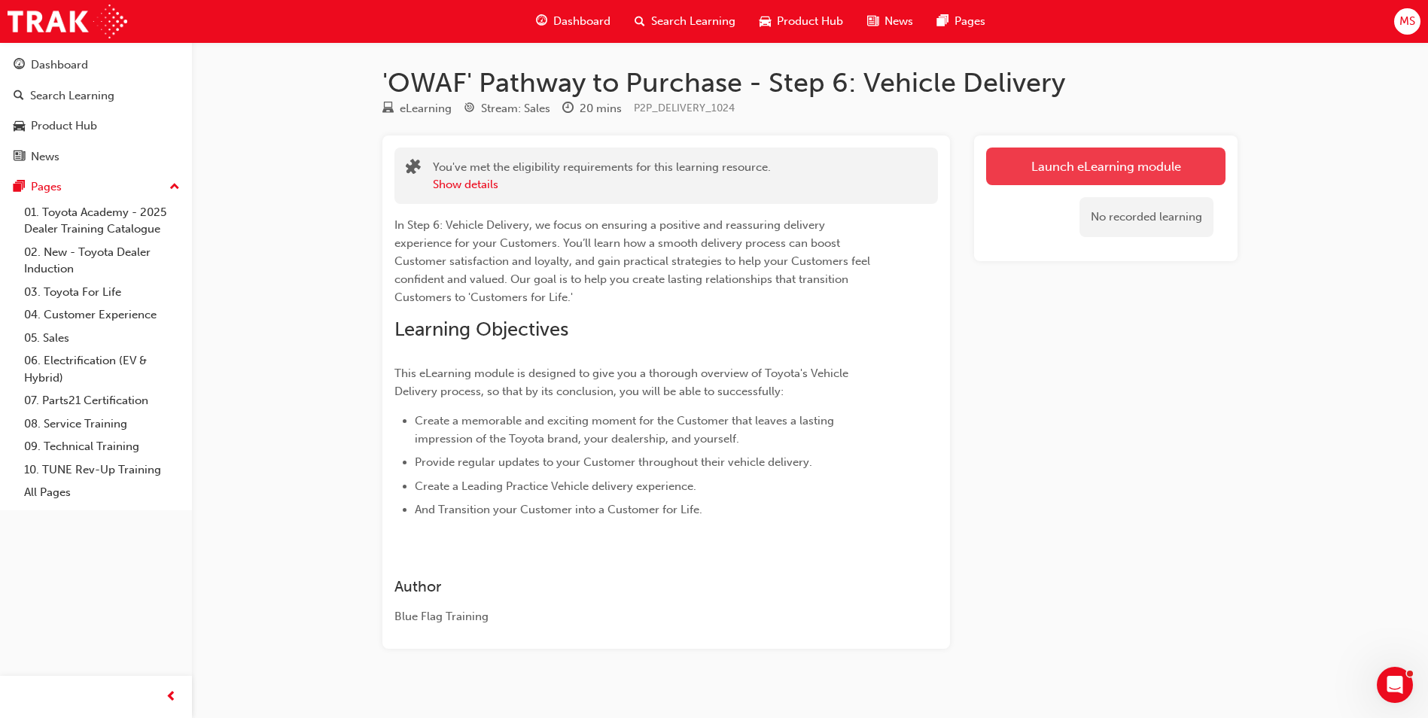
click at [1092, 171] on link "Launch eLearning module" at bounding box center [1105, 167] width 239 height 38
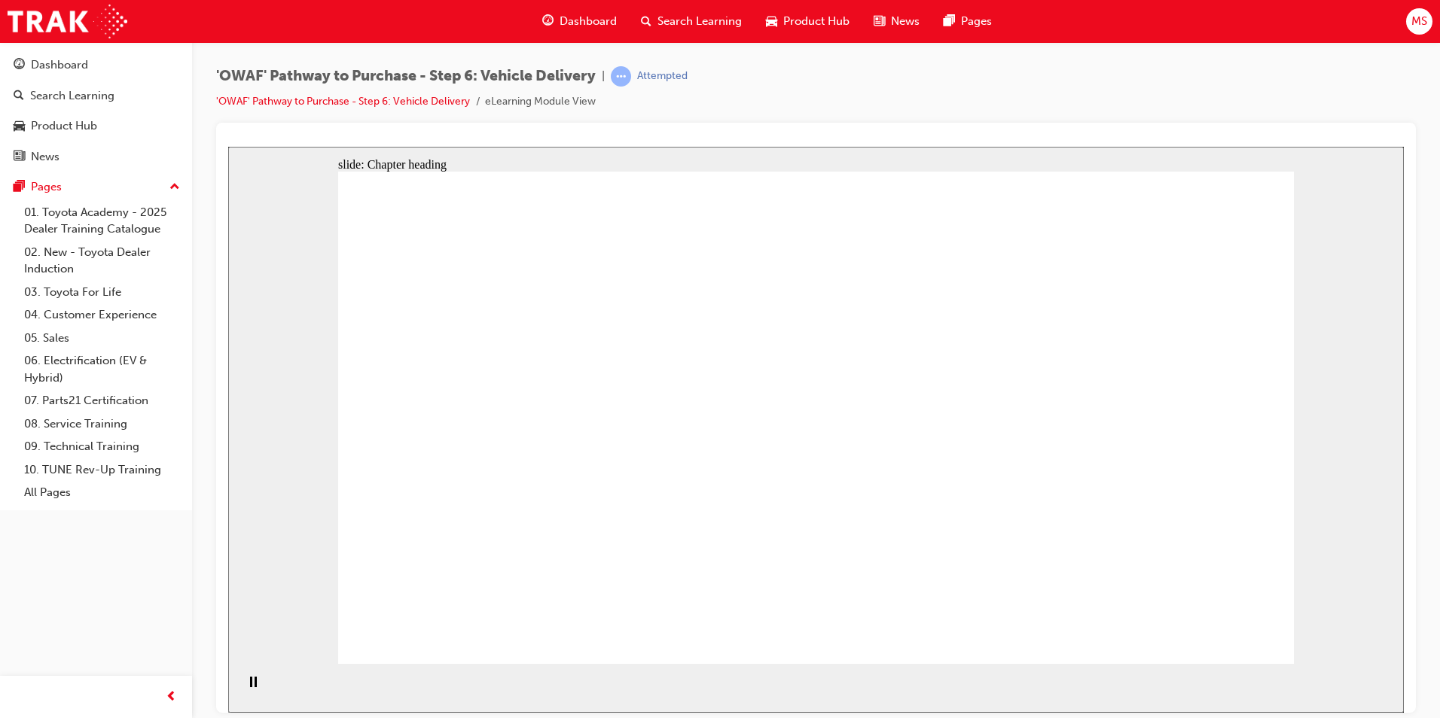
drag, startPoint x: 1210, startPoint y: 644, endPoint x: 1198, endPoint y: 632, distance: 17.0
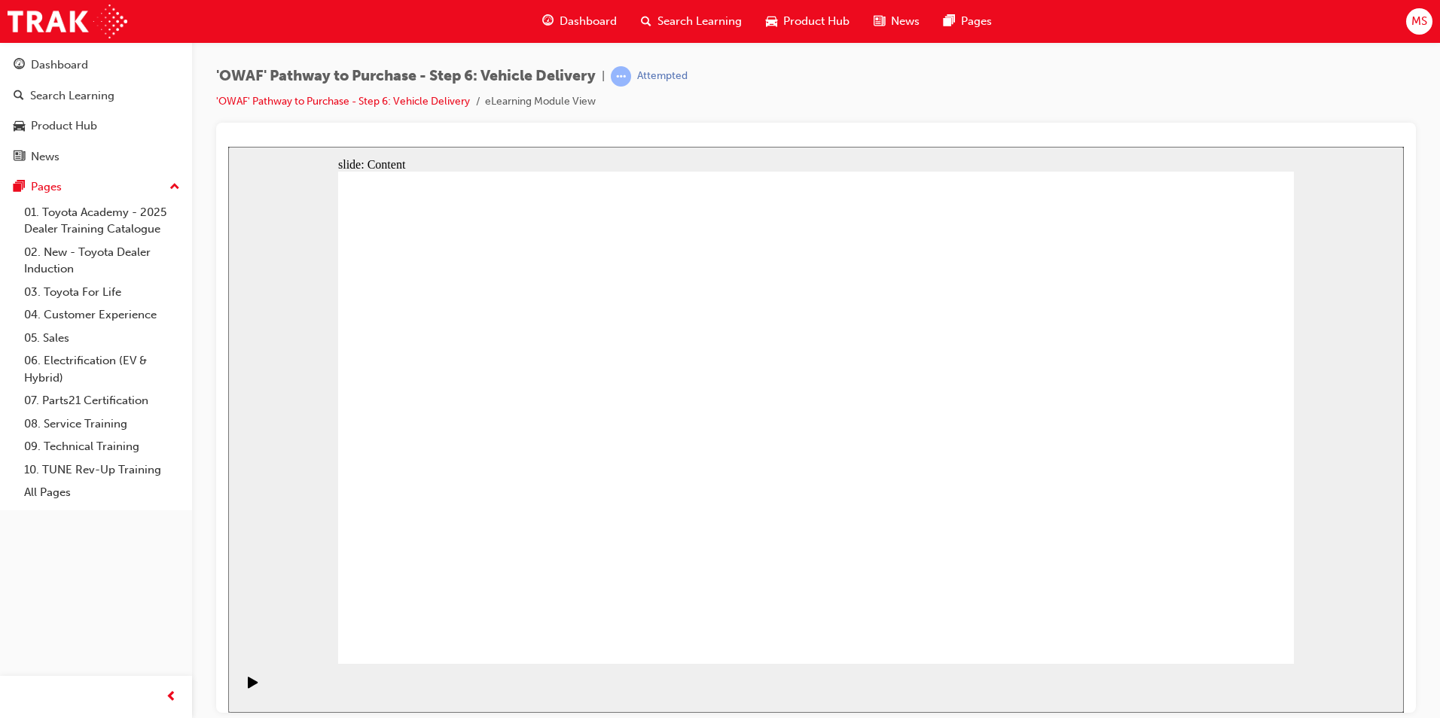
drag, startPoint x: 1102, startPoint y: 443, endPoint x: 1116, endPoint y: 431, distance: 18.7
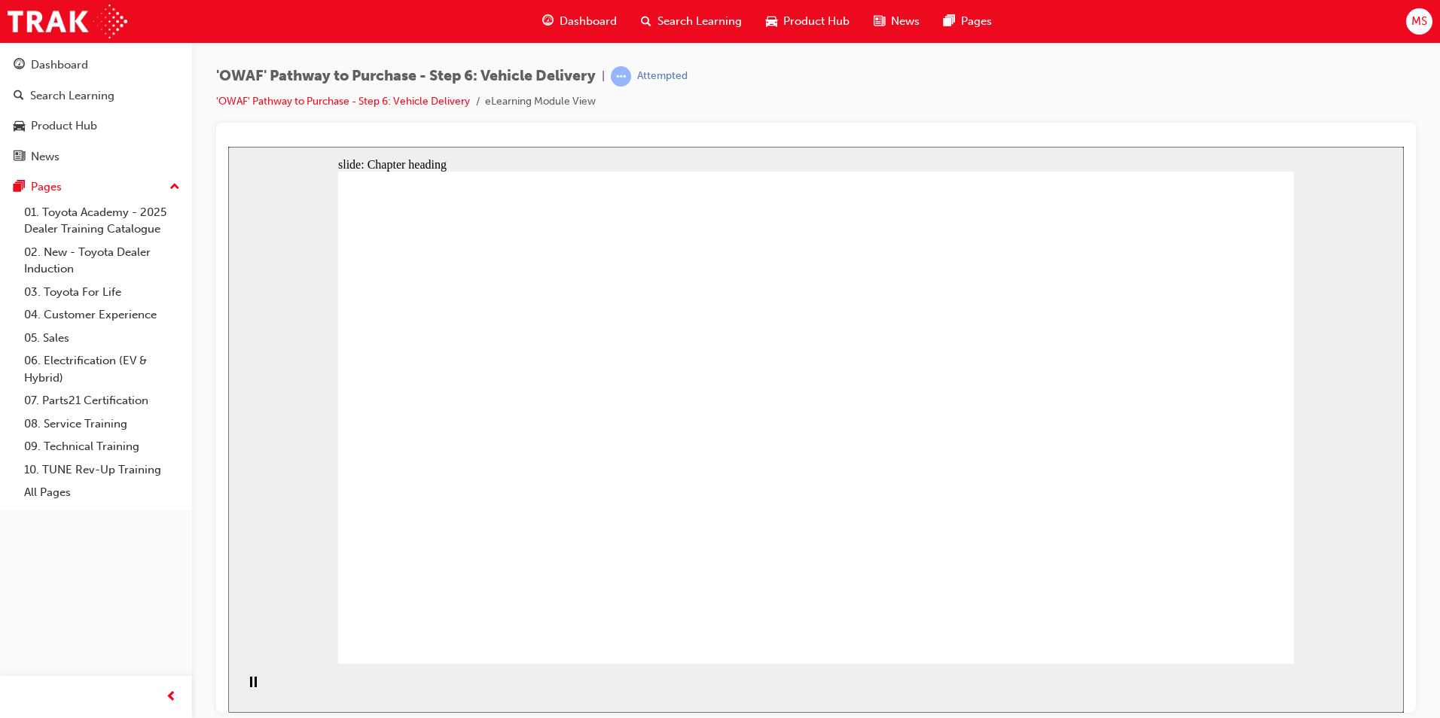
drag, startPoint x: 779, startPoint y: 232, endPoint x: 782, endPoint y: 245, distance: 13.7
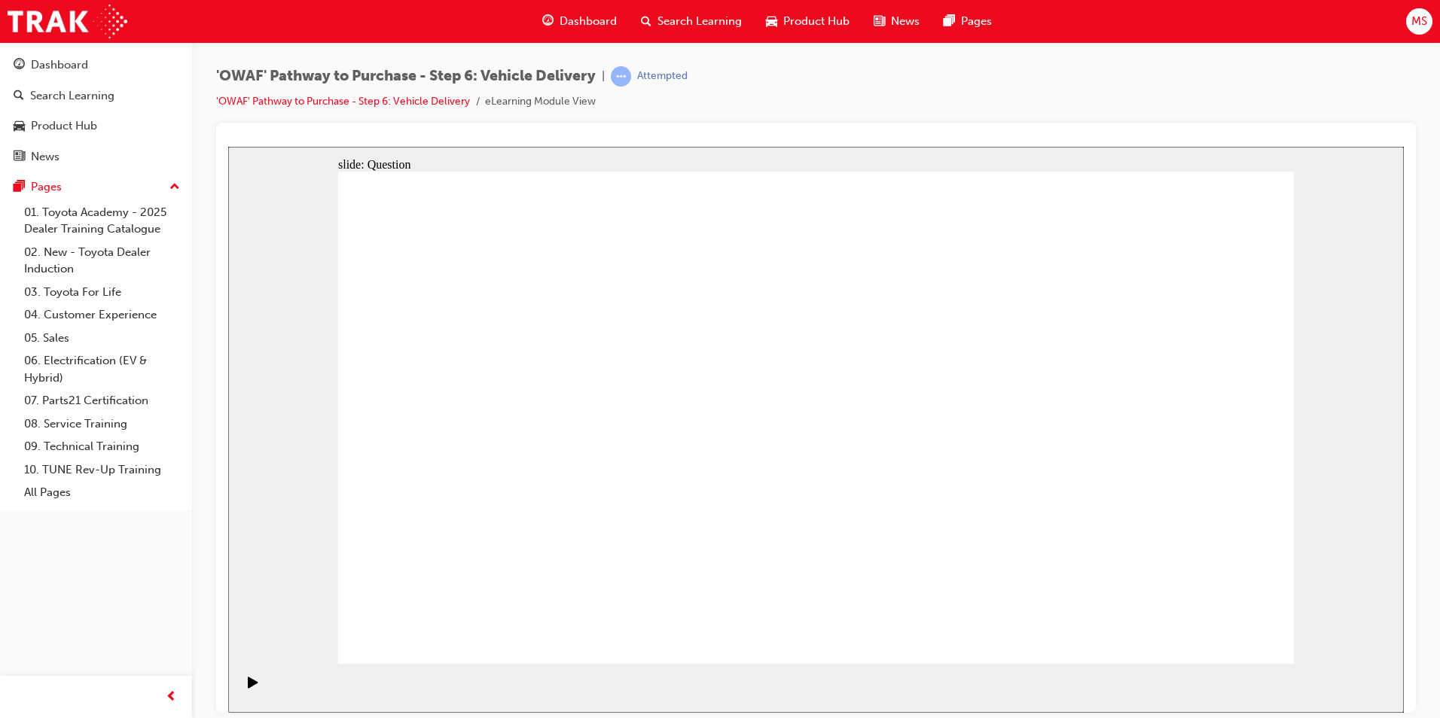
radio input "true"
drag, startPoint x: 638, startPoint y: 533, endPoint x: 676, endPoint y: 384, distance: 153.9
drag, startPoint x: 826, startPoint y: 525, endPoint x: 1001, endPoint y: 371, distance: 233.2
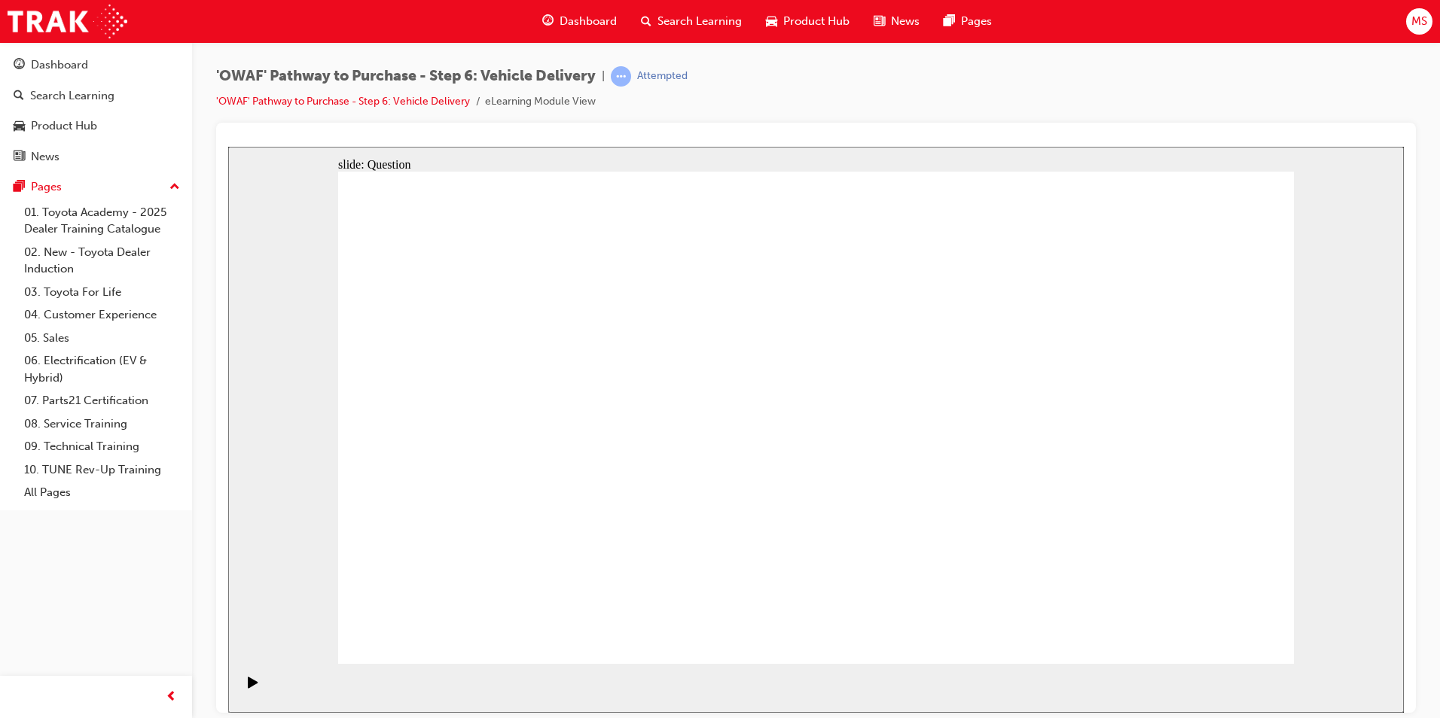
drag, startPoint x: 959, startPoint y: 532, endPoint x: 547, endPoint y: 440, distance: 422.7
checkbox input "true"
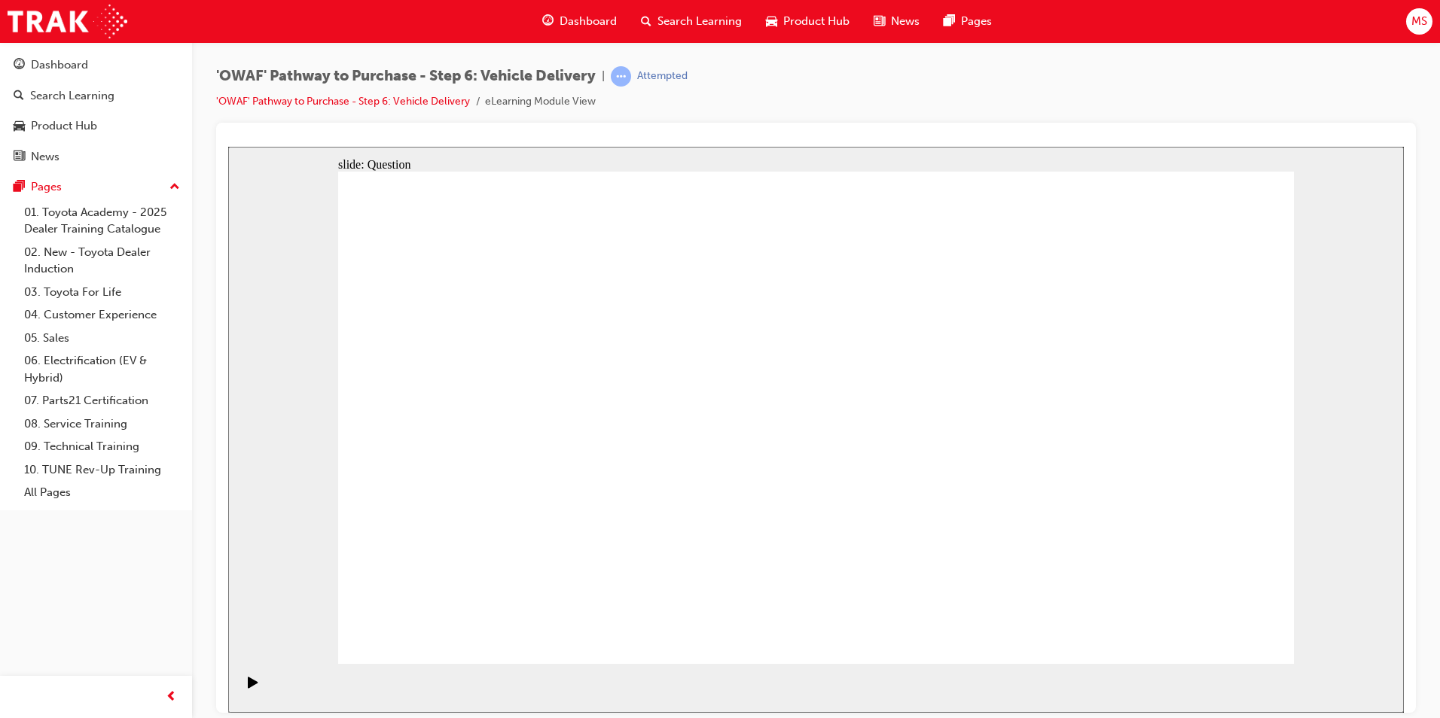
checkbox input "true"
drag, startPoint x: 1166, startPoint y: 416, endPoint x: 504, endPoint y: 492, distance: 666.1
drag, startPoint x: 1157, startPoint y: 458, endPoint x: 532, endPoint y: 517, distance: 627.7
drag, startPoint x: 1159, startPoint y: 409, endPoint x: 898, endPoint y: 454, distance: 264.4
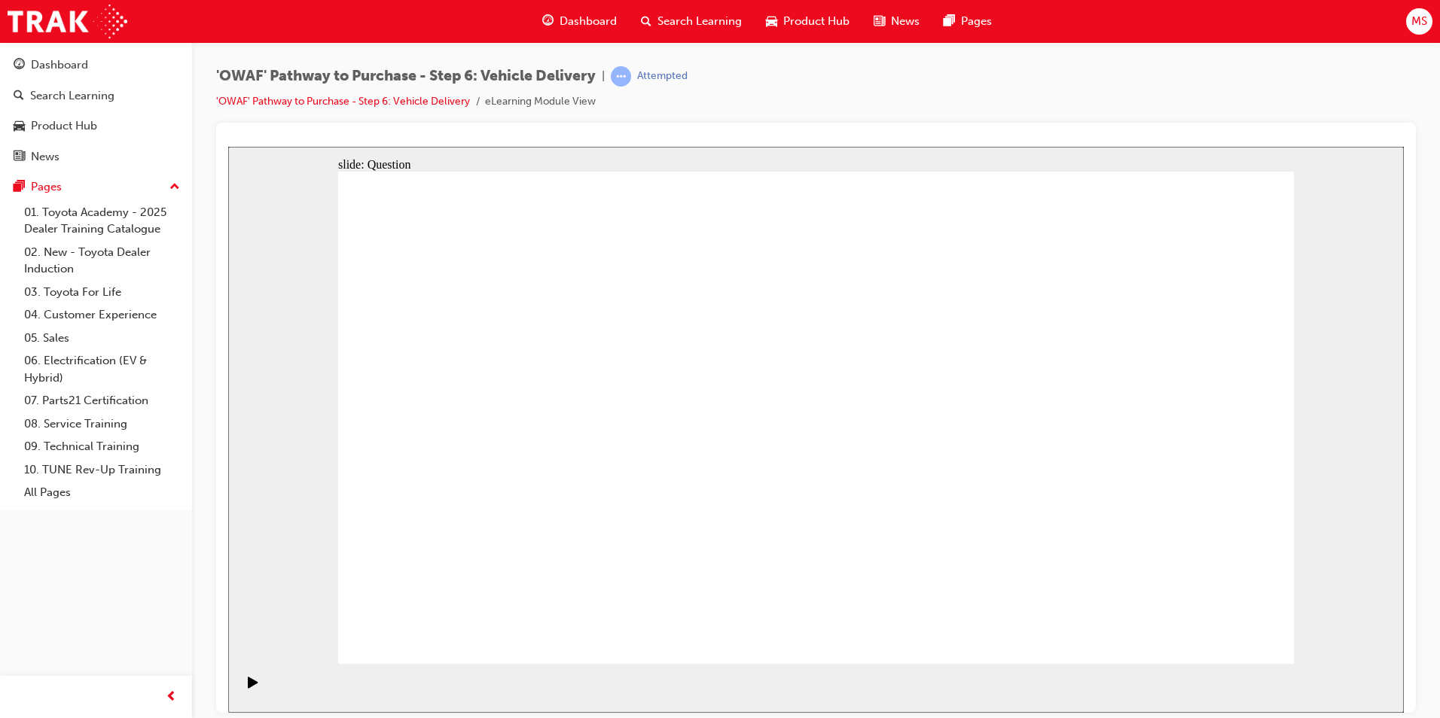
drag, startPoint x: 1102, startPoint y: 434, endPoint x: 544, endPoint y: 479, distance: 560.4
drag, startPoint x: 1148, startPoint y: 404, endPoint x: 538, endPoint y: 464, distance: 613.6
drag, startPoint x: 1154, startPoint y: 391, endPoint x: 840, endPoint y: 428, distance: 317.0
drag, startPoint x: 1071, startPoint y: 432, endPoint x: 548, endPoint y: 453, distance: 523.0
drag, startPoint x: 1120, startPoint y: 422, endPoint x: 565, endPoint y: 439, distance: 555.2
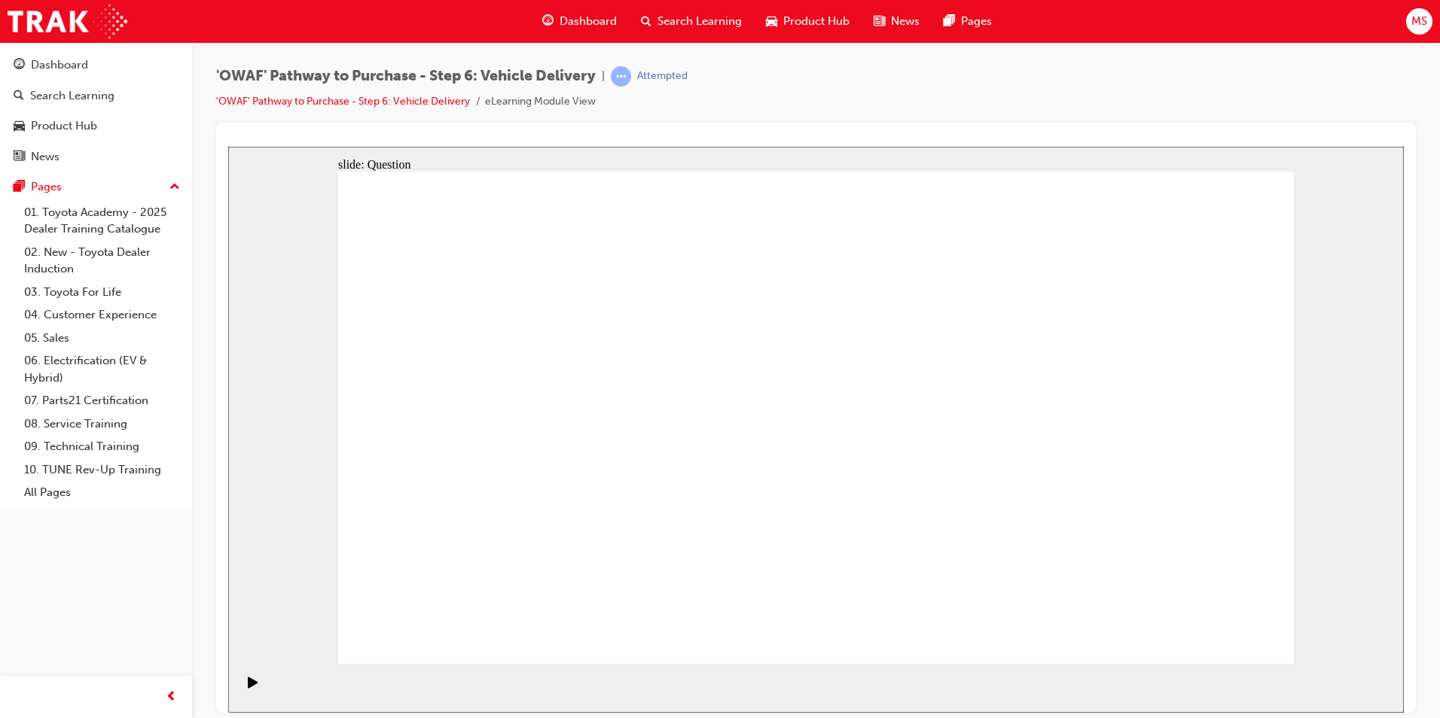
radio input "true"
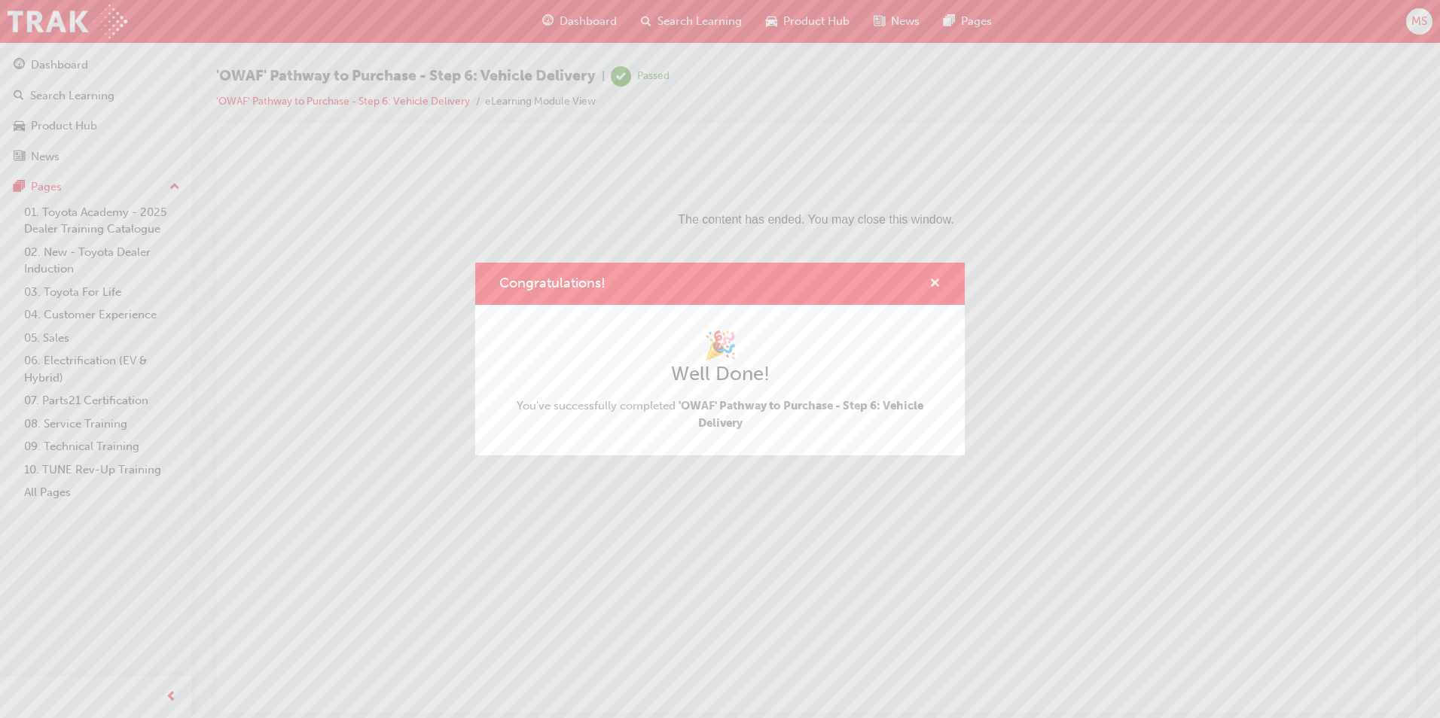
click at [934, 282] on span "cross-icon" at bounding box center [934, 285] width 11 height 14
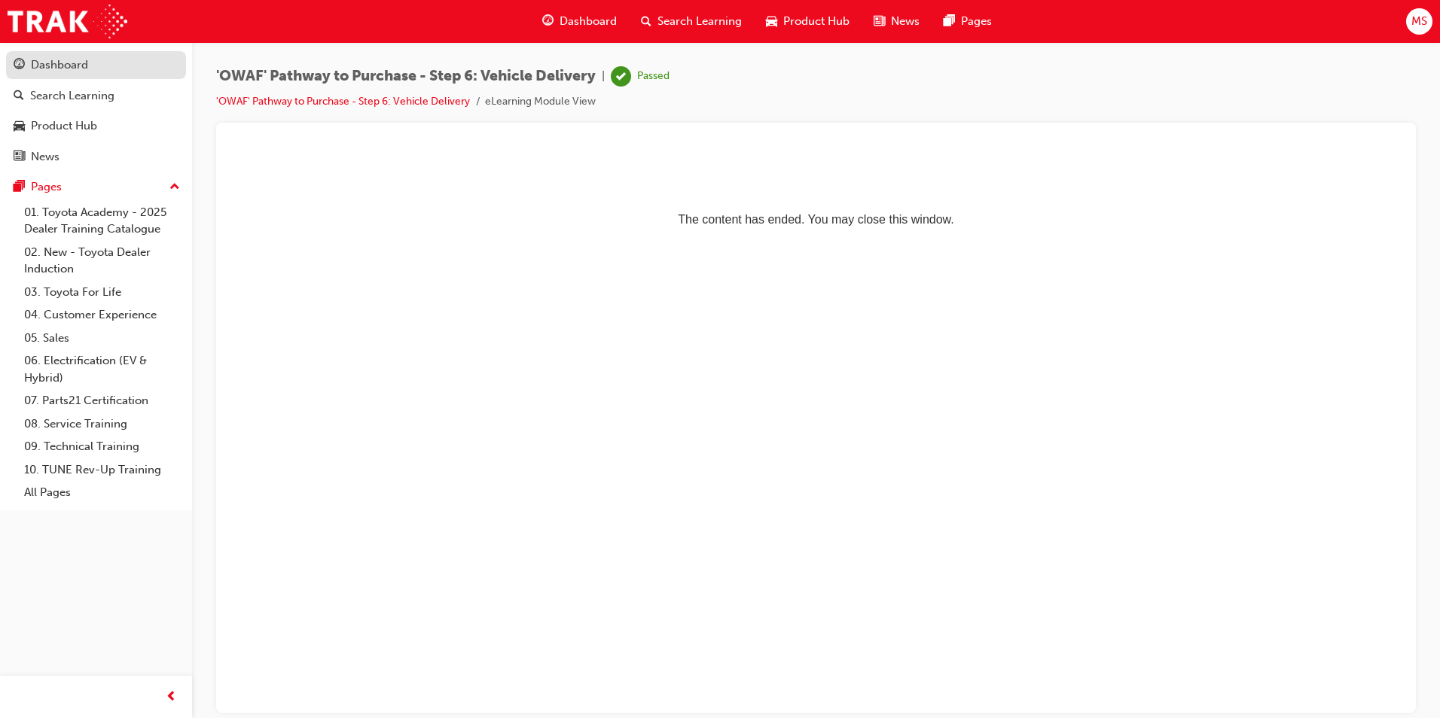
click at [96, 66] on div "Dashboard" at bounding box center [96, 65] width 165 height 19
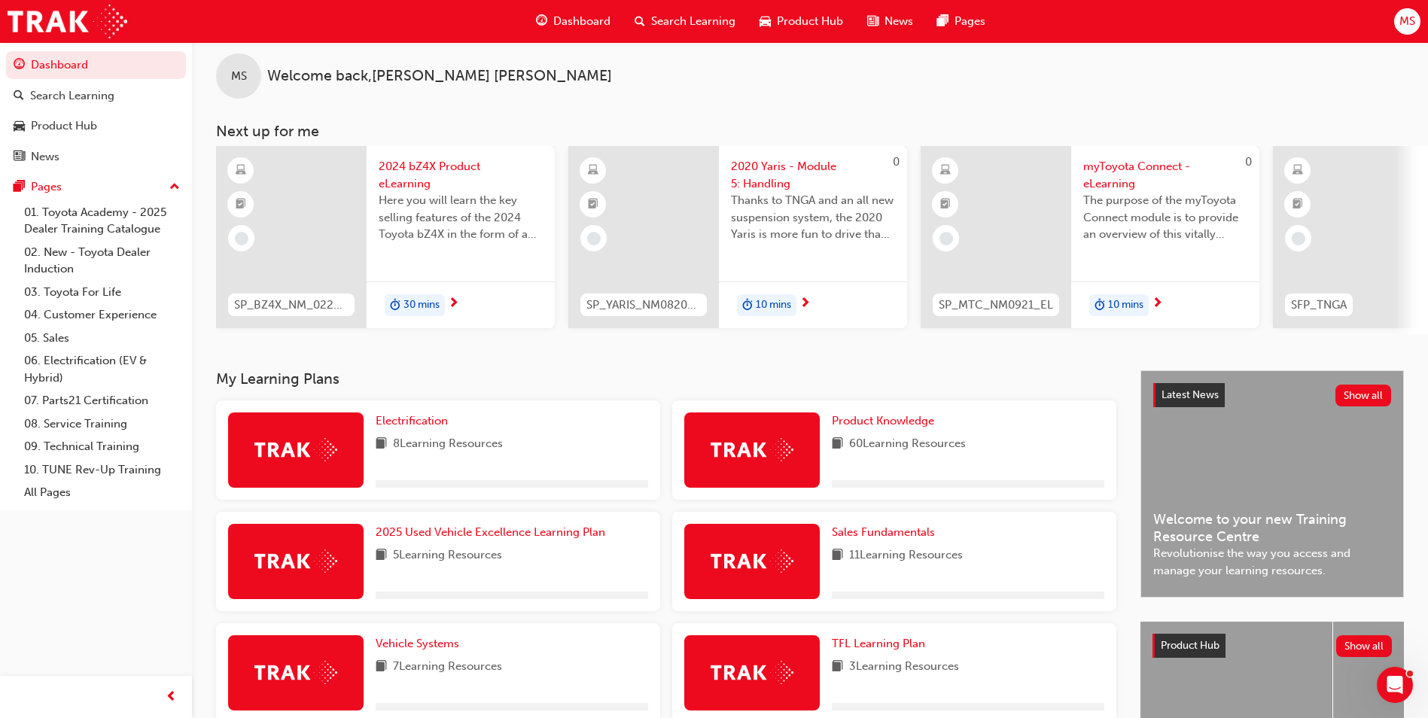
scroll to position [320, 0]
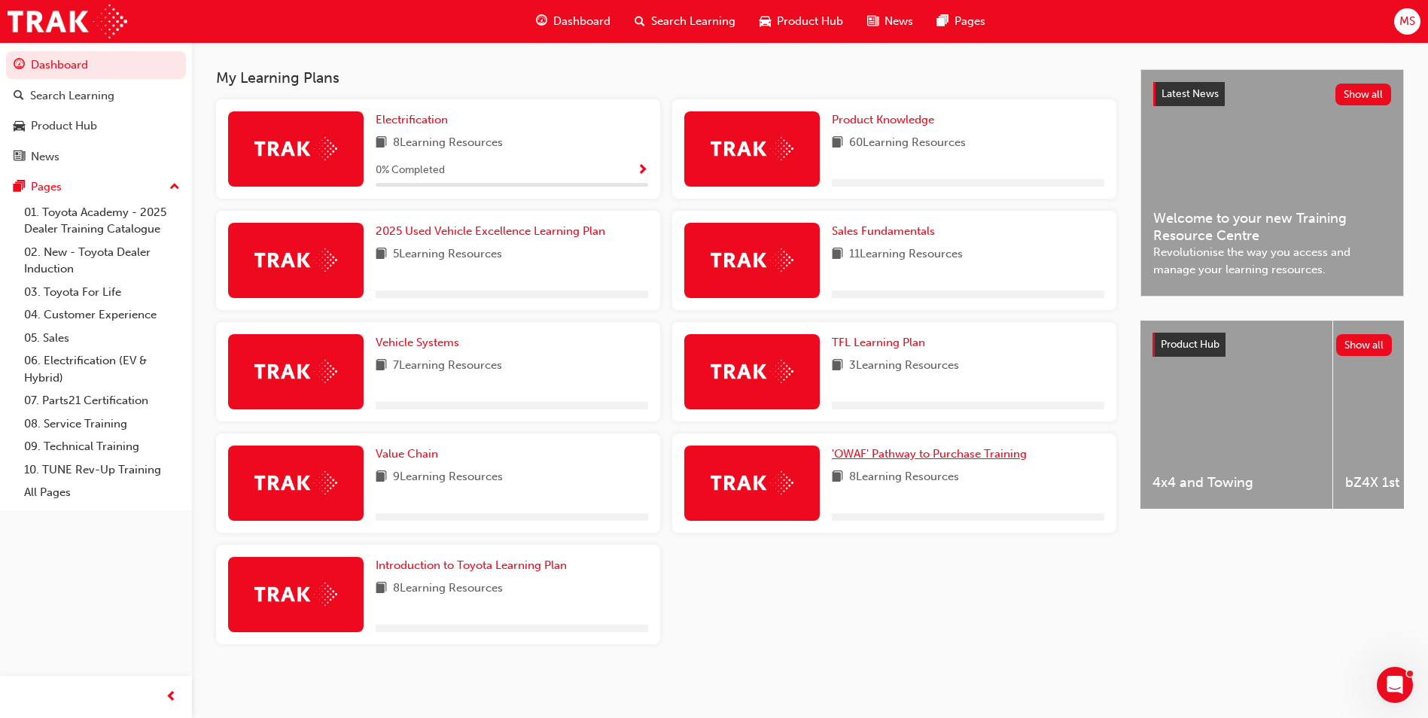
click at [885, 453] on span "'OWAF' Pathway to Purchase Training" at bounding box center [929, 454] width 195 height 14
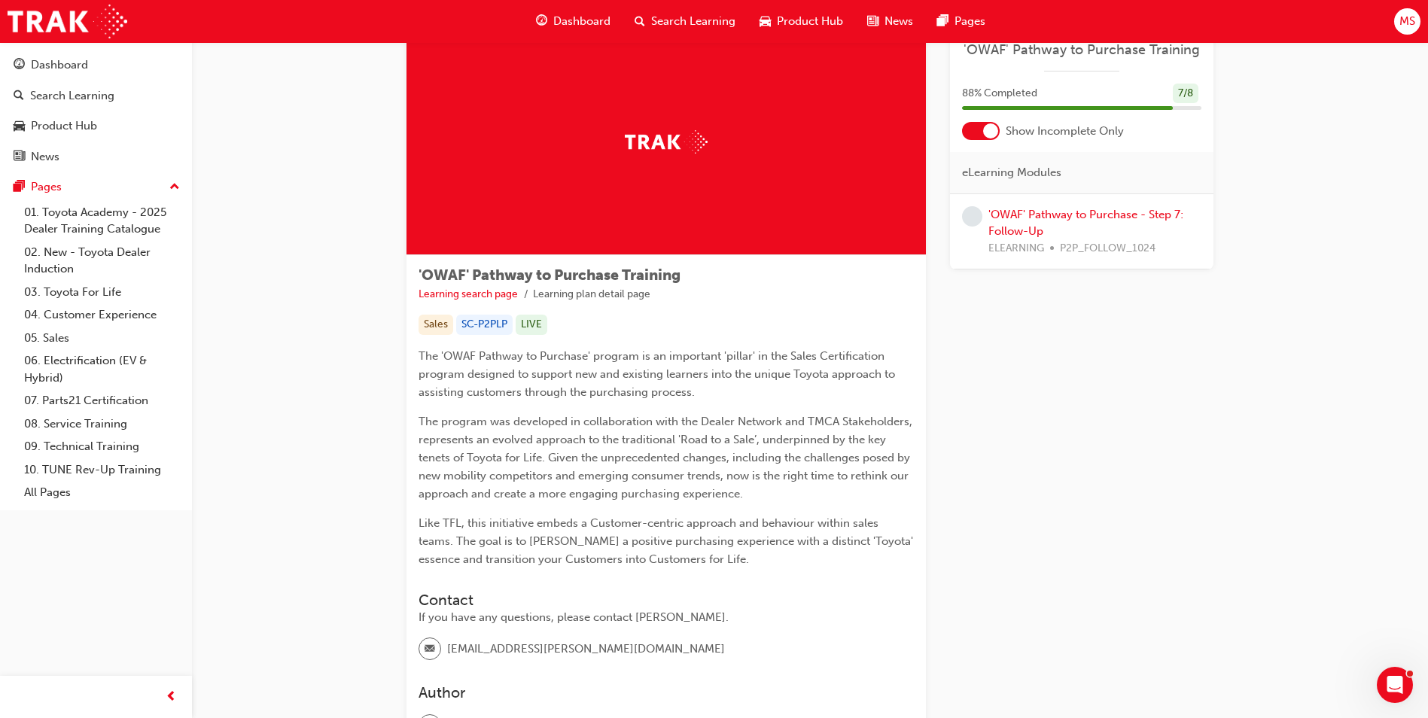
scroll to position [75, 0]
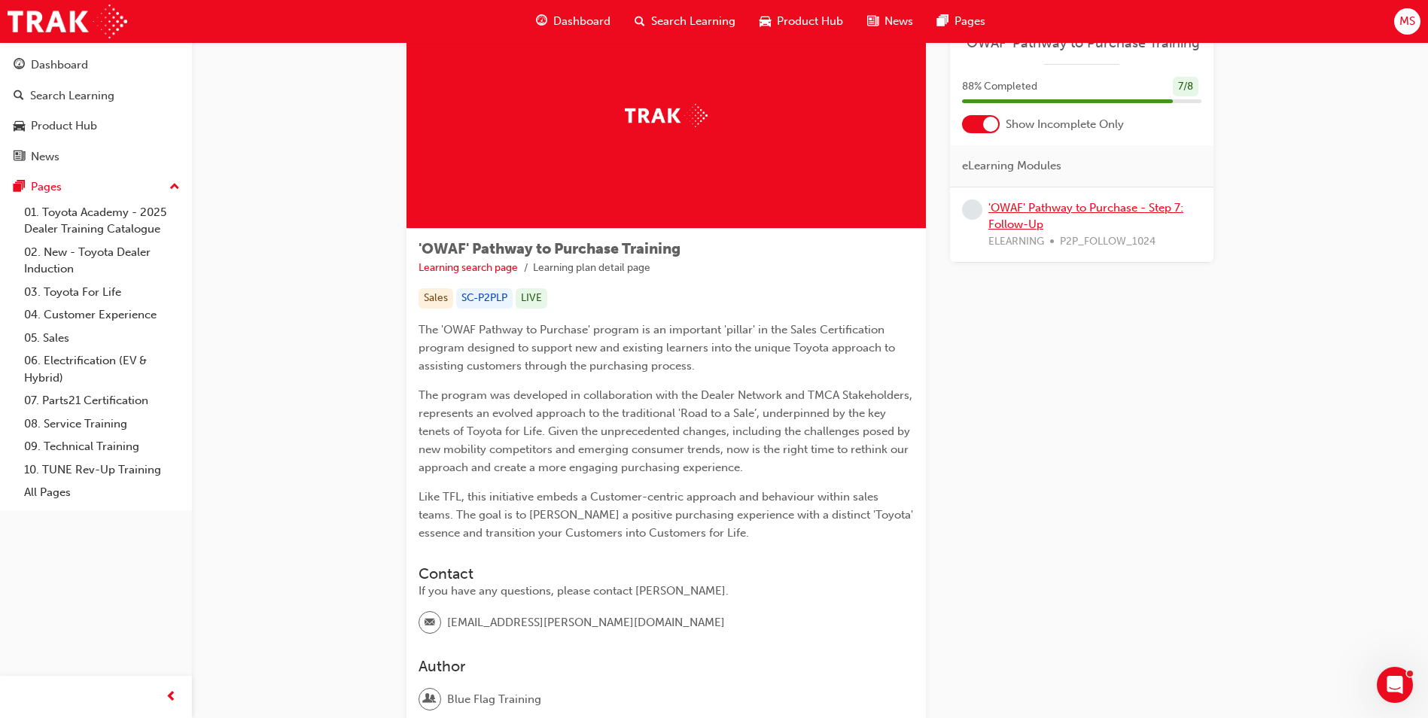
click at [1059, 206] on link "'OWAF' Pathway to Purchase - Step 7: Follow-Up" at bounding box center [1086, 216] width 195 height 31
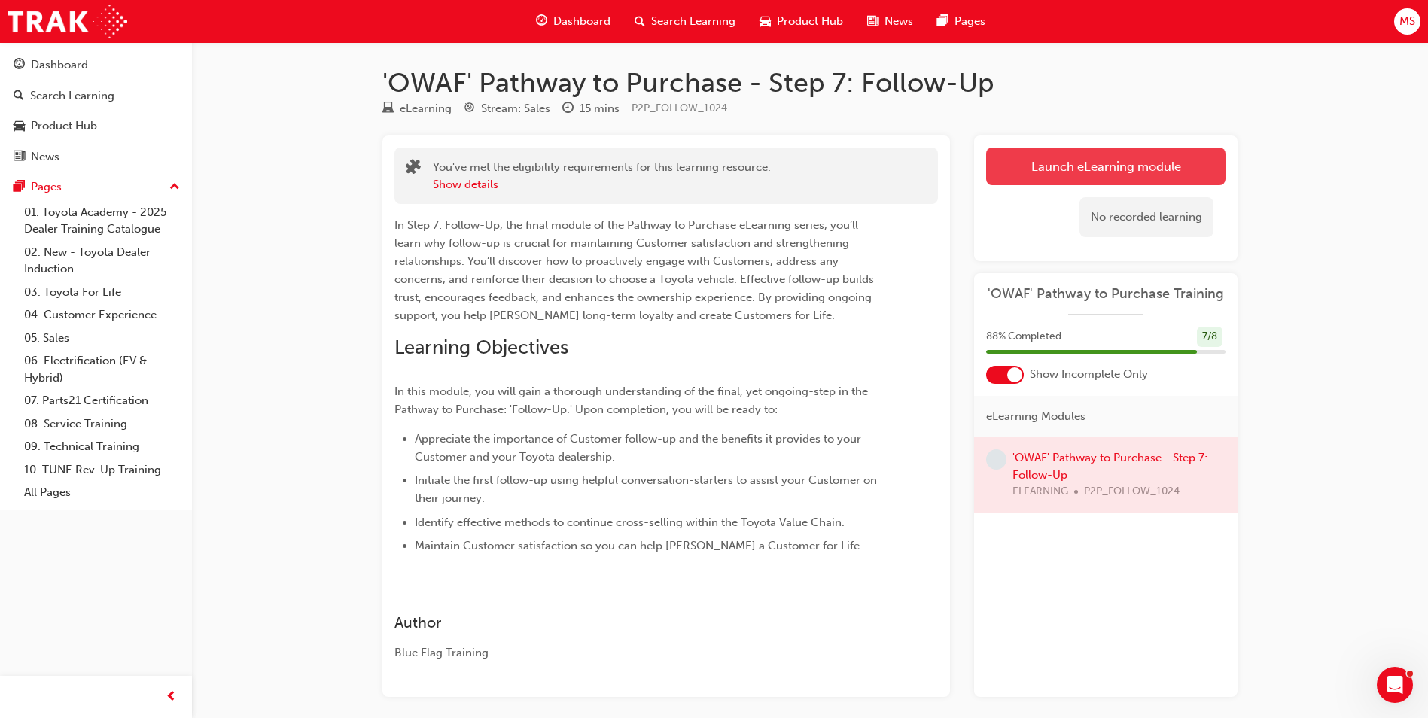
click at [1123, 159] on link "Launch eLearning module" at bounding box center [1105, 167] width 239 height 38
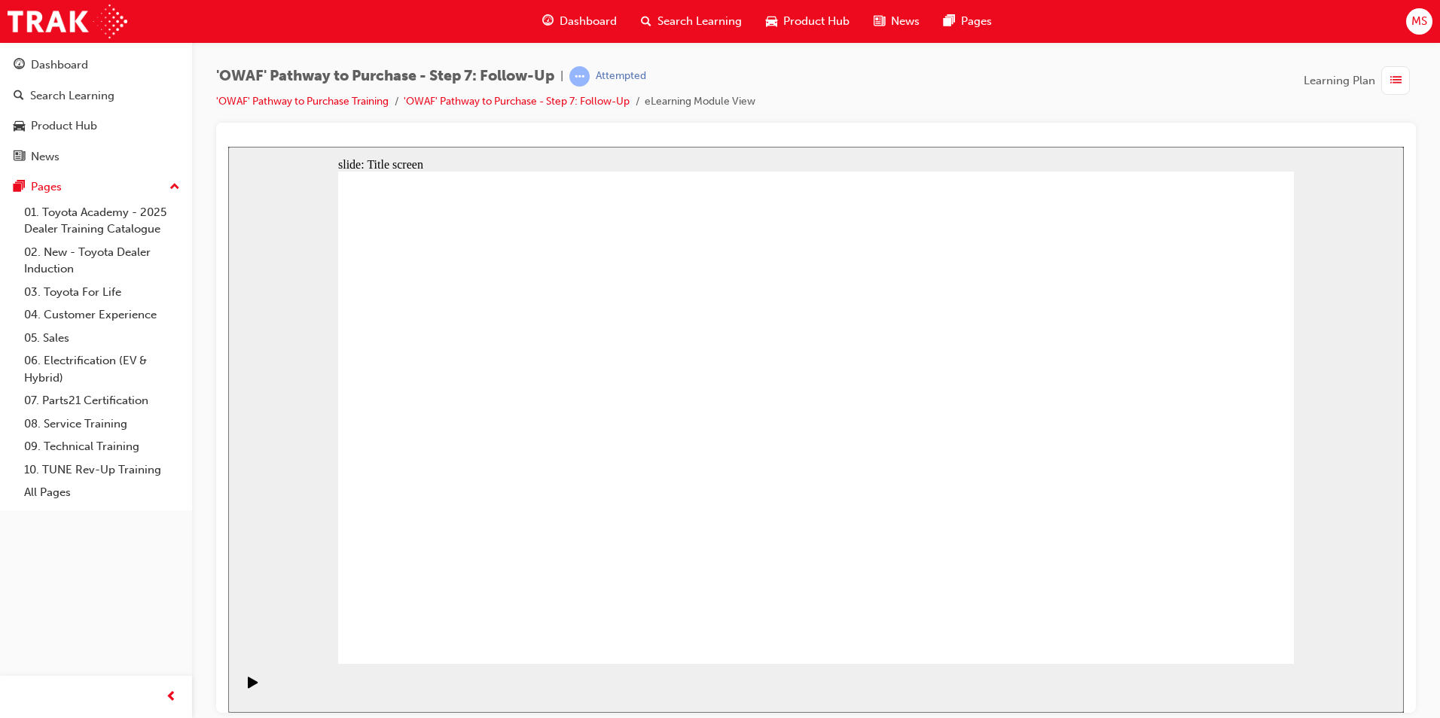
click at [250, 687] on icon "Pause (Ctrl+Alt+P)" at bounding box center [253, 681] width 7 height 11
